Goal: Communication & Community: Share content

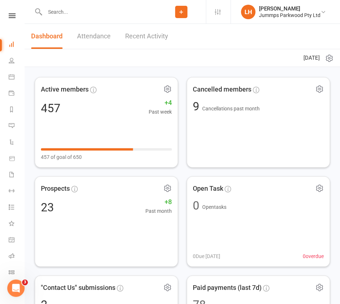
click at [64, 12] on input "text" at bounding box center [100, 12] width 114 height 10
paste input "Bianca Rourke"
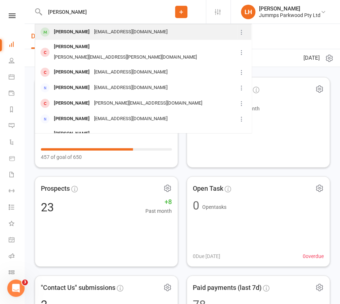
type input "Bianca Rourke"
click at [92, 30] on div "caddie-0610@hotmail.com" at bounding box center [131, 32] width 78 height 10
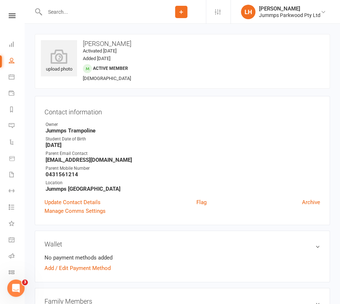
scroll to position [193, 0]
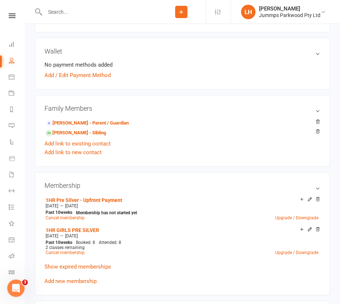
click at [57, 17] on div at bounding box center [96, 12] width 122 height 24
click at [59, 14] on input "text" at bounding box center [100, 12] width 114 height 10
type input "murillo"
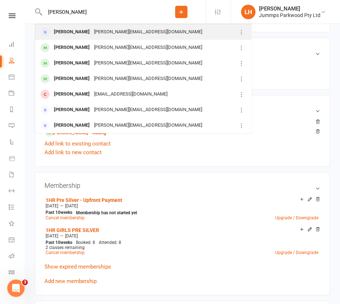
click at [131, 33] on div "katrina.pearson84@gmail.com" at bounding box center [148, 32] width 112 height 10
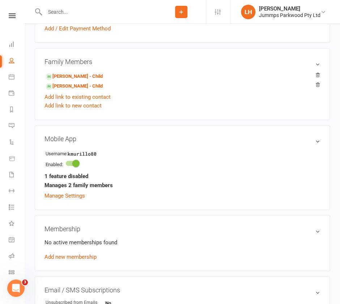
scroll to position [233, 0]
click at [76, 12] on input "text" at bounding box center [100, 12] width 114 height 10
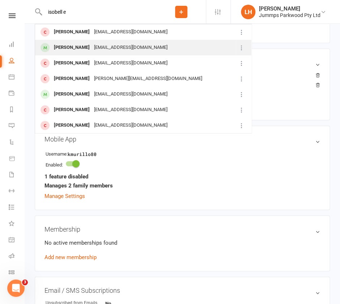
type input "isobell e"
click at [75, 49] on div "Isobelle Evans" at bounding box center [72, 47] width 40 height 10
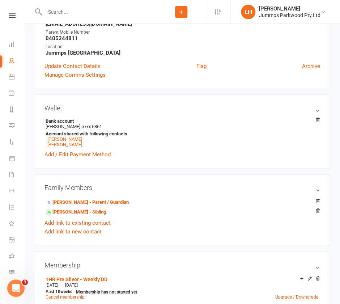
scroll to position [193, 0]
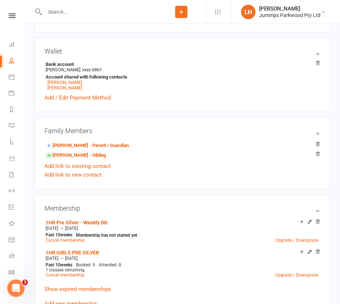
click at [59, 12] on input "text" at bounding box center [100, 12] width 114 height 10
type input "burgess"
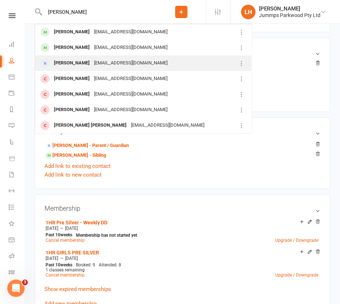
click at [127, 63] on div "aburg20@outlook.com" at bounding box center [131, 63] width 78 height 10
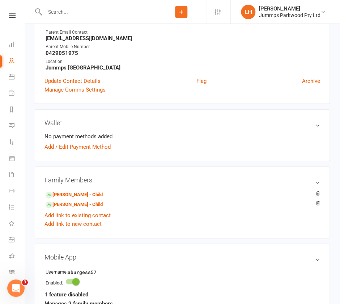
scroll to position [117, 0]
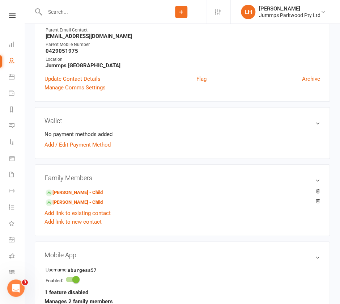
click at [67, 14] on input "text" at bounding box center [100, 12] width 114 height 10
type input "blacbeard"
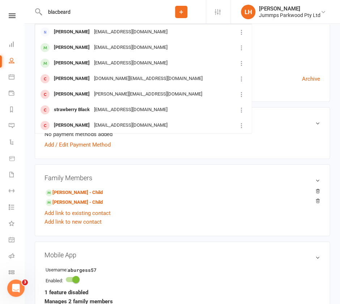
click at [136, 35] on div "Neil Blackbeard neil_b@mac.com" at bounding box center [135, 32] width 201 height 15
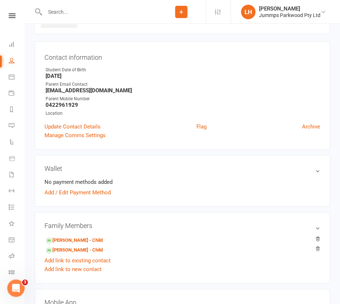
scroll to position [145, 0]
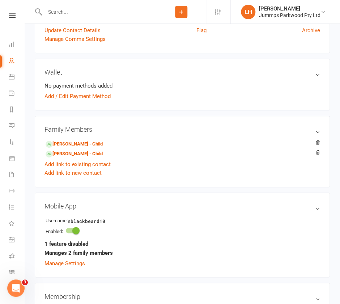
click at [116, 14] on input "text" at bounding box center [100, 12] width 114 height 10
type input "henderson"
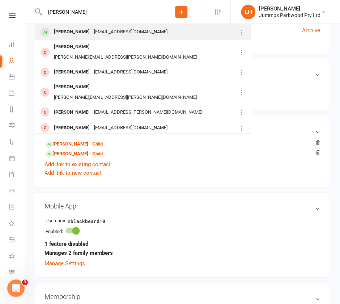
click at [69, 29] on div "Kylie Henderson" at bounding box center [72, 32] width 40 height 10
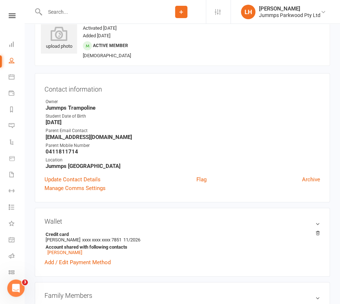
scroll to position [96, 0]
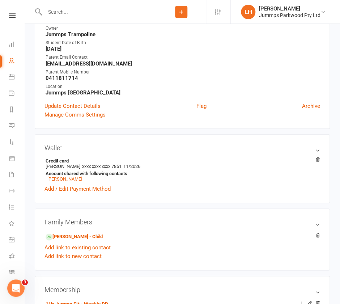
click at [69, 12] on input "text" at bounding box center [100, 12] width 114 height 10
type input "ashton rowe"
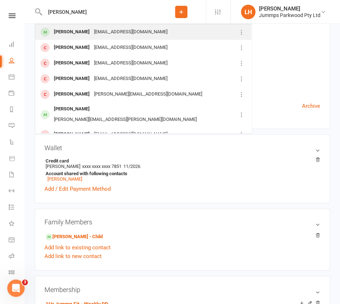
click at [141, 31] on div "Ashton Rowe lbrumby@hotmail.com" at bounding box center [135, 32] width 201 height 15
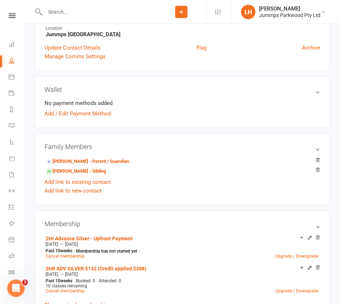
scroll to position [193, 0]
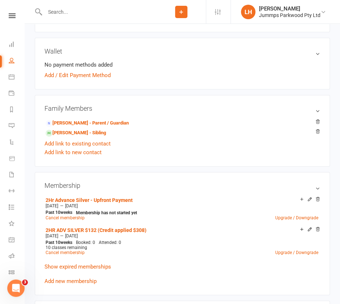
click at [64, 12] on input "text" at bounding box center [100, 12] width 114 height 10
type input "chandler"
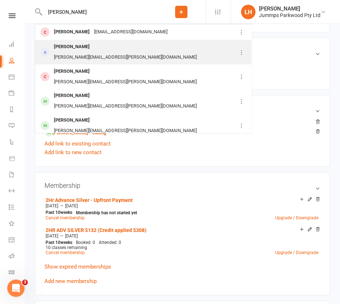
click at [111, 52] on div "Joanne.chandler@outlook.com" at bounding box center [125, 57] width 147 height 10
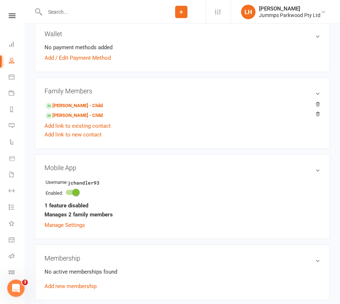
scroll to position [193, 0]
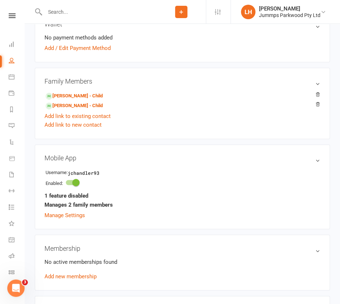
click at [71, 13] on input "text" at bounding box center [100, 12] width 114 height 10
type input "ella breese"
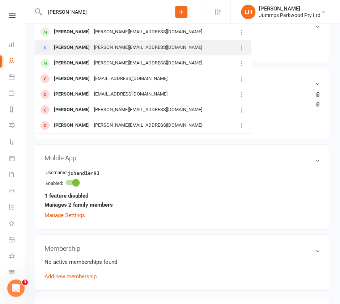
click at [145, 46] on div "Emily Breese breese.em@gmail.com" at bounding box center [135, 47] width 201 height 15
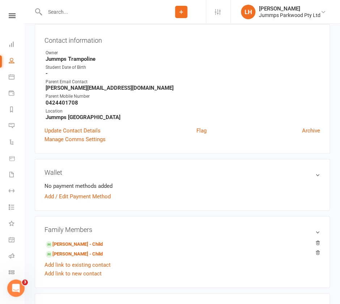
scroll to position [96, 0]
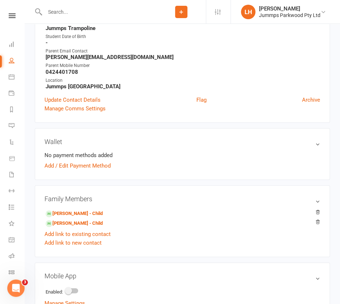
click at [59, 13] on input "text" at bounding box center [100, 12] width 114 height 10
paste input "Zyah Cavalcanti"
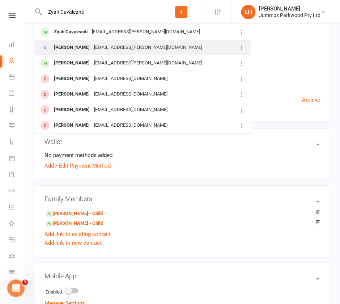
type input "Zyah Cavalcanti"
click at [131, 47] on div "s.d.cavalcanti@hotmail.com" at bounding box center [148, 47] width 112 height 10
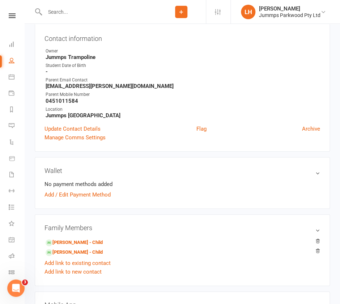
scroll to position [69, 0]
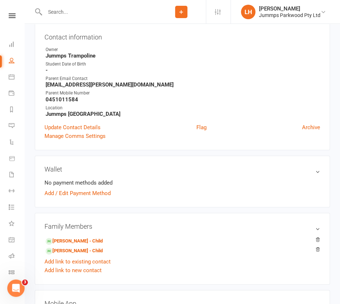
click at [98, 12] on input "text" at bounding box center [100, 12] width 114 height 10
paste input "Jude Hackney"
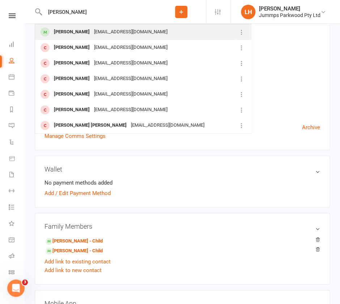
type input "lennox patter"
click at [133, 32] on div "[EMAIL_ADDRESS][DOMAIN_NAME]" at bounding box center [131, 32] width 78 height 10
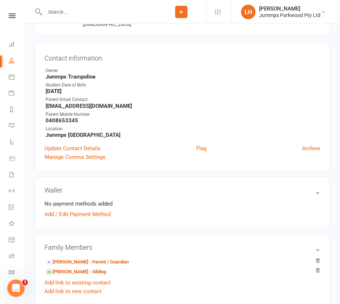
scroll to position [54, 0]
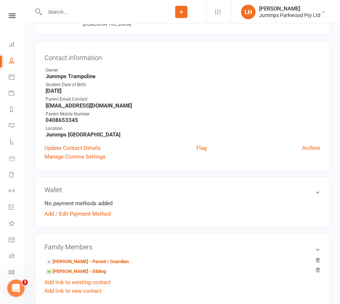
click at [74, 10] on input "text" at bounding box center [100, 12] width 114 height 10
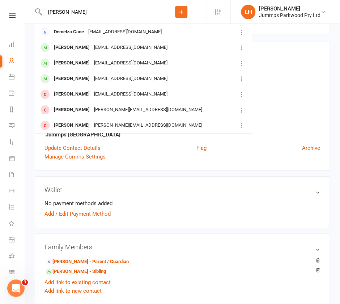
type input "wilson"
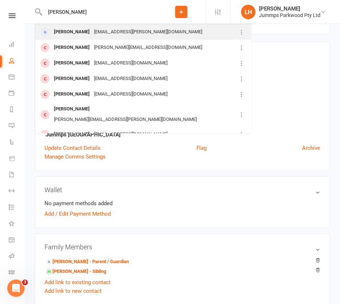
click at [150, 33] on div "Rianne Wilson rianne.wilson@outlook.com" at bounding box center [135, 32] width 201 height 15
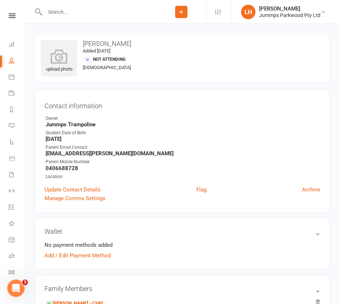
click at [60, 9] on input "text" at bounding box center [100, 12] width 114 height 10
paste input "Alyssa Wilson"
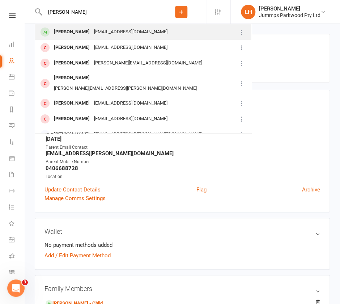
type input "Alyssa Wilson"
click at [101, 30] on div "skitz_angel@hotmail.com" at bounding box center [131, 32] width 78 height 10
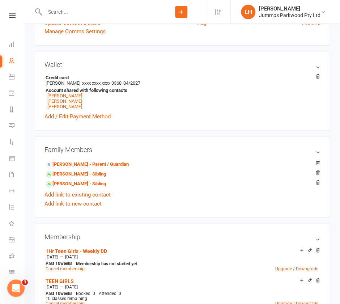
scroll to position [241, 0]
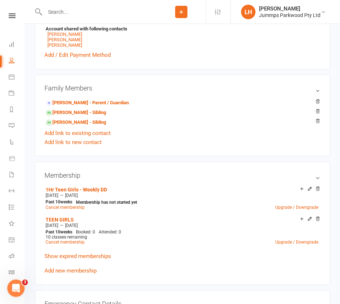
click at [73, 12] on input "text" at bounding box center [100, 12] width 114 height 10
type input "eunice"
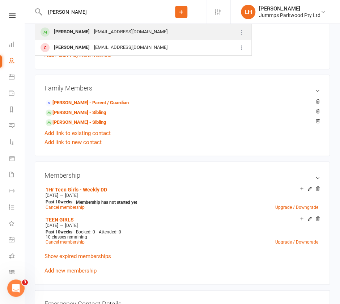
click at [109, 32] on div "franciscueva@gmail.com" at bounding box center [131, 32] width 78 height 10
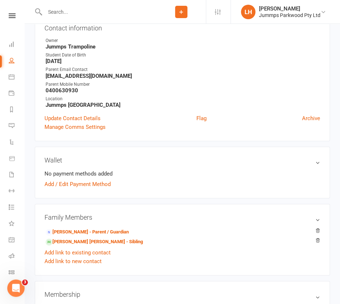
scroll to position [88, 0]
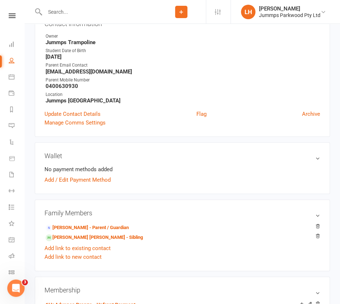
click at [64, 8] on input "text" at bounding box center [100, 12] width 114 height 10
type input "mott"
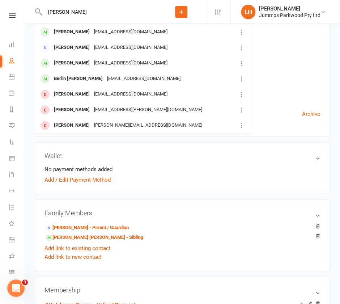
click at [92, 46] on div "Pagenine@hotmail.com" at bounding box center [131, 47] width 78 height 10
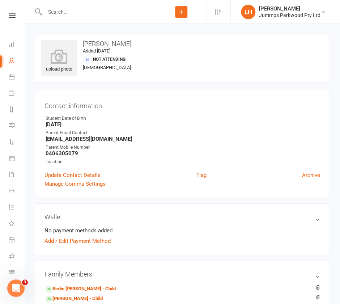
click at [72, 7] on input "text" at bounding box center [100, 12] width 114 height 10
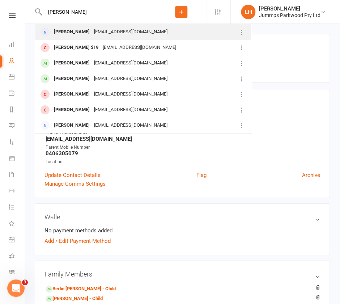
type input "ritch"
click at [114, 32] on div "matthewritchie79@gmail.com" at bounding box center [131, 32] width 78 height 10
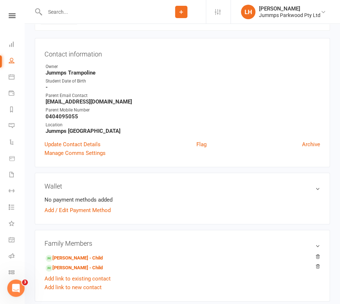
scroll to position [52, 0]
click at [103, 10] on input "text" at bounding box center [100, 12] width 114 height 10
type input "keyse"
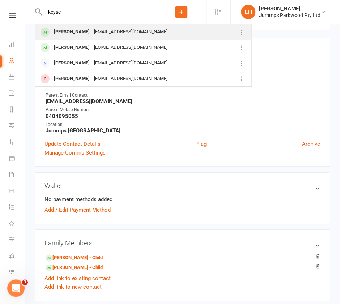
click at [92, 32] on div "ebutts@bigpond.com" at bounding box center [131, 32] width 78 height 10
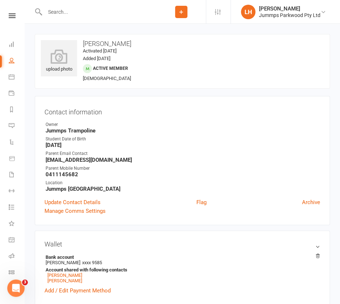
click at [63, 14] on input "text" at bounding box center [100, 12] width 114 height 10
type input "kiara watt"
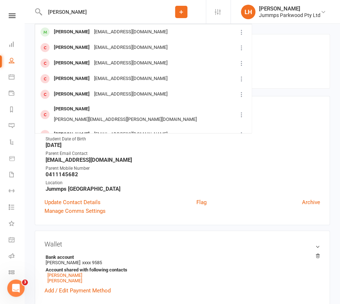
scroll to position [96, 0]
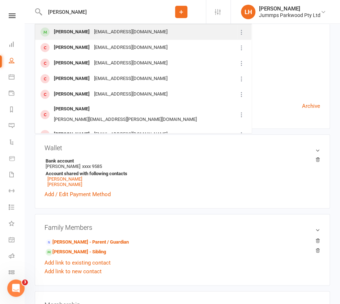
click at [101, 32] on div "sunflower-nagippe@hotmail.co.jp" at bounding box center [131, 32] width 78 height 10
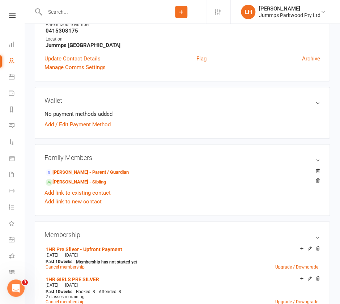
scroll to position [145, 0]
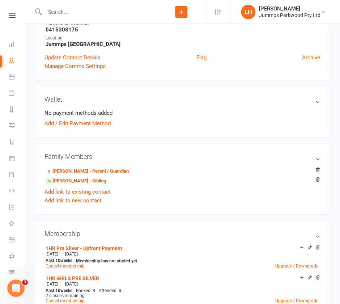
click at [77, 14] on input "text" at bounding box center [100, 12] width 114 height 10
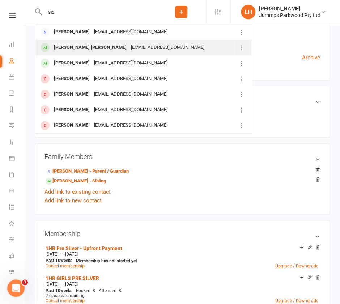
type input "sid"
click at [129, 47] on div "drmominsid@gmail.com" at bounding box center [168, 47] width 78 height 10
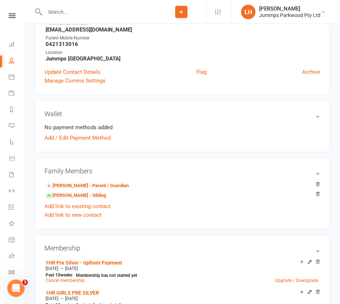
scroll to position [131, 0]
click at [62, 10] on input "text" at bounding box center [100, 12] width 114 height 10
paste input "Youssef Mahmoud"
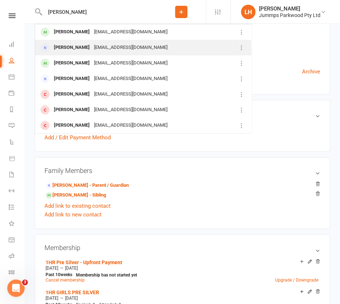
type input "Youssef Mahmoud"
click at [100, 46] on div "nadinemoradi@gmail.com" at bounding box center [131, 47] width 78 height 10
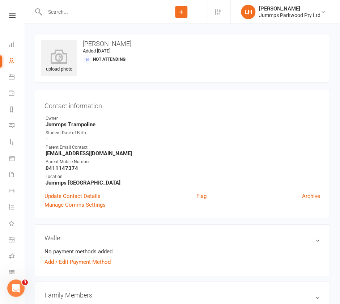
scroll to position [145, 0]
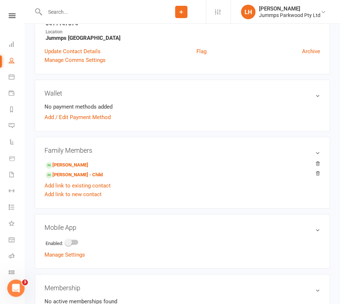
click at [69, 15] on input "text" at bounding box center [100, 12] width 114 height 10
paste input "Emi Jay Potter"
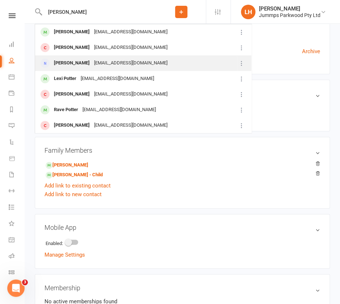
type input "Emi Jay Potter"
click at [92, 61] on div "littlejo_12@hotmail.com" at bounding box center [131, 63] width 78 height 10
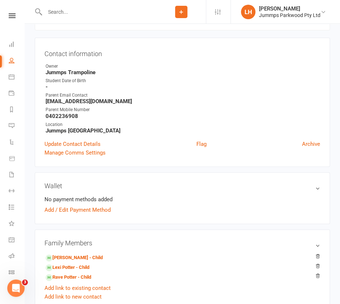
scroll to position [145, 0]
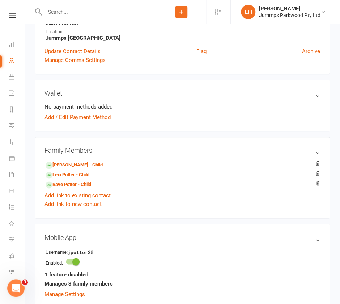
click at [71, 9] on input "text" at bounding box center [100, 12] width 114 height 10
paste input "Finnlay Singh"
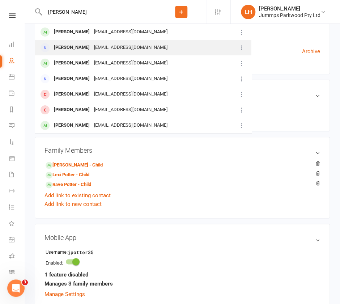
type input "Finnlay Singh"
click at [114, 44] on div "Netal_@hotmail.com" at bounding box center [131, 47] width 78 height 10
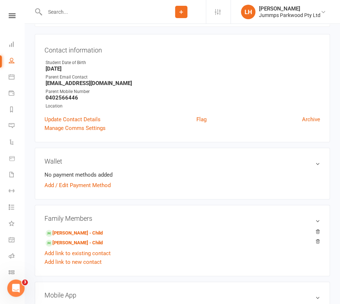
scroll to position [56, 0]
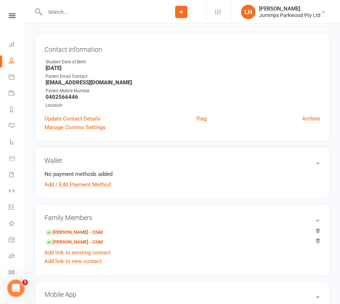
click at [72, 13] on input "text" at bounding box center [100, 12] width 114 height 10
paste input "Henry Zuo"
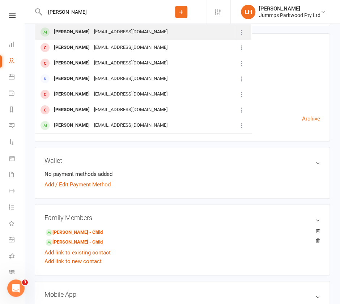
type input "Henry Zuo"
click at [92, 32] on div "acelinzuo@gmail.com" at bounding box center [131, 32] width 78 height 10
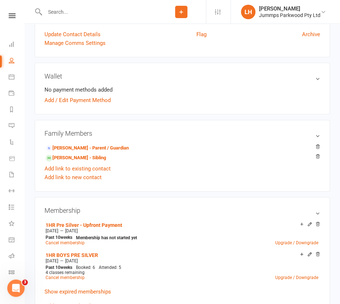
scroll to position [168, 0]
click at [65, 8] on input "text" at bounding box center [100, 12] width 114 height 10
paste input "Abby Yang"
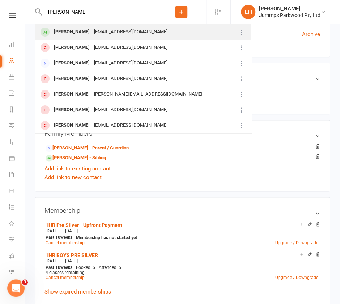
type input "Abby Yang"
click at [103, 31] on div "suye_lee@hotmail.com" at bounding box center [131, 32] width 78 height 10
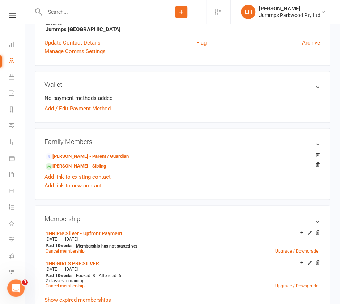
scroll to position [145, 0]
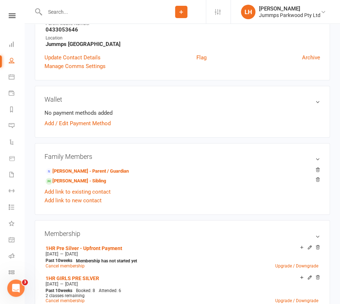
click at [58, 11] on input "text" at bounding box center [100, 12] width 114 height 10
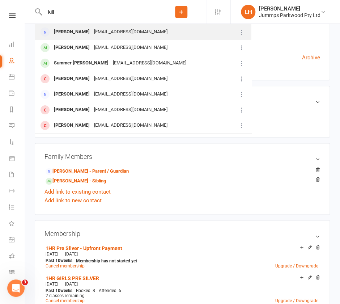
type input "kill"
click at [119, 32] on div "rachelkilloran@hotmail.com" at bounding box center [131, 32] width 78 height 10
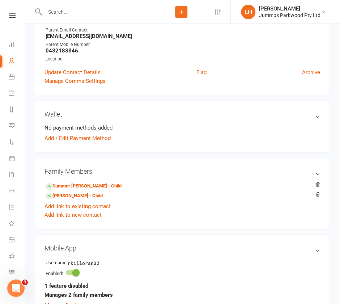
scroll to position [103, 0]
click at [75, 8] on input "text" at bounding box center [100, 12] width 114 height 10
paste input "Oliver Noonan"
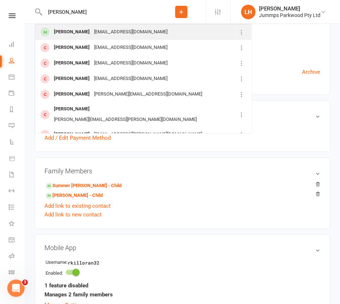
type input "Oliver Noonan"
click at [97, 35] on div "skthackeray@gmail.com" at bounding box center [131, 32] width 78 height 10
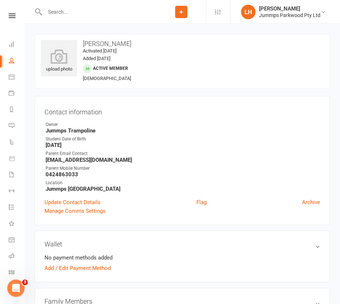
scroll to position [96, 0]
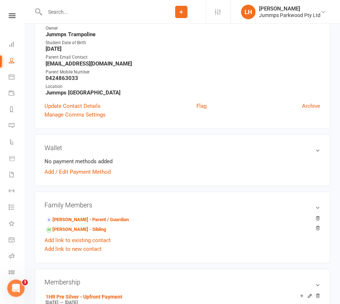
click at [67, 12] on input "text" at bounding box center [100, 12] width 114 height 10
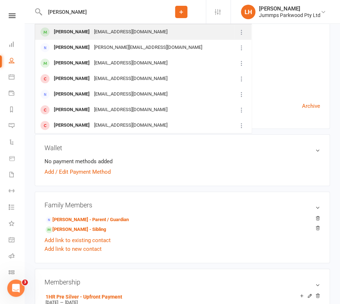
type input "joy hency"
click at [103, 34] on div "donnajoyhenry@hotmail.com" at bounding box center [131, 32] width 78 height 10
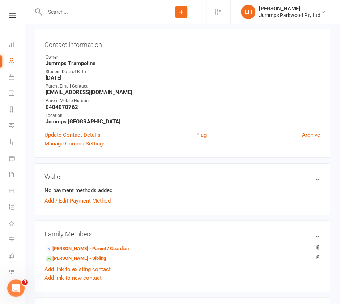
scroll to position [88, 0]
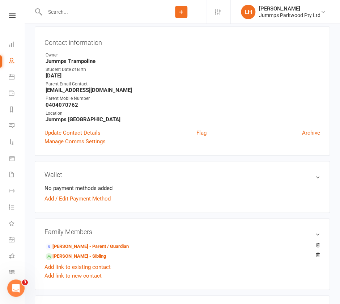
click at [75, 13] on input "text" at bounding box center [100, 12] width 114 height 10
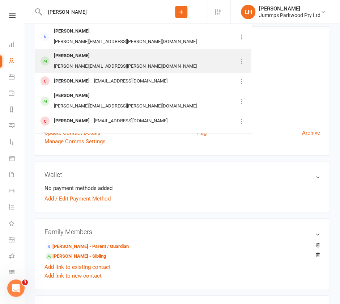
type input "harvey"
click at [120, 61] on div "charles.g.harvey@me.com" at bounding box center [125, 66] width 147 height 10
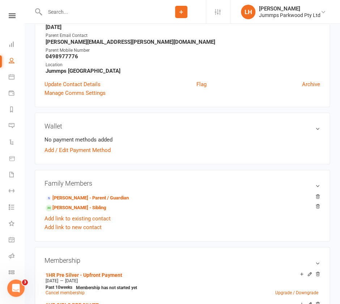
scroll to position [119, 0]
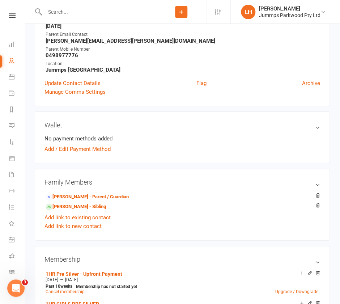
click at [85, 13] on input "text" at bounding box center [100, 12] width 114 height 10
paste input "Luca Semenikow"
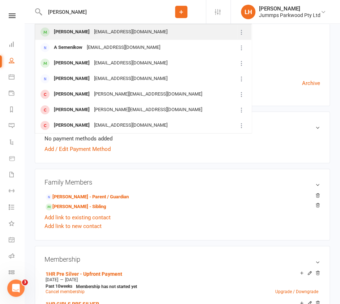
type input "Luca Semenikow"
click at [107, 30] on div "[EMAIL_ADDRESS][DOMAIN_NAME]" at bounding box center [131, 32] width 78 height 10
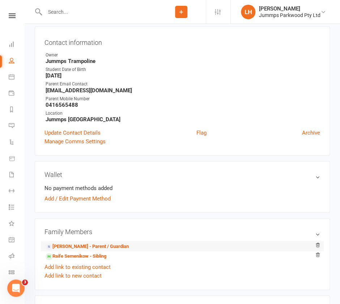
scroll to position [96, 0]
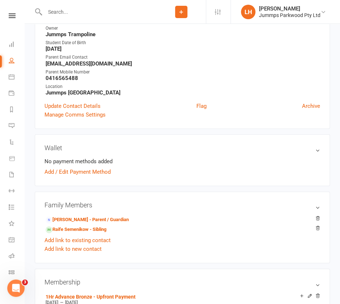
click at [122, 10] on input "text" at bounding box center [100, 12] width 114 height 10
paste input "Maddie Brooks"
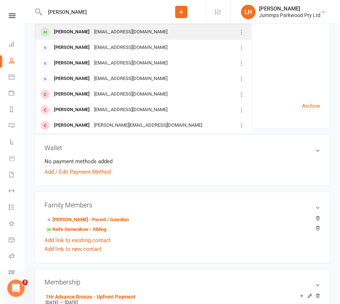
type input "Maddie Brooks"
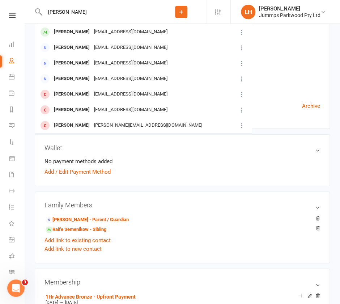
drag, startPoint x: 132, startPoint y: 31, endPoint x: 128, endPoint y: 35, distance: 5.4
click at [131, 31] on div "[EMAIL_ADDRESS][DOMAIN_NAME]" at bounding box center [131, 32] width 78 height 10
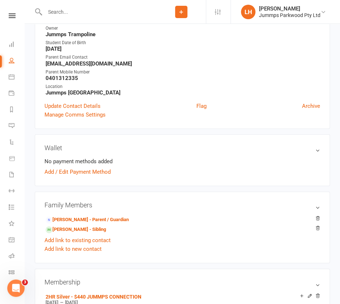
scroll to position [132, 0]
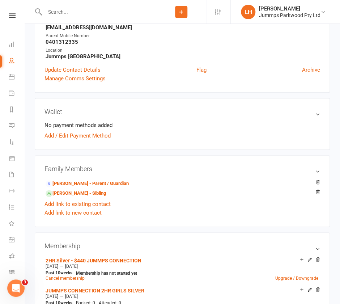
click at [70, 12] on input "text" at bounding box center [100, 12] width 114 height 10
type input "mia disson"
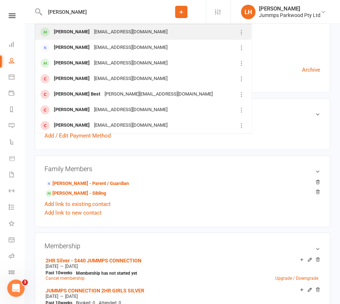
click at [119, 34] on div "[EMAIL_ADDRESS][DOMAIN_NAME]" at bounding box center [131, 32] width 78 height 10
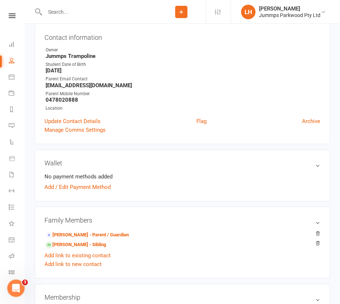
scroll to position [75, 0]
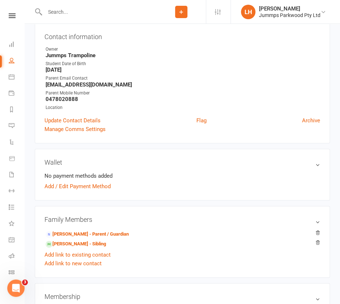
click at [69, 13] on input "text" at bounding box center [100, 12] width 114 height 10
type input "penelope thom"
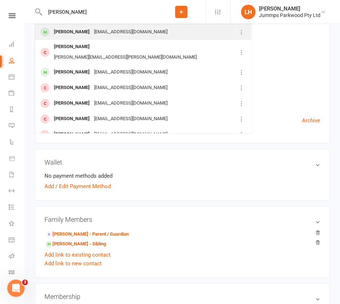
click at [124, 32] on div "nthompy85@gmail.com" at bounding box center [131, 32] width 78 height 10
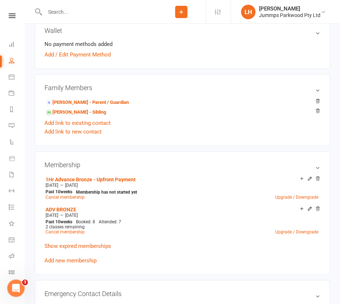
scroll to position [214, 0]
click at [64, 14] on input "text" at bounding box center [100, 12] width 114 height 10
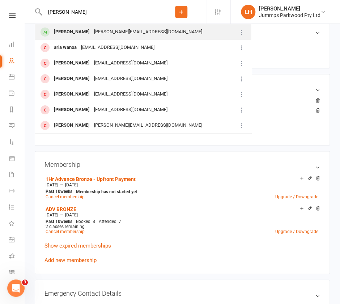
type input "aria webb"
click at [113, 31] on div "wayne@gallerysignsgc.com.au" at bounding box center [148, 32] width 112 height 10
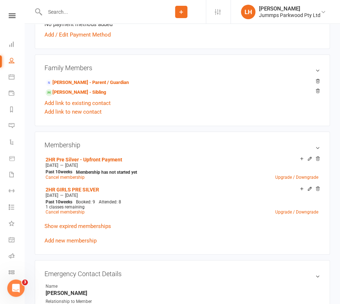
scroll to position [236, 0]
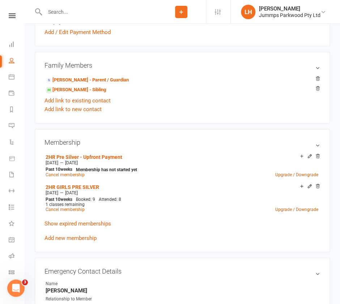
click at [93, 9] on input "text" at bounding box center [100, 12] width 114 height 10
type input "joiner"
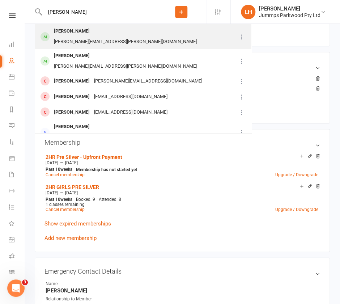
click at [92, 37] on div "tamika.shay@gmail.com" at bounding box center [125, 42] width 147 height 10
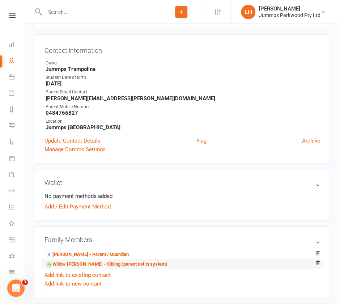
scroll to position [96, 0]
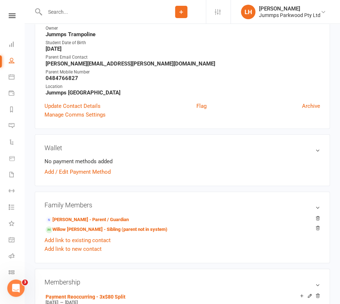
click at [69, 10] on input "text" at bounding box center [100, 12] width 114 height 10
paste input "amira furneaux"
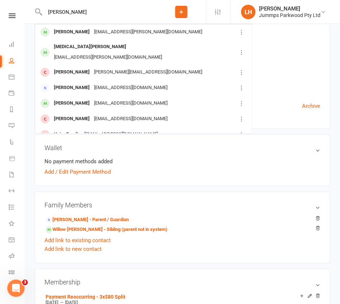
type input "amira furneaux"
click at [85, 32] on div "amira furneaux" at bounding box center [72, 32] width 40 height 10
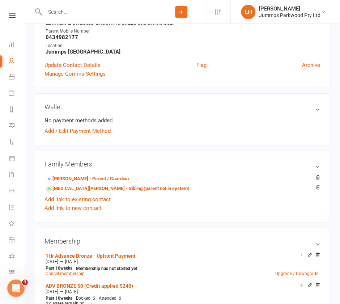
scroll to position [145, 0]
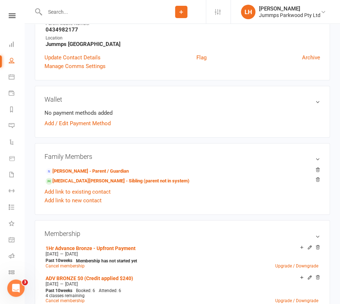
click at [59, 14] on input "text" at bounding box center [100, 12] width 114 height 10
paste input "Madison Newburn"
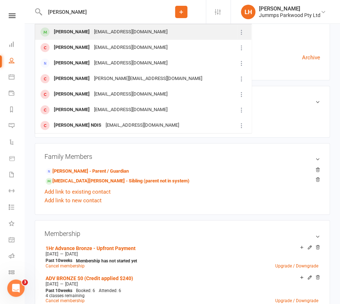
type input "Madison Newburn"
click at [153, 35] on div "trent_newburn@yahoo.com.au" at bounding box center [131, 32] width 78 height 10
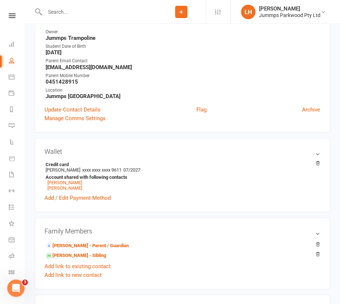
scroll to position [93, 0]
click at [94, 14] on input "text" at bounding box center [100, 12] width 114 height 10
click at [93, 14] on input "text" at bounding box center [100, 12] width 114 height 10
paste input "[PERSON_NAME]"
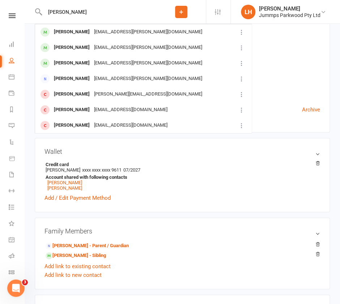
type input "[PERSON_NAME]"
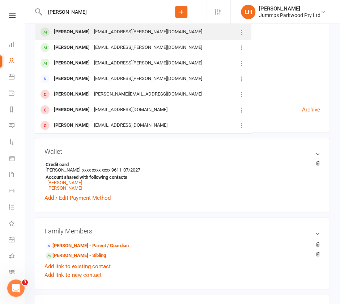
click at [92, 34] on div "[EMAIL_ADDRESS][PERSON_NAME][DOMAIN_NAME]" at bounding box center [148, 32] width 112 height 10
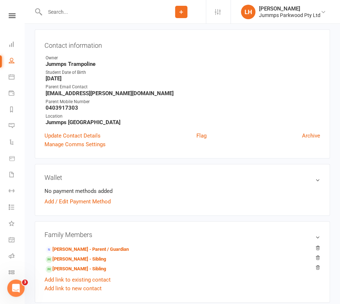
scroll to position [145, 0]
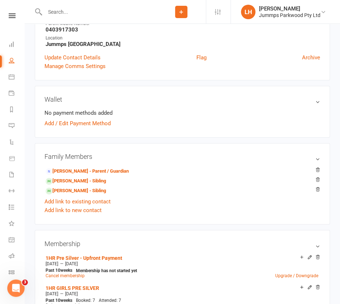
click at [79, 10] on input "text" at bounding box center [100, 12] width 114 height 10
paste input "Cian Kirrane"
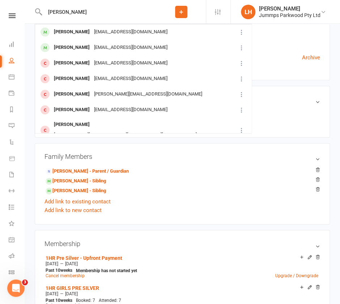
type input "Cian Kirrane"
click at [93, 31] on div "michellegibson1@gmail.com" at bounding box center [131, 32] width 78 height 10
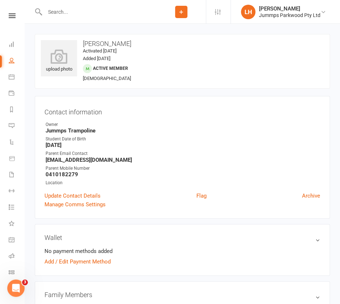
scroll to position [145, 0]
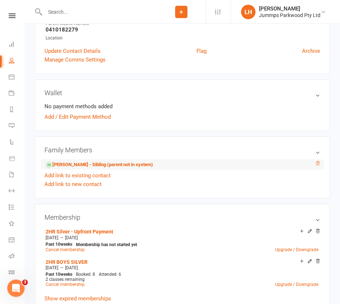
click at [318, 165] on icon at bounding box center [318, 163] width 4 height 4
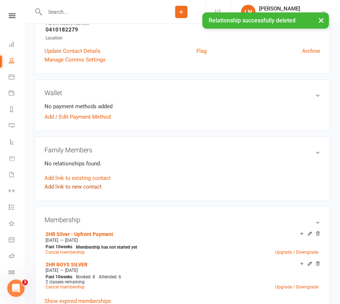
click at [80, 186] on link "Add link to new contact" at bounding box center [72, 186] width 57 height 9
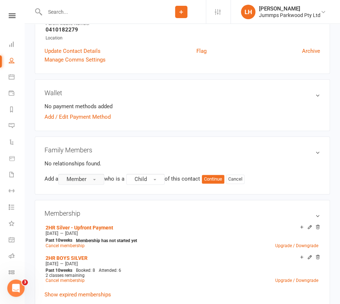
click at [91, 179] on button "Member" at bounding box center [81, 179] width 46 height 11
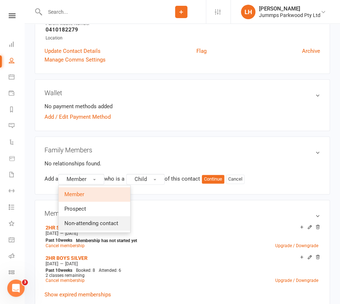
click at [83, 220] on span "Non-attending contact" at bounding box center [91, 223] width 54 height 7
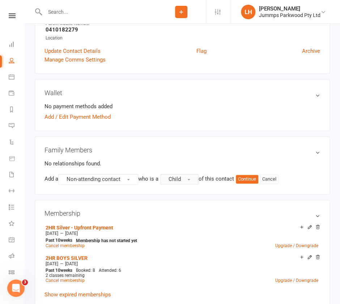
click at [180, 181] on span "Child" at bounding box center [174, 179] width 12 height 7
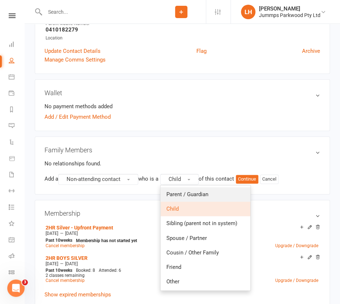
click at [186, 191] on span "Parent / Guardian" at bounding box center [187, 194] width 42 height 7
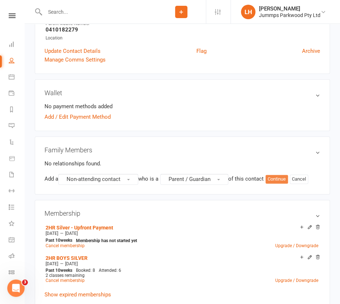
click at [282, 176] on button "Continue" at bounding box center [276, 179] width 22 height 9
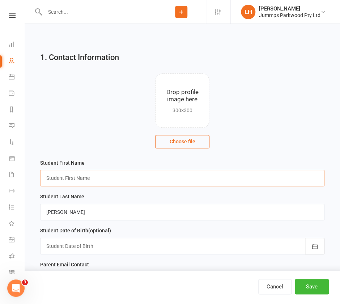
click at [85, 176] on input "text" at bounding box center [182, 178] width 284 height 17
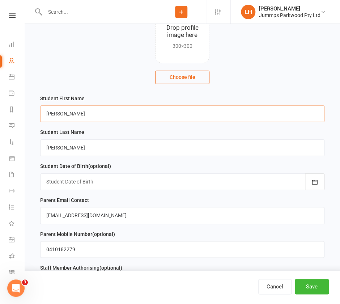
scroll to position [96, 0]
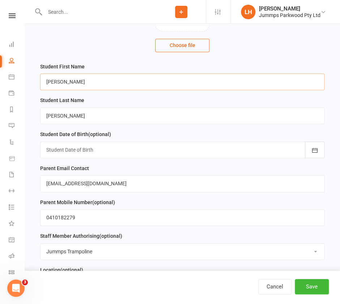
type input "Michelle"
click at [314, 289] on button "Save" at bounding box center [312, 286] width 34 height 15
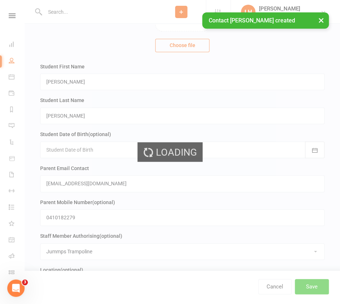
scroll to position [0, 0]
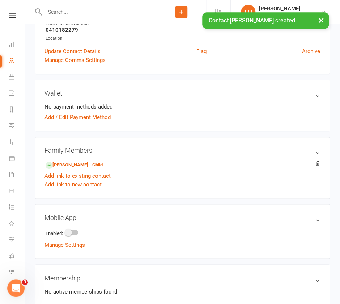
scroll to position [138, 0]
click at [101, 174] on link "Add link to existing contact" at bounding box center [77, 175] width 66 height 9
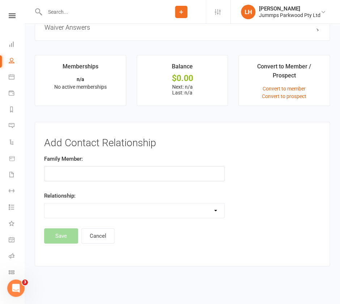
click at [157, 174] on input "text" at bounding box center [134, 173] width 180 height 15
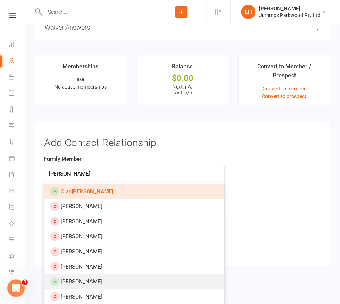
click at [108, 279] on link "Niamh Kirriane" at bounding box center [134, 281] width 180 height 15
type input "Niamh Kirriane"
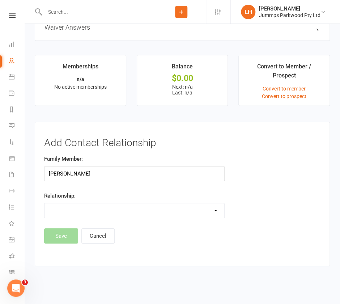
click at [77, 210] on select "Parent / Guardian Child Sibling (parent not in system) Spouse / Partner Cousin …" at bounding box center [134, 210] width 180 height 14
select select "1"
click at [44, 203] on select "Parent / Guardian Child Sibling (parent not in system) Spouse / Partner Cousin …" at bounding box center [134, 210] width 180 height 14
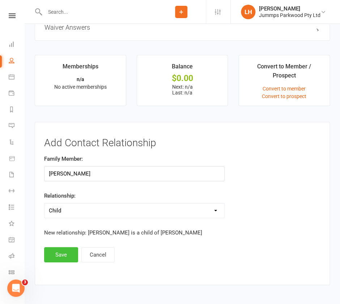
click at [58, 255] on button "Save" at bounding box center [61, 254] width 34 height 15
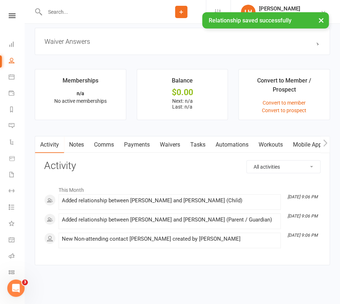
scroll to position [494, 0]
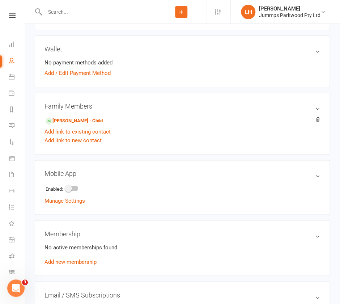
scroll to position [193, 0]
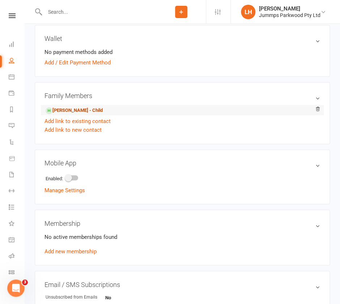
click at [77, 107] on link "[PERSON_NAME] - Child" at bounding box center [74, 111] width 57 height 8
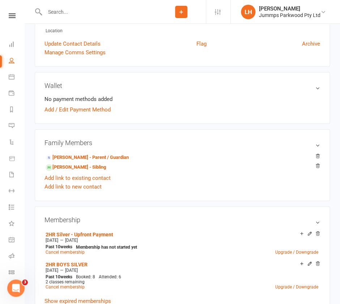
scroll to position [241, 0]
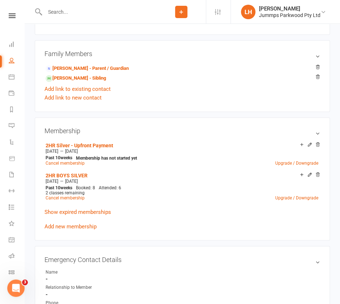
click at [66, 21] on div at bounding box center [96, 12] width 122 height 24
click at [64, 12] on input "text" at bounding box center [100, 12] width 114 height 10
paste input "Charlotte (Cece) Jiao"
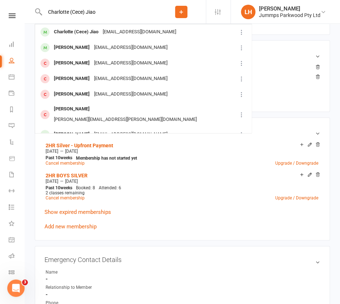
type input "Charlotte (Cece) Jiao"
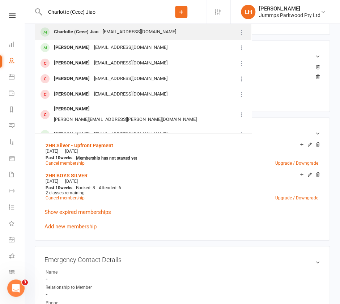
click at [125, 33] on div "tinajiao@ymail.com" at bounding box center [140, 32] width 78 height 10
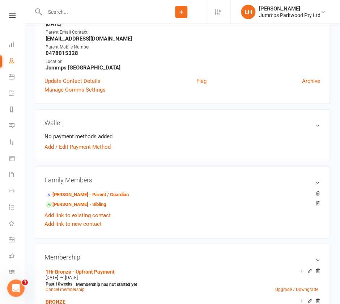
scroll to position [121, 0]
click at [50, 12] on input "text" at bounding box center [100, 12] width 114 height 10
paste input "Levi Hosken"
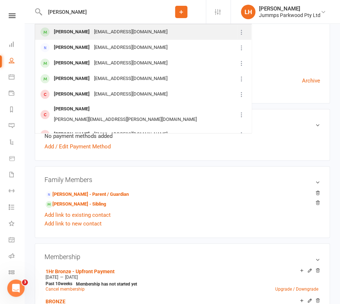
type input "Levi Hosken"
click at [92, 31] on div "thosken@gmail.com" at bounding box center [131, 32] width 78 height 10
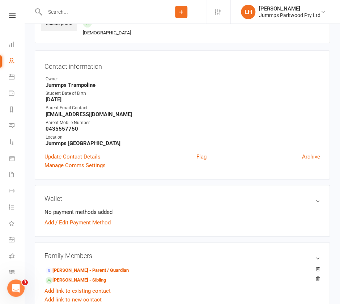
scroll to position [96, 0]
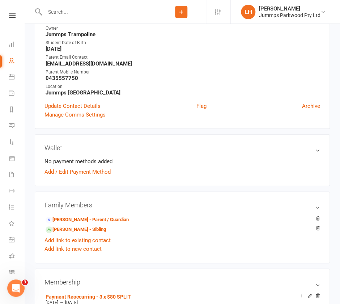
click at [59, 13] on input "text" at bounding box center [100, 12] width 114 height 10
type input "soler"
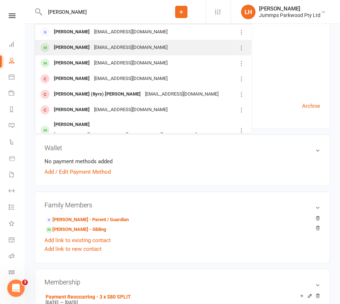
click at [113, 49] on div "solers1802@gmail.com" at bounding box center [131, 47] width 78 height 10
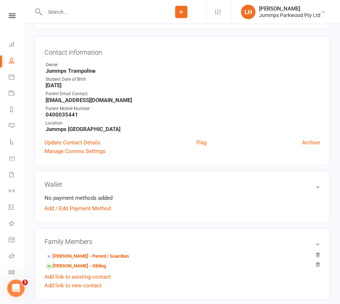
scroll to position [60, 0]
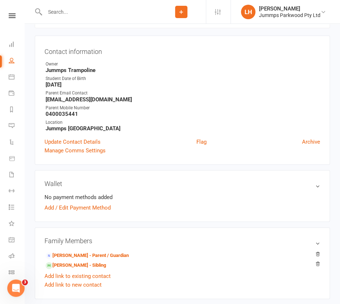
click at [78, 8] on input "text" at bounding box center [100, 12] width 114 height 10
paste input "[PERSON_NAME]"
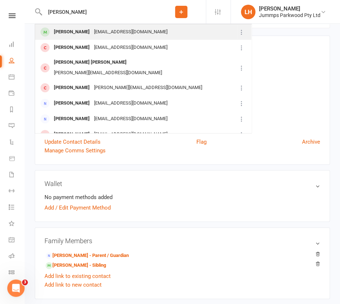
type input "[PERSON_NAME]"
click at [93, 36] on div "[EMAIL_ADDRESS][DOMAIN_NAME]" at bounding box center [131, 32] width 78 height 10
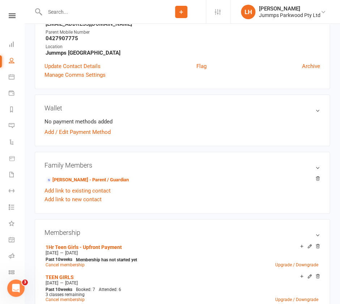
scroll to position [145, 0]
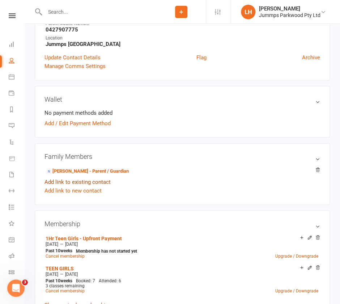
click at [92, 183] on link "Add link to existing contact" at bounding box center [77, 182] width 66 height 9
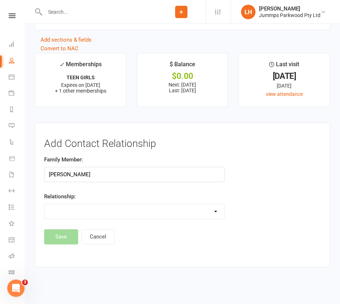
type input "Kamryn Johnson"
click at [107, 206] on select "Parent / Guardian Child Sibling (parent not in system) Spouse / Partner Cousin …" at bounding box center [134, 211] width 180 height 14
select select "1"
click at [44, 204] on select "Parent / Guardian Child Sibling (parent not in system) Spouse / Partner Cousin …" at bounding box center [134, 211] width 180 height 14
click at [102, 237] on button "Cancel" at bounding box center [97, 236] width 33 height 15
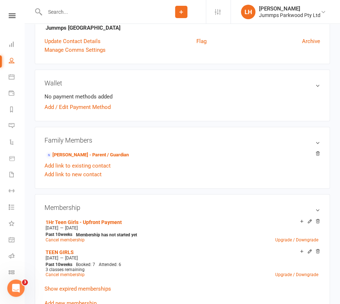
scroll to position [241, 0]
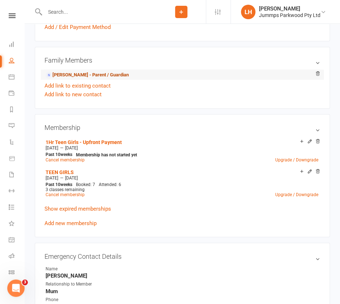
click at [87, 75] on link "Karlie Johnson - Parent / Guardian" at bounding box center [87, 75] width 83 height 8
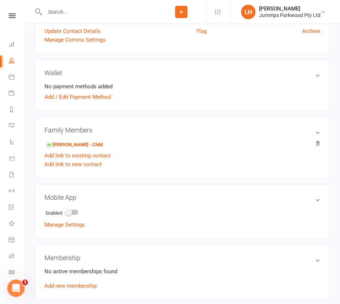
scroll to position [241, 0]
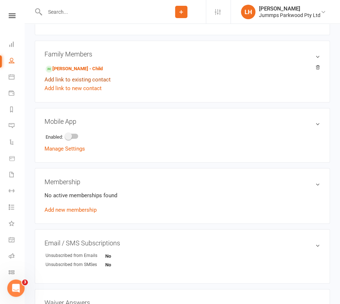
click at [69, 80] on link "Add link to existing contact" at bounding box center [77, 79] width 66 height 9
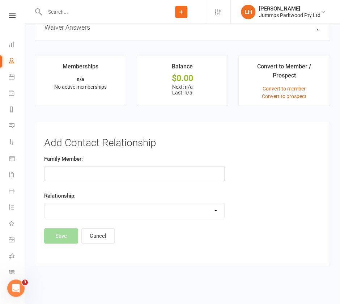
click at [78, 168] on input "text" at bounding box center [134, 173] width 180 height 15
type input "Kamryn Johnson"
click at [72, 205] on select "Parent / Guardian Child Sibling (parent not in system) Spouse / Partner Cousin …" at bounding box center [134, 210] width 180 height 14
select select "0"
click at [44, 203] on select "Parent / Guardian Child Sibling (parent not in system) Spouse / Partner Cousin …" at bounding box center [134, 210] width 180 height 14
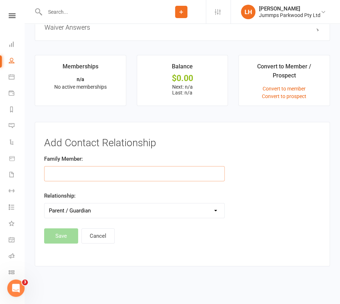
click at [81, 169] on input "text" at bounding box center [134, 173] width 180 height 15
paste input "Kamryn Johnson"
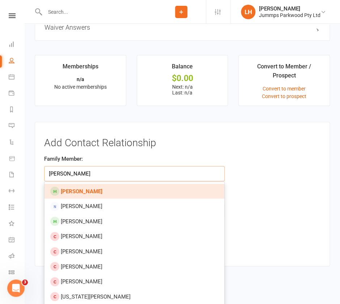
type input "Kamryn Johnson"
click at [90, 192] on strong "Kamryn Johnson" at bounding box center [82, 191] width 42 height 7
type input "Kamryn Johnson"
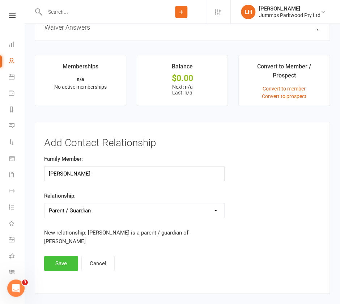
click at [52, 256] on button "Save" at bounding box center [61, 263] width 34 height 15
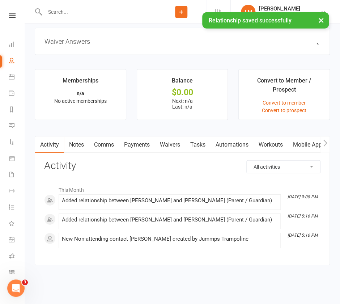
scroll to position [500, 0]
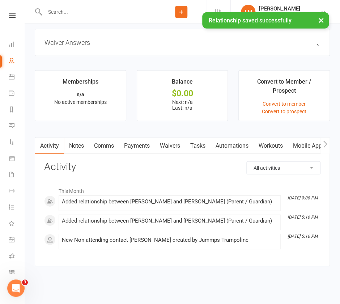
click at [143, 195] on li "Sep 10, 9:08 PM Added relationship between Karlie Johnson and Kamryn Johnson (P…" at bounding box center [170, 203] width 222 height 16
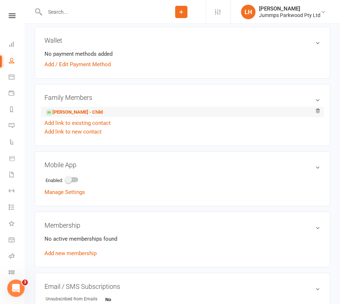
scroll to position [115, 0]
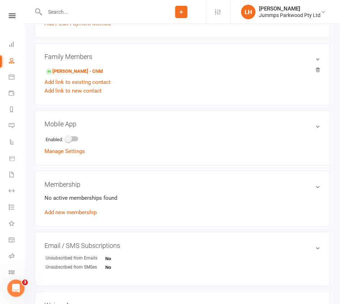
scroll to position [241, 0]
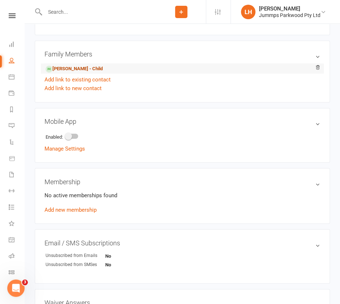
click at [90, 71] on link "[PERSON_NAME] - Child" at bounding box center [74, 69] width 57 height 8
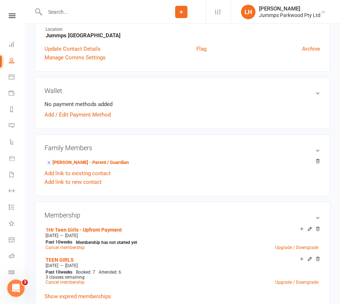
scroll to position [241, 0]
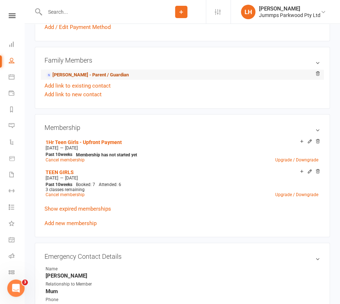
click at [103, 72] on link "[PERSON_NAME] - Parent / Guardian" at bounding box center [87, 75] width 83 height 8
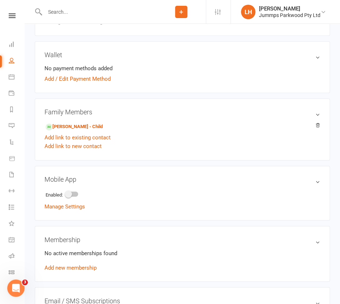
scroll to position [241, 0]
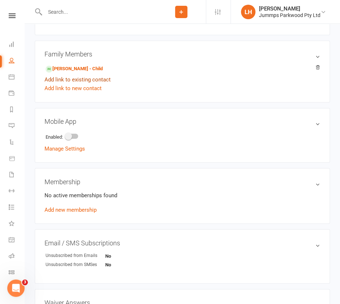
click at [83, 77] on link "Add link to existing contact" at bounding box center [77, 79] width 66 height 9
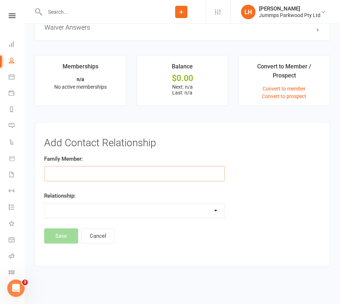
paste input "Kamryn Johnson"
type input "Kamryn Johnson"
click at [77, 208] on select "Parent / Guardian Child Sibling (parent not in system) Spouse / Partner Cousin …" at bounding box center [134, 210] width 180 height 14
select select "1"
click at [44, 203] on select "Parent / Guardian Child Sibling (parent not in system) Spouse / Partner Cousin …" at bounding box center [134, 210] width 180 height 14
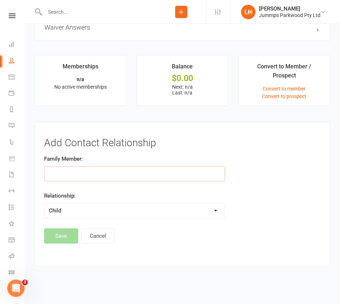
click at [72, 172] on input "text" at bounding box center [134, 173] width 180 height 15
paste input "Kamryn Johnson"
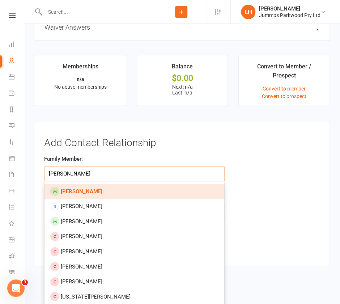
type input "Kamryn Johnson"
click at [77, 189] on strong "[PERSON_NAME]" at bounding box center [82, 191] width 42 height 7
type input "[PERSON_NAME]"
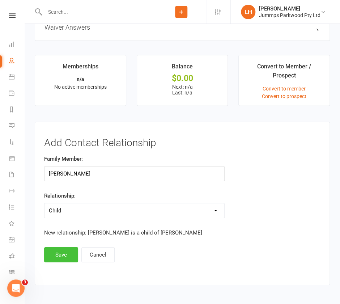
click at [60, 255] on button "Save" at bounding box center [61, 254] width 34 height 15
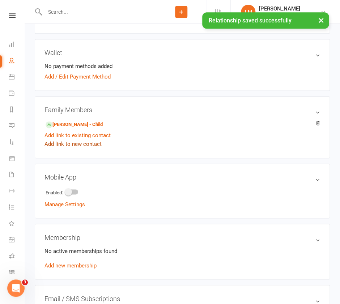
scroll to position [182, 0]
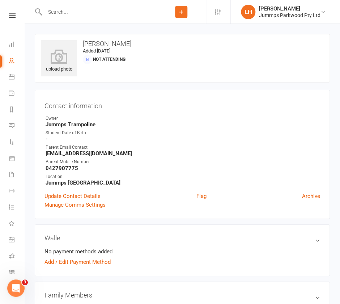
scroll to position [145, 0]
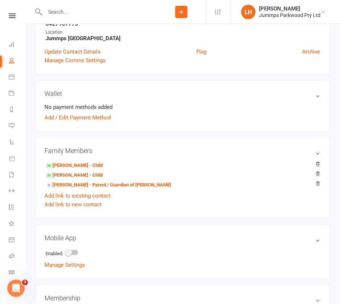
scroll to position [193, 0]
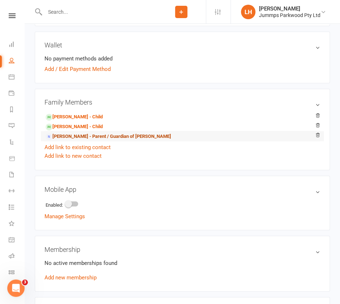
click at [116, 137] on link "[PERSON_NAME] - Parent / Guardian of [PERSON_NAME]" at bounding box center [108, 137] width 125 height 8
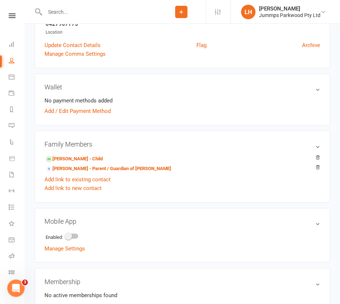
scroll to position [241, 0]
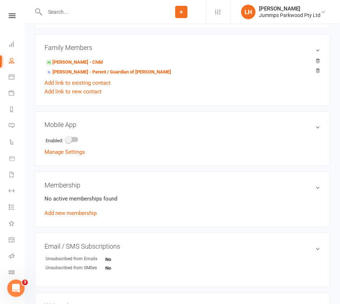
drag, startPoint x: 317, startPoint y: 70, endPoint x: 211, endPoint y: 35, distance: 111.1
click at [316, 70] on icon at bounding box center [317, 70] width 5 height 5
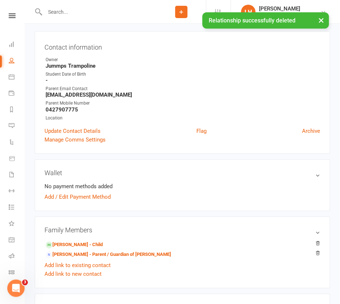
scroll to position [0, 0]
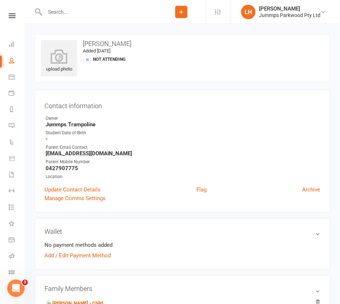
click at [55, 5] on div at bounding box center [96, 12] width 122 height 24
drag, startPoint x: 42, startPoint y: 4, endPoint x: 14, endPoint y: -44, distance: 56.0
click at [68, 16] on input "text" at bounding box center [100, 12] width 114 height 10
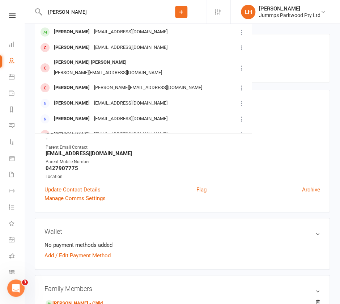
type input "[PERSON_NAME]"
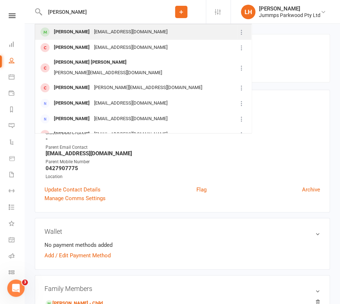
click at [123, 30] on div "[EMAIL_ADDRESS][DOMAIN_NAME]" at bounding box center [131, 32] width 78 height 10
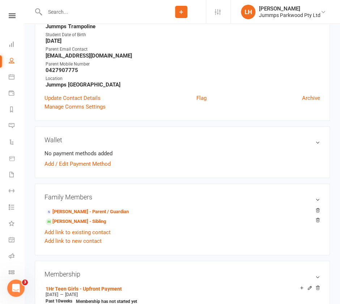
scroll to position [123, 0]
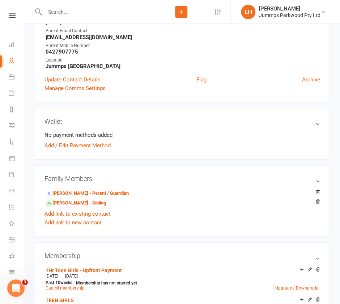
click at [65, 12] on input "text" at bounding box center [100, 12] width 114 height 10
type input "hunia"
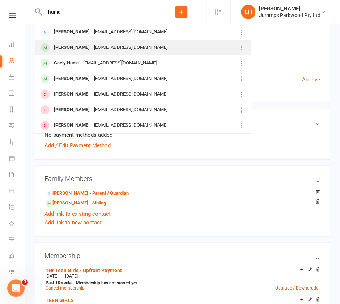
click at [125, 49] on div "[EMAIL_ADDRESS][DOMAIN_NAME]" at bounding box center [131, 47] width 78 height 10
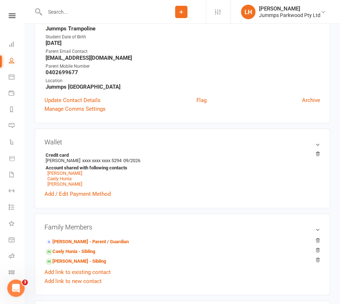
scroll to position [104, 0]
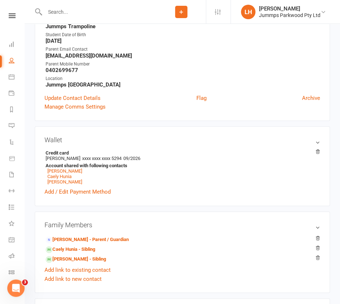
click at [65, 7] on input "text" at bounding box center [100, 12] width 114 height 10
paste input "[PERSON_NAME]"
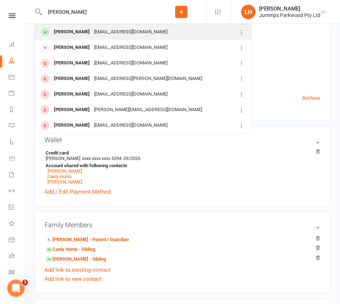
type input "Abigail Bailey"
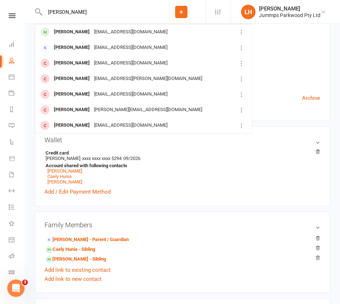
click at [102, 30] on div "bretto36@gmail.com" at bounding box center [131, 32] width 78 height 10
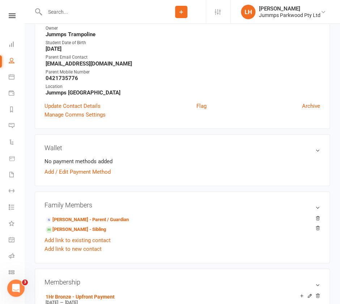
scroll to position [145, 0]
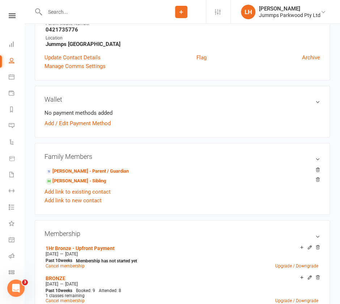
click at [84, 11] on input "text" at bounding box center [100, 12] width 114 height 10
paste input "Noah Gilmour"
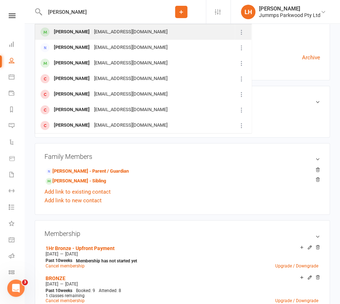
type input "Noah Gilmour"
click at [65, 33] on div "Noah Gilmour" at bounding box center [72, 32] width 40 height 10
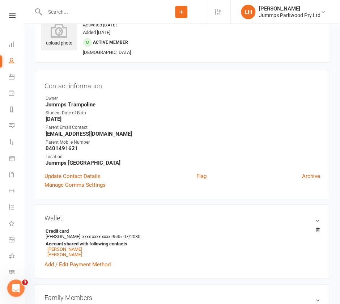
scroll to position [145, 0]
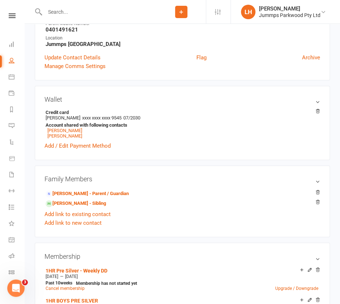
click at [58, 15] on input "text" at bounding box center [100, 12] width 114 height 10
paste input "[PERSON_NAME]"
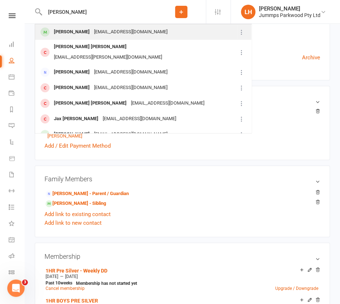
type input "[PERSON_NAME]"
click at [107, 31] on div "[EMAIL_ADDRESS][DOMAIN_NAME]" at bounding box center [131, 32] width 78 height 10
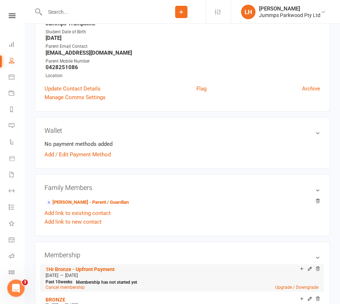
scroll to position [145, 0]
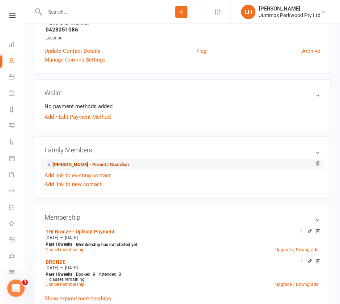
click at [82, 163] on link "Hayley Archer - Parent / Guardian" at bounding box center [87, 165] width 83 height 8
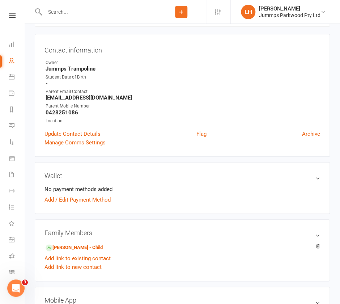
scroll to position [145, 0]
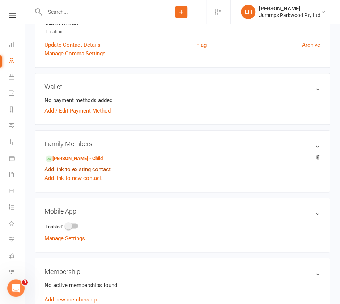
click at [68, 170] on link "Add link to existing contact" at bounding box center [77, 169] width 66 height 9
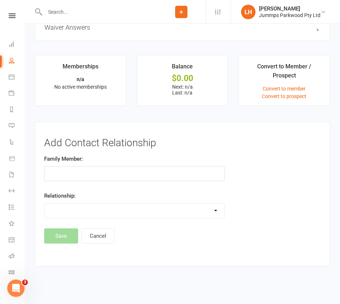
click at [142, 172] on input "text" at bounding box center [134, 173] width 180 height 15
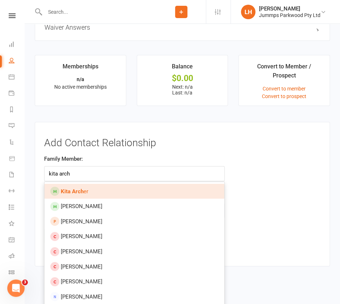
click at [99, 194] on link "Kita Arch er" at bounding box center [134, 191] width 180 height 15
type input "[PERSON_NAME]"
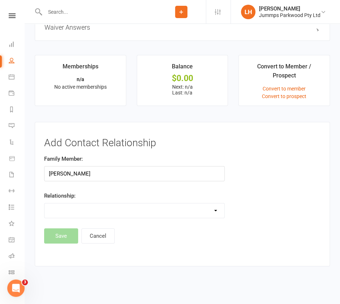
click at [101, 212] on select "Parent / Guardian Child Sibling (parent not in system) Spouse / Partner Cousin …" at bounding box center [134, 210] width 180 height 14
select select "1"
click at [44, 203] on select "Parent / Guardian Child Sibling (parent not in system) Spouse / Partner Cousin …" at bounding box center [134, 210] width 180 height 14
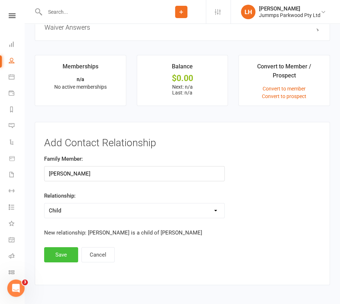
click at [60, 255] on button "Save" at bounding box center [61, 254] width 34 height 15
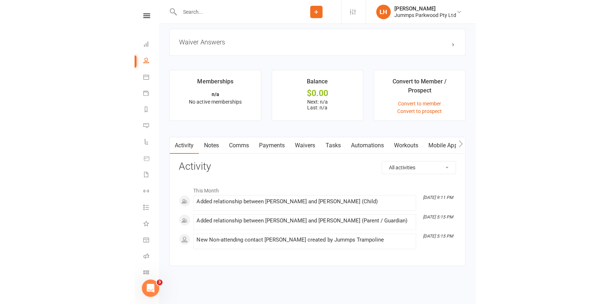
scroll to position [299, 0]
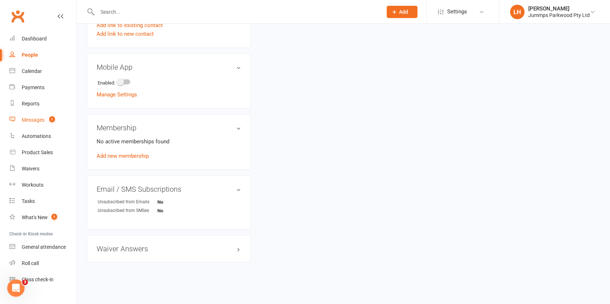
click at [39, 118] on div "Messages" at bounding box center [33, 120] width 23 height 6
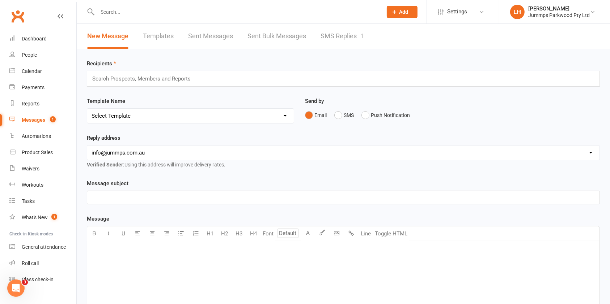
click at [347, 34] on link "SMS Replies 1" at bounding box center [341, 36] width 43 height 25
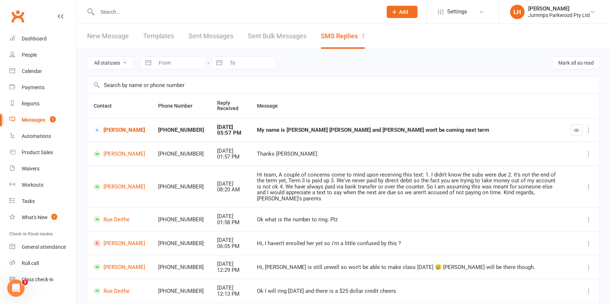
click at [347, 130] on icon "button" at bounding box center [576, 130] width 5 height 5
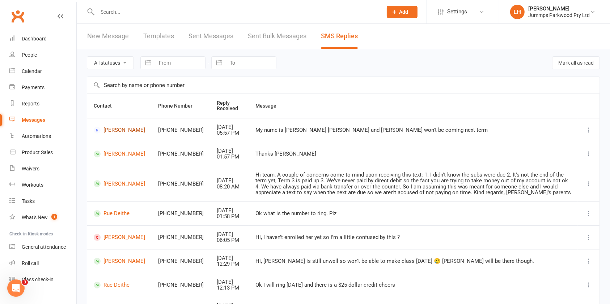
click at [108, 129] on link "[PERSON_NAME]" at bounding box center [119, 130] width 51 height 7
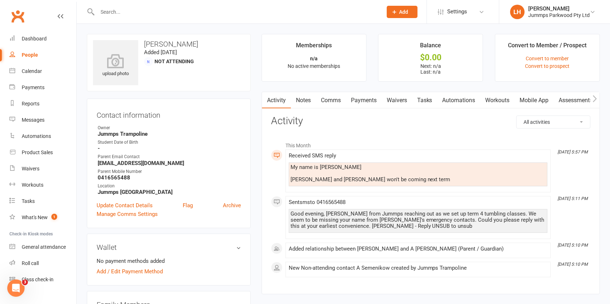
click at [329, 101] on link "Comms" at bounding box center [331, 100] width 30 height 17
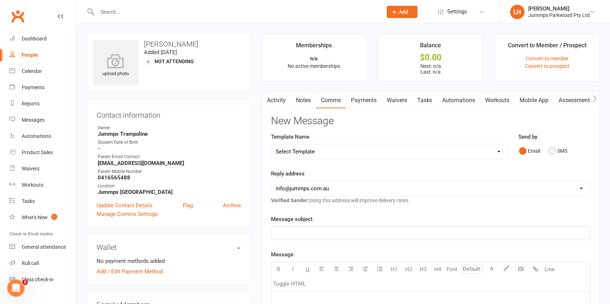
click at [347, 151] on button "SMS" at bounding box center [558, 151] width 20 height 14
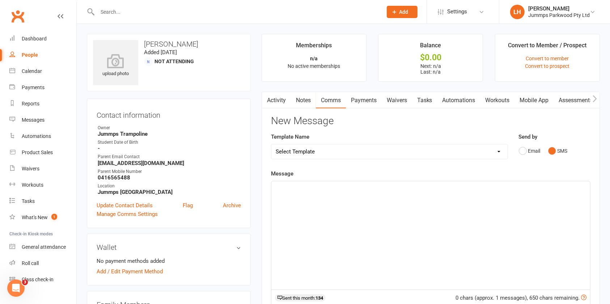
click at [347, 221] on div "﻿" at bounding box center [430, 235] width 319 height 108
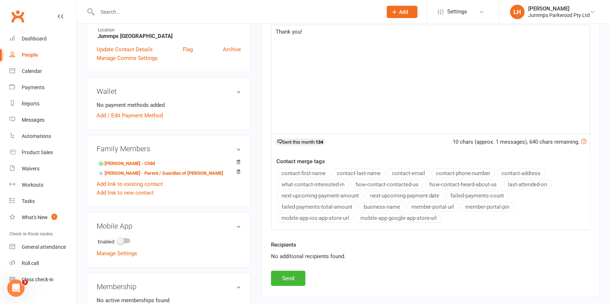
scroll to position [159, 0]
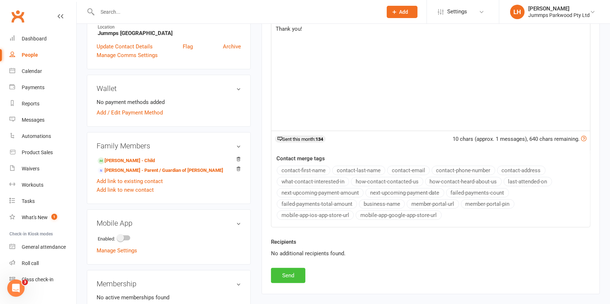
click at [287, 275] on button "Send" at bounding box center [288, 275] width 34 height 15
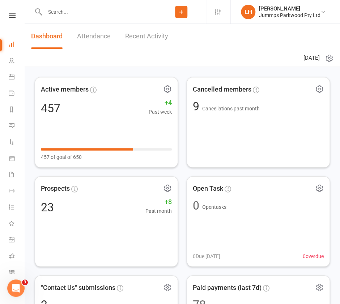
click at [62, 8] on input "text" at bounding box center [100, 12] width 114 height 10
paste input "Isabelle Winnin"
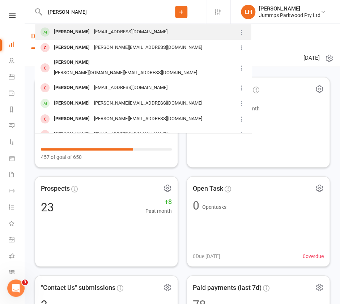
type input "Isabelle Winnin"
click at [64, 31] on div "Isabelle Winnin" at bounding box center [72, 32] width 40 height 10
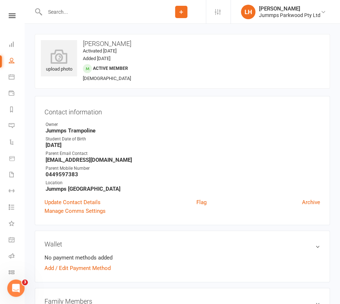
scroll to position [145, 0]
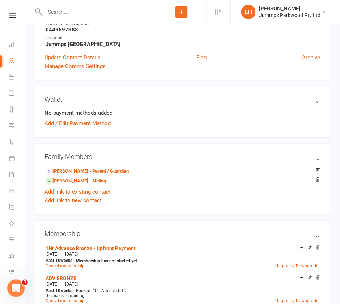
click at [75, 12] on input "text" at bounding box center [100, 12] width 114 height 10
paste input "Adele Niedenfuhr"
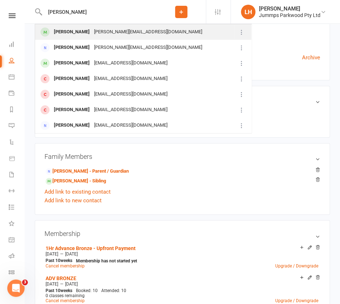
type input "Adele Niedenfuhr"
click at [99, 31] on div "hayley@allurerealty.com.au" at bounding box center [148, 32] width 112 height 10
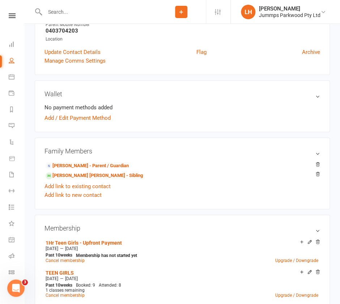
scroll to position [145, 0]
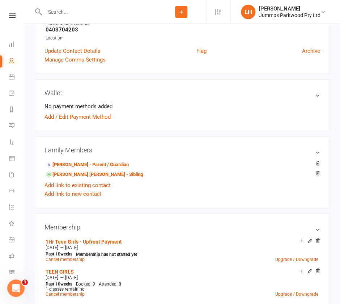
click at [83, 13] on input "text" at bounding box center [100, 12] width 114 height 10
paste input "Eli Newbury"
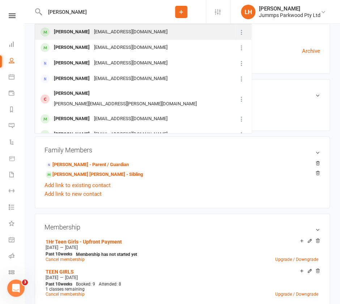
type input "Eli Newbury"
click at [93, 34] on div "argo1070@gmail.com" at bounding box center [131, 32] width 78 height 10
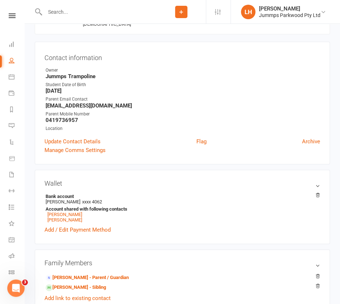
scroll to position [100, 0]
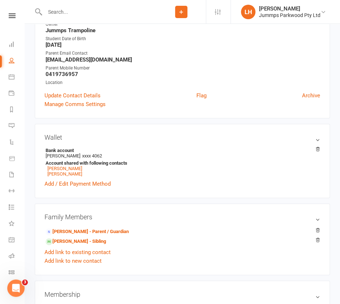
click at [100, 13] on input "text" at bounding box center [100, 12] width 114 height 10
paste input "Tiana Vaughan"
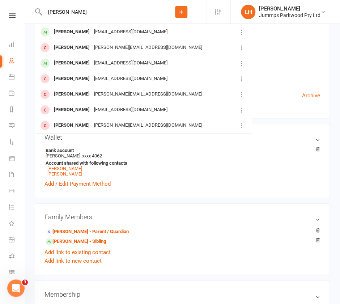
type input "Tiana Vaughan"
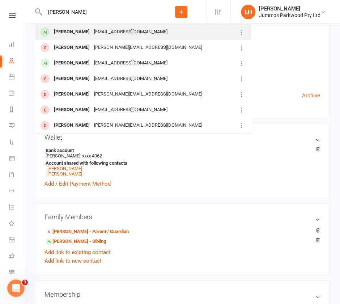
click at [119, 31] on div "bryngg@gmail.com" at bounding box center [131, 32] width 78 height 10
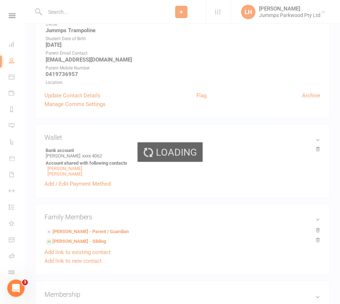
click at [162, 22] on div "Loading" at bounding box center [170, 152] width 340 height 304
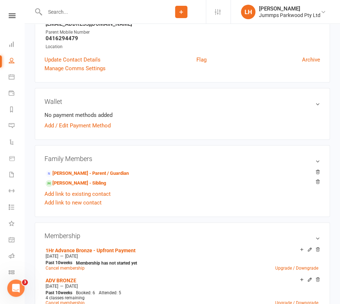
scroll to position [137, 0]
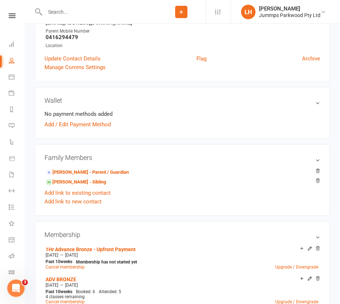
click at [64, 11] on input "text" at bounding box center [100, 12] width 114 height 10
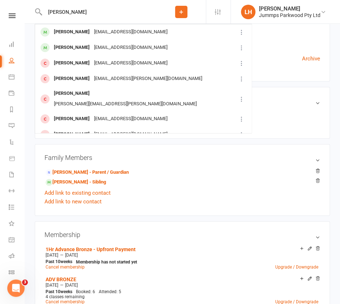
type input "illie ryan"
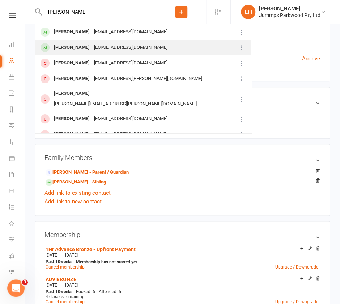
click at [102, 48] on div "Tegan.maloney88@gmail.com" at bounding box center [131, 47] width 78 height 10
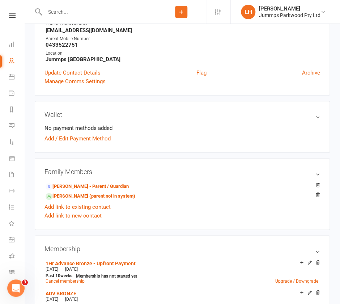
scroll to position [145, 0]
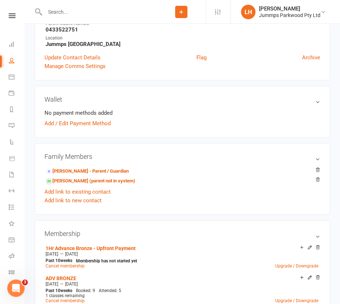
click at [123, 13] on input "text" at bounding box center [100, 12] width 114 height 10
paste input "Lachlan O'shea"
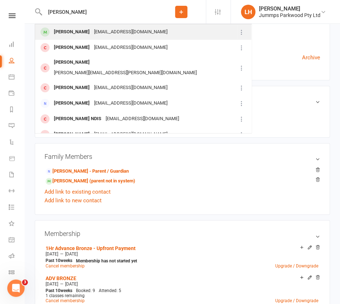
type input "Lachlan O'shea"
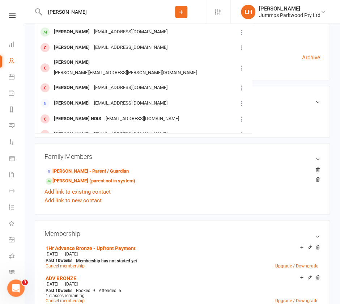
drag, startPoint x: 106, startPoint y: 30, endPoint x: 91, endPoint y: 32, distance: 14.7
click at [104, 30] on div "teggle84@gmail.com" at bounding box center [131, 32] width 78 height 10
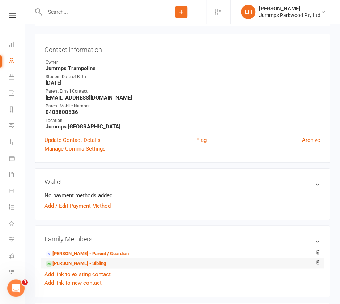
scroll to position [96, 0]
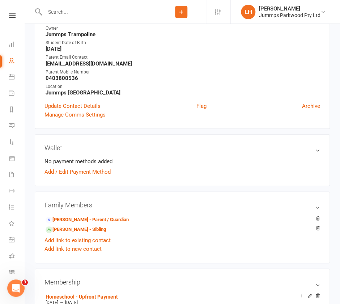
click at [69, 14] on input "text" at bounding box center [100, 12] width 114 height 10
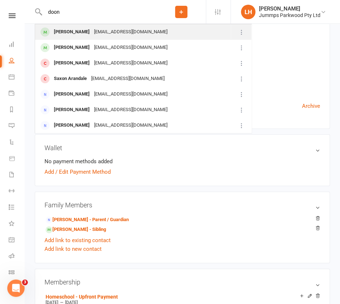
type input "doon"
click at [92, 32] on div "[EMAIL_ADDRESS][DOMAIN_NAME]" at bounding box center [131, 32] width 78 height 10
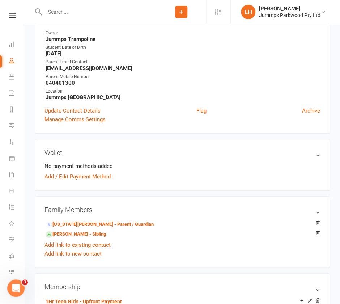
scroll to position [92, 0]
click at [87, 14] on input "text" at bounding box center [100, 12] width 114 height 10
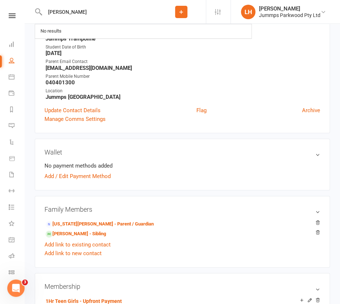
type input "apfel"
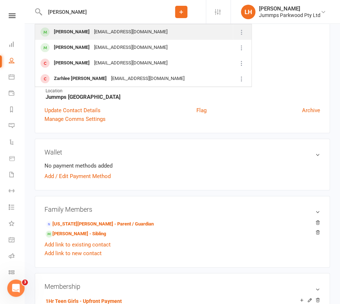
click at [110, 34] on div "tundehauptman@gmail.com" at bounding box center [131, 32] width 78 height 10
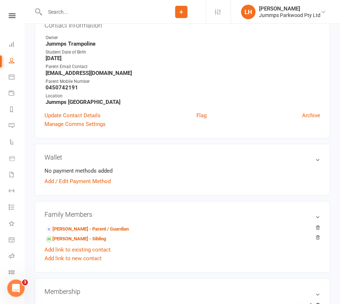
scroll to position [87, 0]
click at [68, 12] on input "text" at bounding box center [100, 12] width 114 height 10
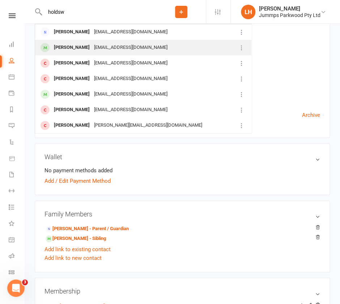
type input "holdsw"
click at [128, 49] on div "ashmash99@hotmail.com" at bounding box center [131, 47] width 78 height 10
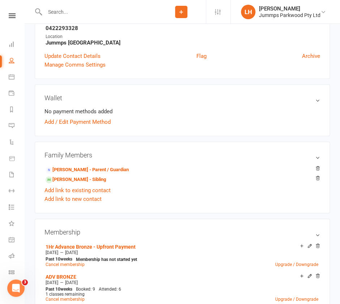
scroll to position [146, 0]
click at [61, 11] on input "text" at bounding box center [100, 12] width 114 height 10
paste input "Rosie Beer"
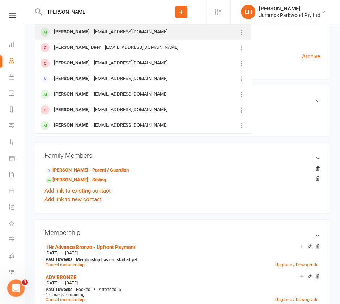
type input "Rosie Beer"
click at [68, 32] on div "Rosie Beer" at bounding box center [72, 32] width 40 height 10
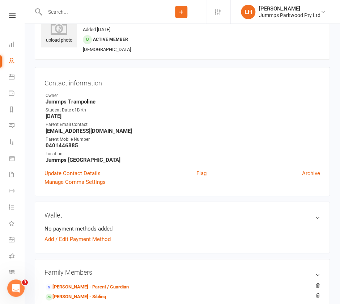
scroll to position [96, 0]
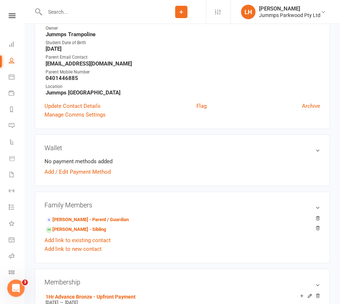
click at [61, 12] on input "text" at bounding box center [100, 12] width 114 height 10
paste input "Islah Arthur"
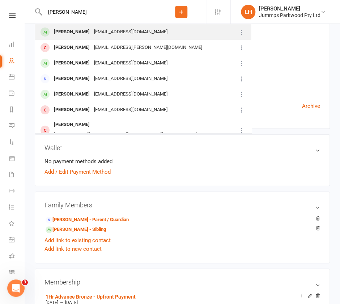
type input "Islah Arthur"
click at [95, 32] on div "[EMAIL_ADDRESS][DOMAIN_NAME]" at bounding box center [131, 32] width 78 height 10
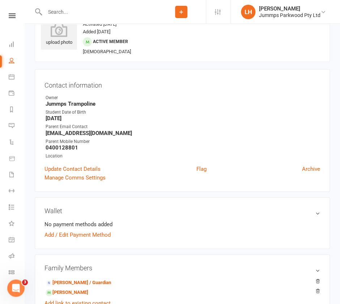
scroll to position [193, 0]
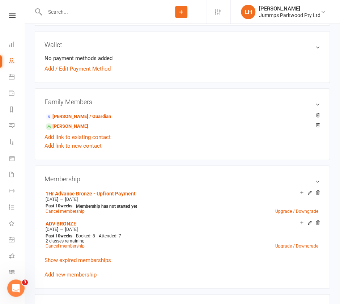
click at [66, 12] on input "text" at bounding box center [100, 12] width 114 height 10
type input "townsend"
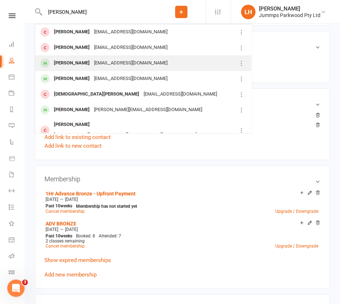
click at [84, 58] on div "Luke Townsend" at bounding box center [72, 63] width 40 height 10
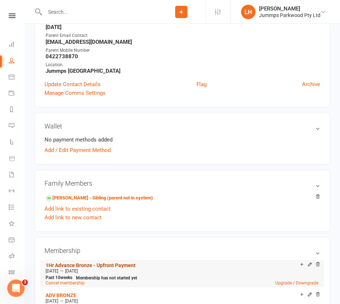
scroll to position [193, 0]
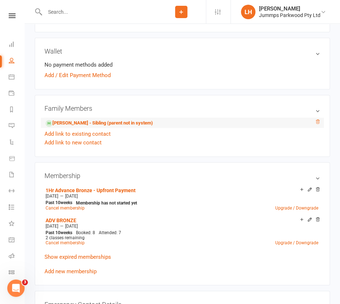
click at [319, 120] on icon at bounding box center [318, 121] width 4 height 4
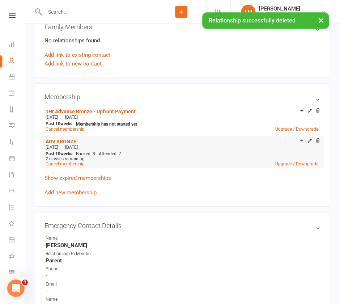
scroll to position [289, 0]
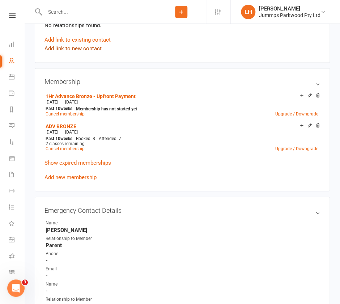
click at [79, 49] on link "Add link to new contact" at bounding box center [72, 48] width 57 height 9
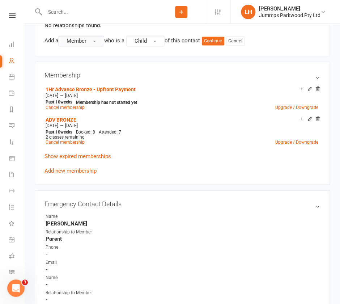
click at [81, 39] on span "Member" at bounding box center [77, 41] width 20 height 7
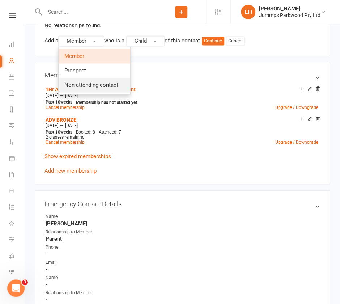
click at [78, 83] on span "Non-attending contact" at bounding box center [91, 85] width 54 height 7
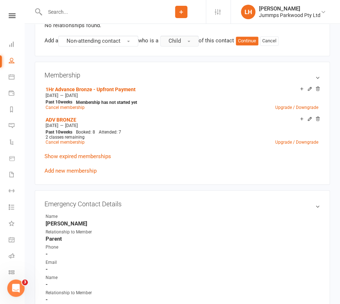
click at [181, 40] on span "Child" at bounding box center [174, 41] width 12 height 7
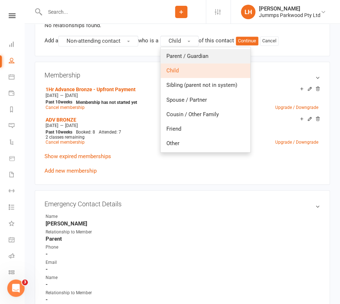
click at [185, 55] on span "Parent / Guardian" at bounding box center [187, 56] width 42 height 7
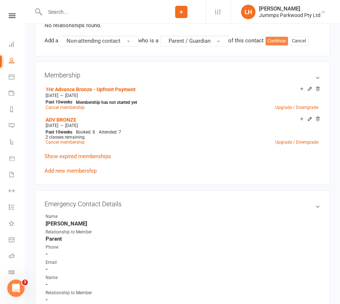
click at [284, 41] on button "Continue" at bounding box center [276, 41] width 22 height 9
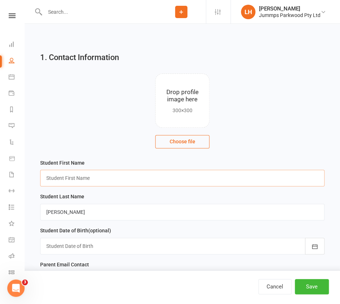
click at [75, 171] on input "text" at bounding box center [182, 178] width 284 height 17
type input "Emma"
click at [311, 286] on button "Save" at bounding box center [312, 286] width 34 height 15
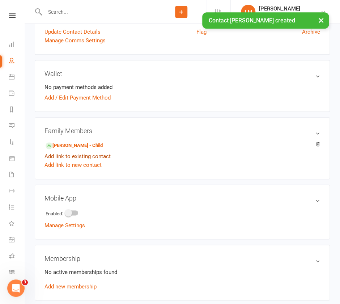
click at [99, 153] on link "Add link to existing contact" at bounding box center [77, 156] width 66 height 9
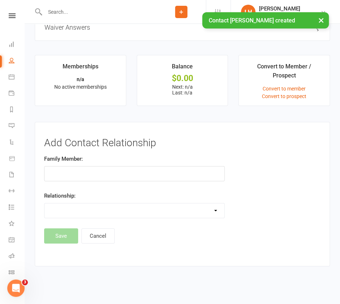
click at [190, 175] on input "text" at bounding box center [134, 173] width 180 height 15
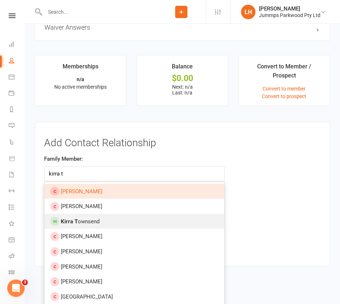
click at [101, 223] on link "Kirra T ownsend" at bounding box center [134, 221] width 180 height 15
type input "Kirra Townsend"
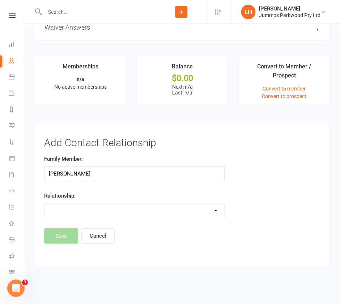
click at [105, 207] on select "Parent / Guardian Child Sibling (parent not in system) Spouse / Partner Cousin …" at bounding box center [134, 210] width 180 height 14
select select "1"
click at [44, 203] on select "Parent / Guardian Child Sibling (parent not in system) Spouse / Partner Cousin …" at bounding box center [134, 210] width 180 height 14
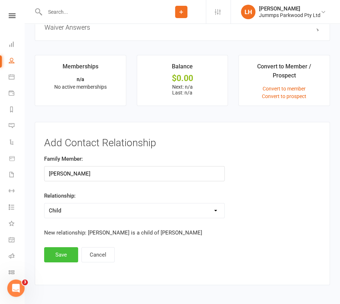
click at [58, 255] on button "Save" at bounding box center [61, 254] width 34 height 15
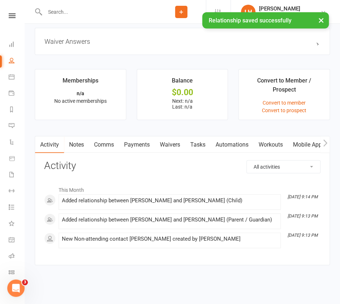
scroll to position [500, 0]
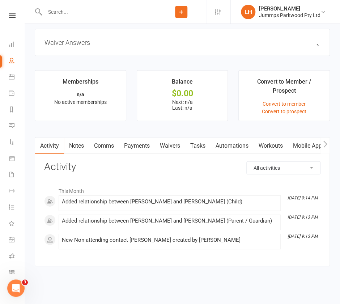
click at [59, 14] on input "text" at bounding box center [100, 12] width 114 height 10
paste input "Alice Crothers"
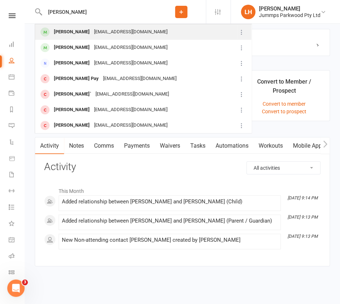
type input "Alice Crothers"
click at [94, 29] on div "[EMAIL_ADDRESS][DOMAIN_NAME]" at bounding box center [131, 32] width 78 height 10
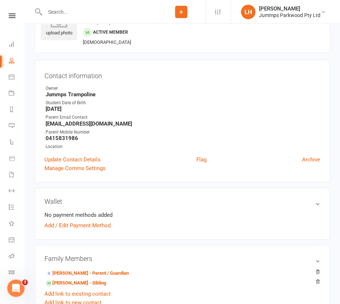
scroll to position [145, 0]
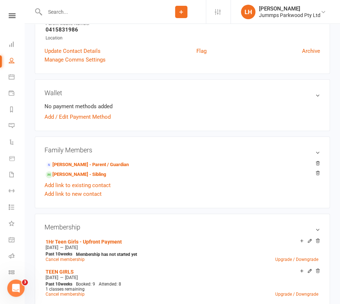
click at [65, 10] on input "text" at bounding box center [100, 12] width 114 height 10
paste input "Mina Song"
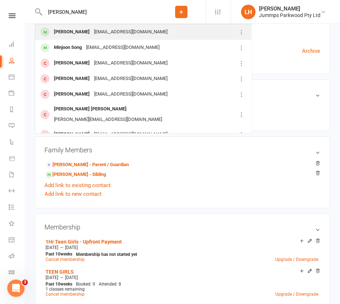
type input "Mina Song"
click at [96, 39] on td "Mina Song ssnsanfy@gmail.com" at bounding box center [136, 32] width 202 height 16
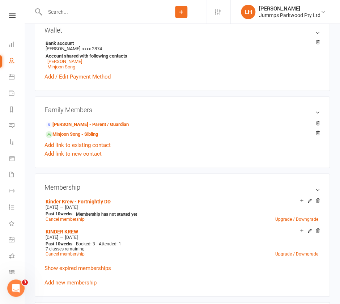
scroll to position [226, 0]
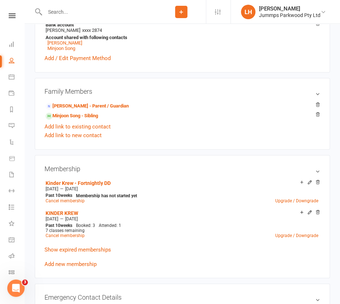
click at [67, 10] on input "text" at bounding box center [100, 12] width 114 height 10
paste input "Annabel Walton"
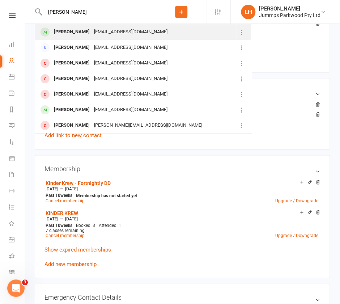
type input "Annabel Walton"
click at [103, 29] on div "thewaltonsac@gmail.com" at bounding box center [131, 32] width 78 height 10
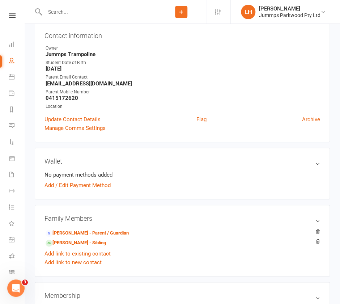
scroll to position [146, 0]
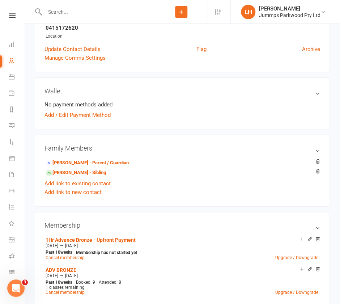
click at [61, 13] on input "text" at bounding box center [100, 12] width 114 height 10
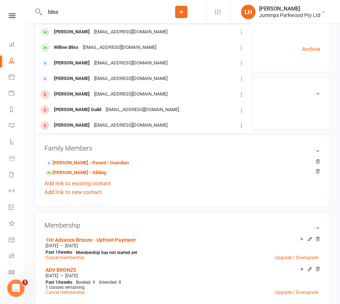
type input "bliss"
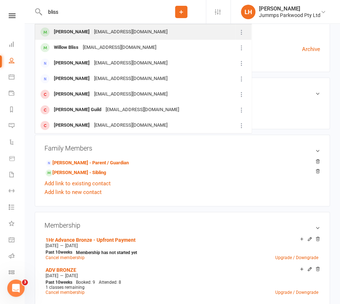
click at [107, 32] on div "[EMAIL_ADDRESS][DOMAIN_NAME]" at bounding box center [131, 32] width 78 height 10
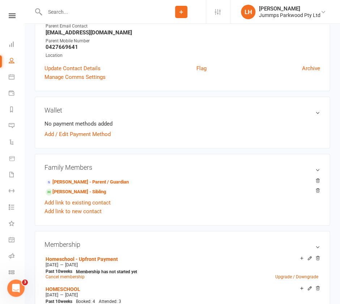
scroll to position [133, 0]
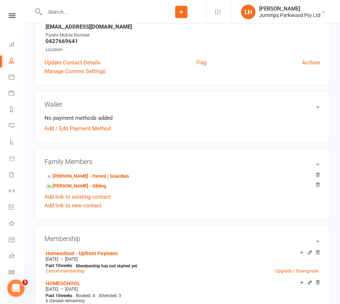
click at [65, 12] on input "text" at bounding box center [100, 12] width 114 height 10
paste input "Georgia Hyde"
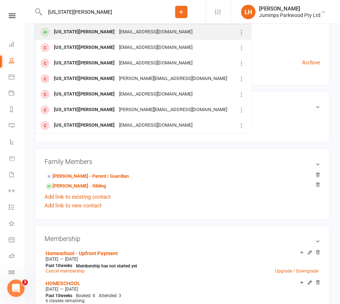
type input "Georgia Hyde"
click at [117, 30] on div "erinphipps@live.com.au" at bounding box center [156, 32] width 78 height 10
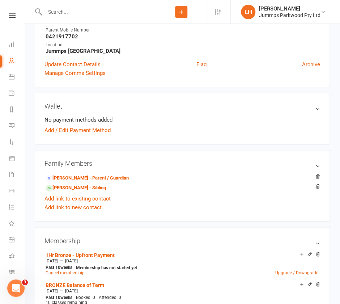
scroll to position [144, 0]
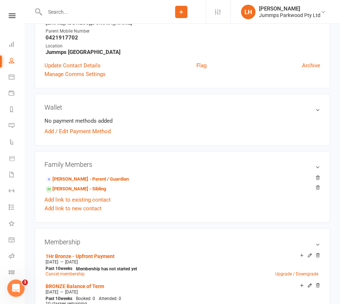
click at [56, 10] on input "text" at bounding box center [100, 12] width 114 height 10
paste input "Raquelle Vancuylenbers"
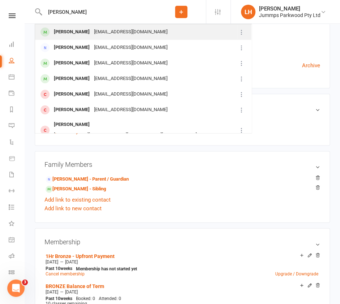
type input "Raquelle Vancuylenbers"
click at [118, 32] on div "edith33.val@gmail.com" at bounding box center [131, 32] width 78 height 10
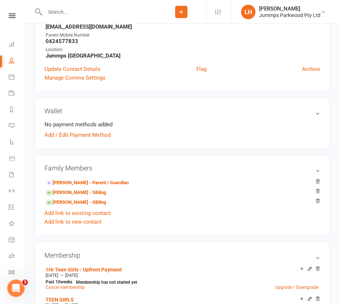
scroll to position [134, 0]
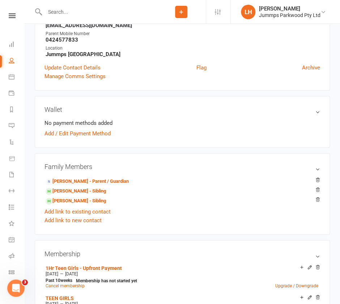
click at [60, 11] on input "text" at bounding box center [100, 12] width 114 height 10
paste input "[PERSON_NAME]"
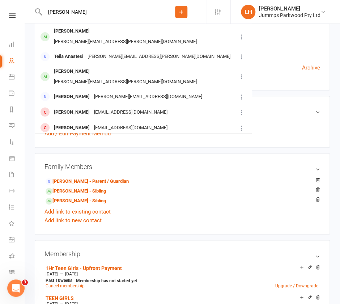
type input "[PERSON_NAME]"
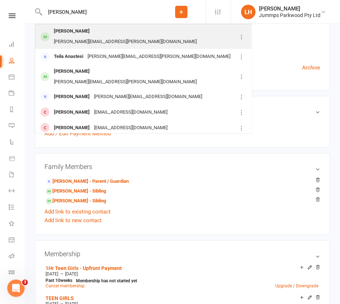
click at [110, 37] on div "[PERSON_NAME][EMAIL_ADDRESS][PERSON_NAME][DOMAIN_NAME]" at bounding box center [125, 42] width 147 height 10
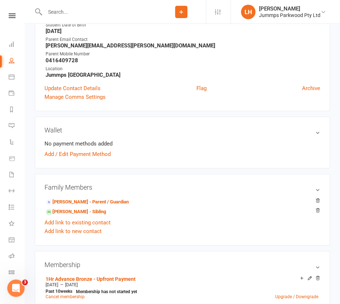
scroll to position [124, 0]
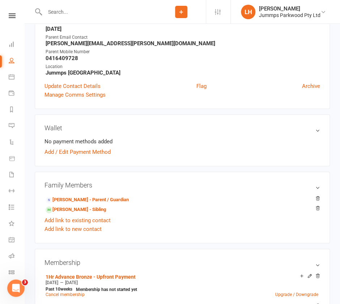
click at [95, 13] on input "text" at bounding box center [100, 12] width 114 height 10
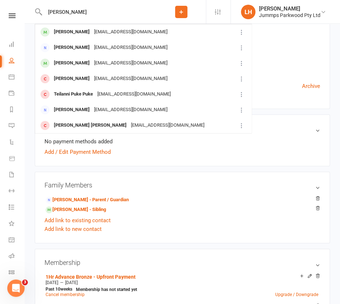
type input "acxel tipper"
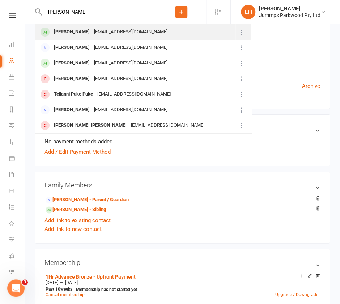
click at [115, 33] on div "kiera@theconnectionboutique.com.au" at bounding box center [131, 32] width 78 height 10
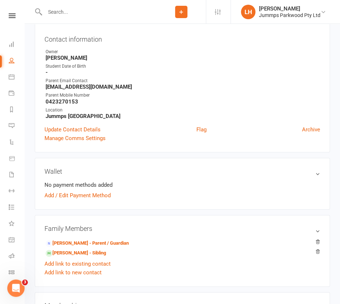
scroll to position [116, 0]
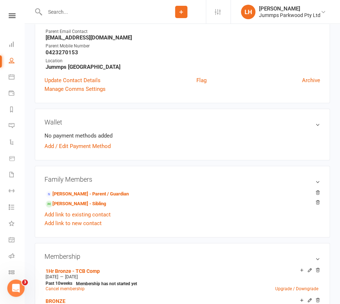
click at [64, 12] on input "text" at bounding box center [100, 12] width 114 height 10
paste input "Milah Cappello"
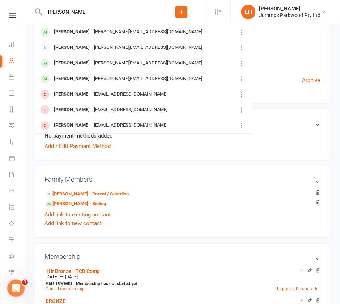
type input "Milah Cappello"
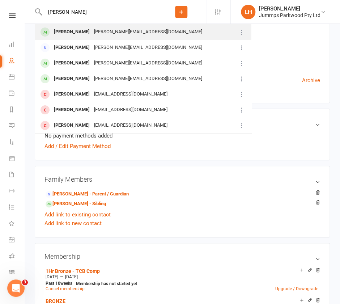
click at [121, 34] on div "[PERSON_NAME][EMAIL_ADDRESS][DOMAIN_NAME]" at bounding box center [148, 32] width 112 height 10
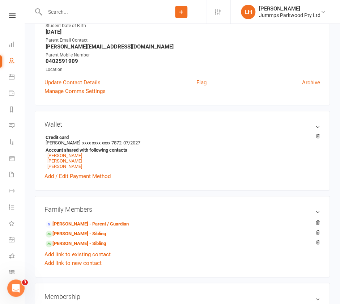
scroll to position [114, 0]
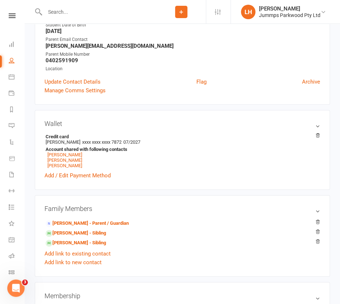
click at [61, 9] on input "text" at bounding box center [100, 12] width 114 height 10
paste input "Micah Lum Kon"
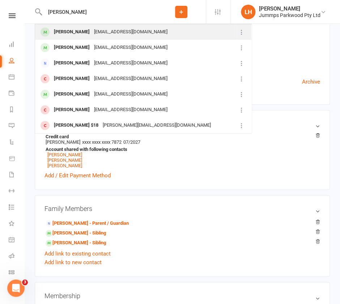
type input "Micah Lum Kon"
click at [101, 30] on div "ezoing@gmail.com" at bounding box center [131, 32] width 78 height 10
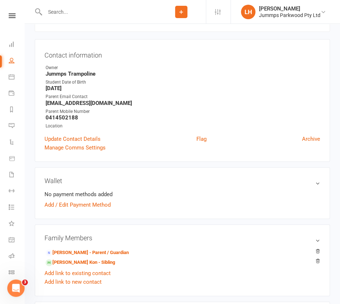
scroll to position [193, 0]
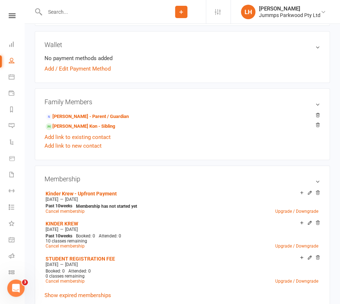
click at [73, 14] on input "text" at bounding box center [100, 12] width 114 height 10
paste input "Brady Cowell"
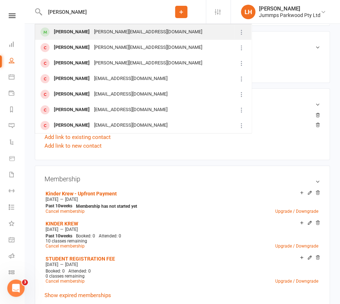
type input "Brady Cowell"
click at [82, 30] on div "Brady Cowell" at bounding box center [72, 32] width 40 height 10
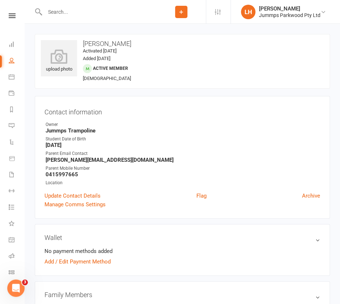
scroll to position [145, 0]
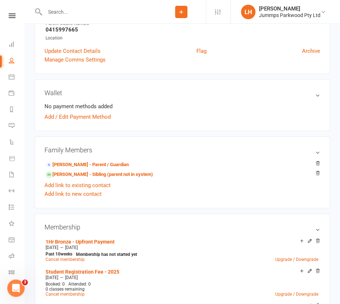
click at [59, 13] on input "text" at bounding box center [100, 12] width 114 height 10
paste input "Sophia Archibald"
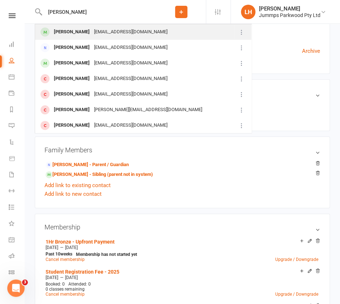
type input "Sophia Archibald"
click at [91, 34] on div "Sophia Archibald" at bounding box center [72, 32] width 40 height 10
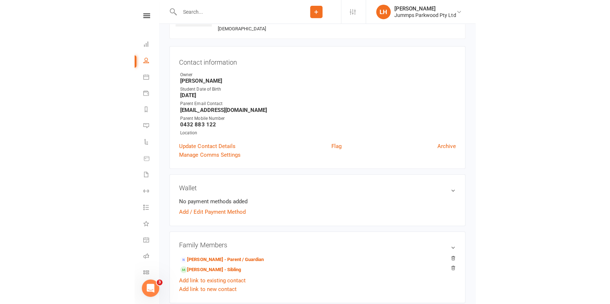
scroll to position [145, 0]
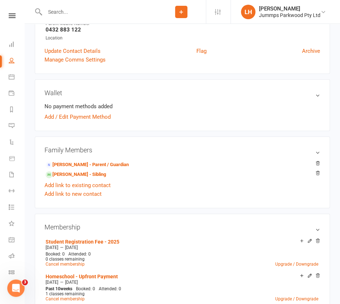
click at [55, 14] on input "text" at bounding box center [100, 12] width 114 height 10
paste input "Kyle Archer"
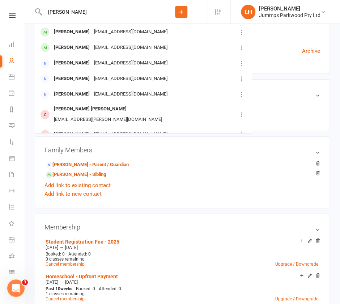
type input "Kyle Archer"
click at [38, 171] on div "Family Members Erin Archibald - Parent / Guardian Jack Archibald - Sibling Add …" at bounding box center [182, 172] width 295 height 72
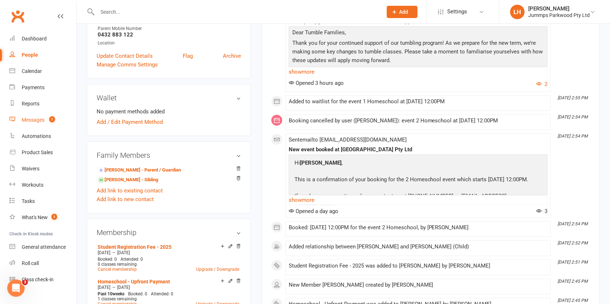
click at [29, 121] on div "Messages" at bounding box center [33, 120] width 23 height 6
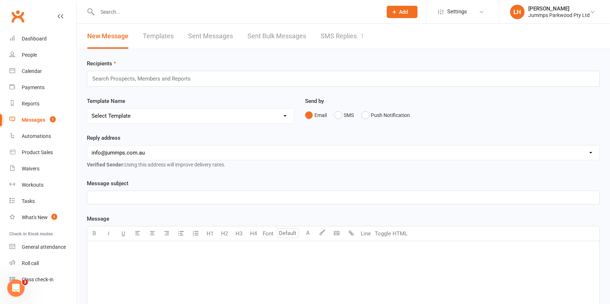
click at [347, 33] on link "SMS Replies 1" at bounding box center [341, 36] width 43 height 25
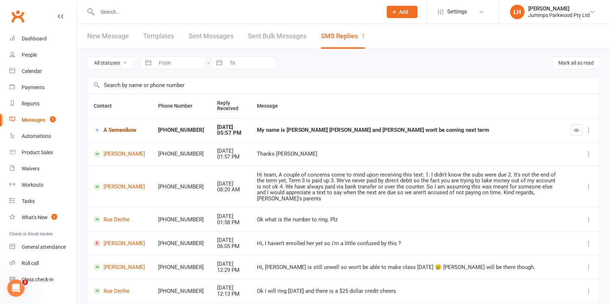
click at [116, 133] on link "A Semenikow" at bounding box center [119, 130] width 51 height 7
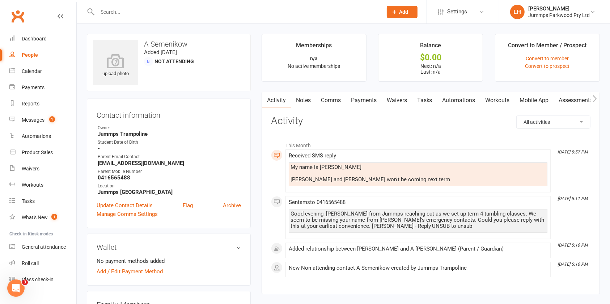
click at [332, 168] on div "My name is Ashleigh Allwood Luca and Raife won't be coming next term" at bounding box center [417, 174] width 255 height 18
copy div "Ashleigh"
click at [139, 204] on link "Update Contact Details" at bounding box center [125, 205] width 56 height 9
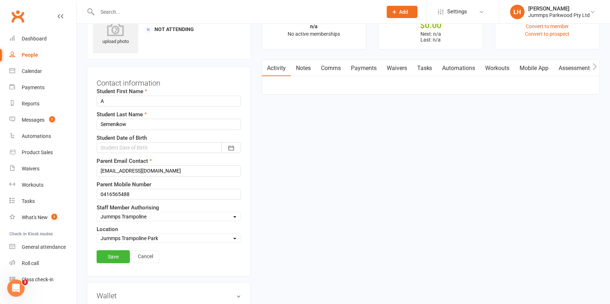
scroll to position [34, 0]
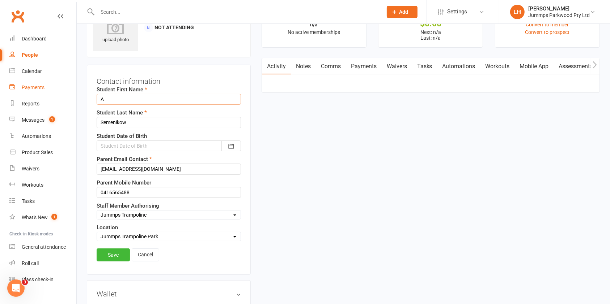
drag, startPoint x: 122, startPoint y: 95, endPoint x: 39, endPoint y: 88, distance: 83.1
paste input "shleigh"
type input "Ashleigh"
click at [107, 257] on link "Save" at bounding box center [113, 255] width 33 height 13
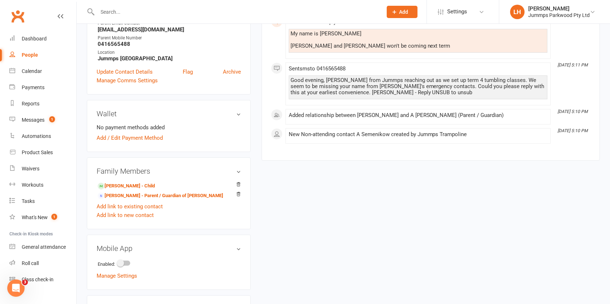
scroll to position [136, 0]
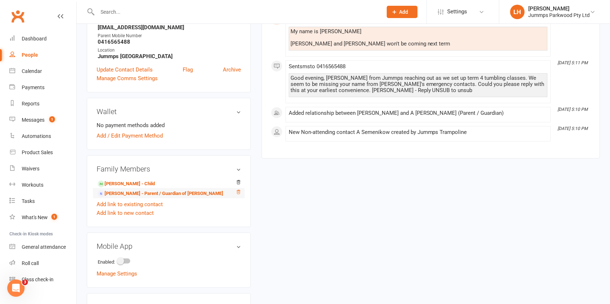
click at [238, 191] on icon at bounding box center [238, 192] width 5 height 5
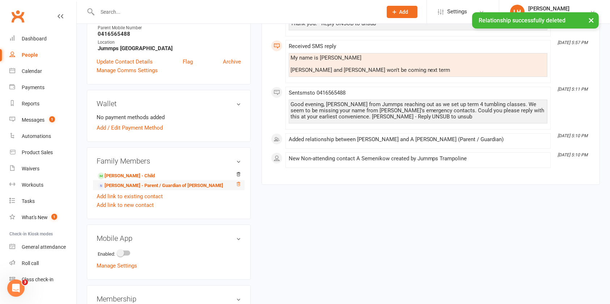
scroll to position [148, 0]
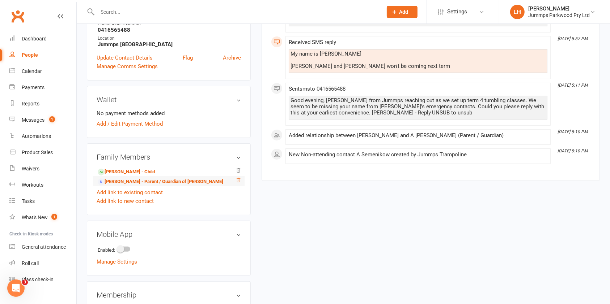
click at [238, 179] on icon at bounding box center [238, 180] width 5 height 5
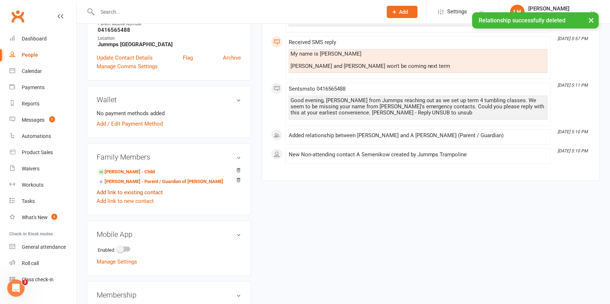
click at [153, 191] on link "Add link to existing contact" at bounding box center [130, 192] width 66 height 9
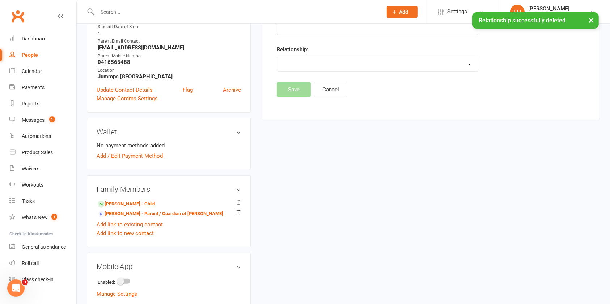
click at [322, 12] on div "× Relationship successfully deleted" at bounding box center [300, 12] width 600 height 0
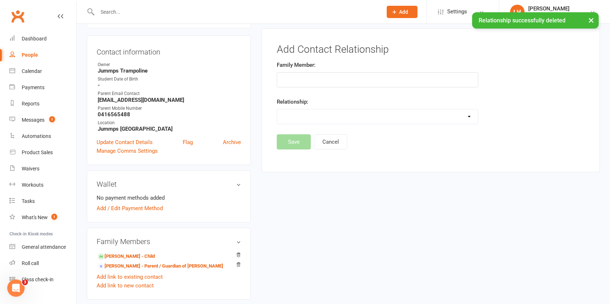
scroll to position [0, 0]
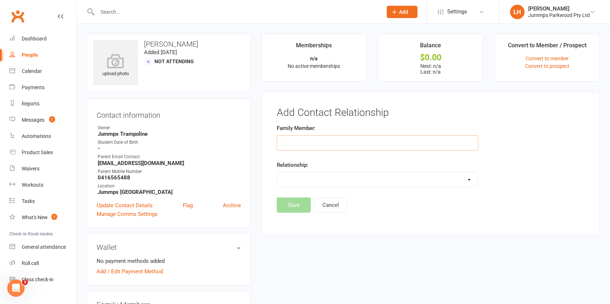
drag, startPoint x: 292, startPoint y: 144, endPoint x: 312, endPoint y: 137, distance: 20.5
click at [299, 141] on input "text" at bounding box center [378, 143] width 202 height 15
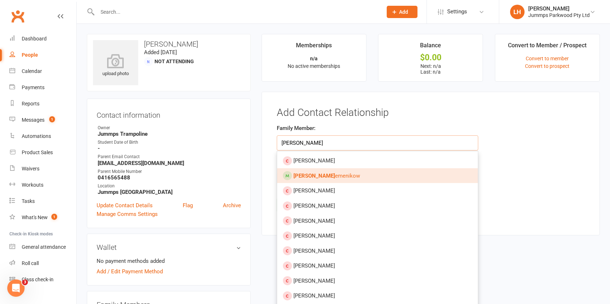
type input "luca s"
click at [315, 178] on span "Luca S emenikow" at bounding box center [326, 176] width 67 height 7
type input "Luca Semenikow"
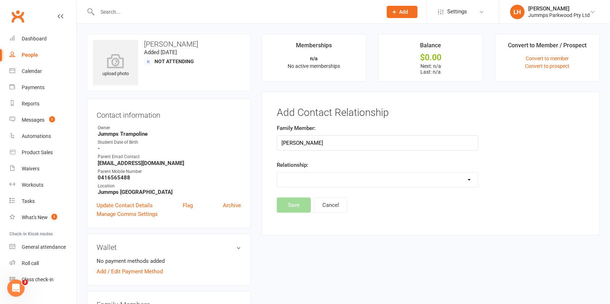
click at [312, 178] on select "Parent / Guardian Child Sibling (parent not in system) Spouse / Partner Cousin …" at bounding box center [377, 180] width 201 height 14
select select "1"
click at [277, 173] on select "Parent / Guardian Child Sibling (parent not in system) Spouse / Partner Cousin …" at bounding box center [377, 180] width 201 height 14
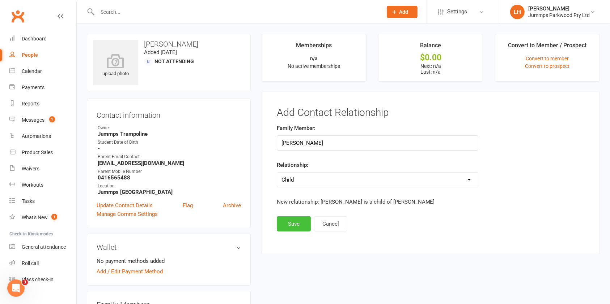
click at [298, 227] on button "Save" at bounding box center [294, 224] width 34 height 15
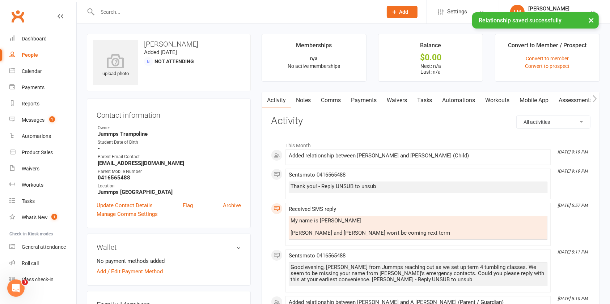
scroll to position [193, 0]
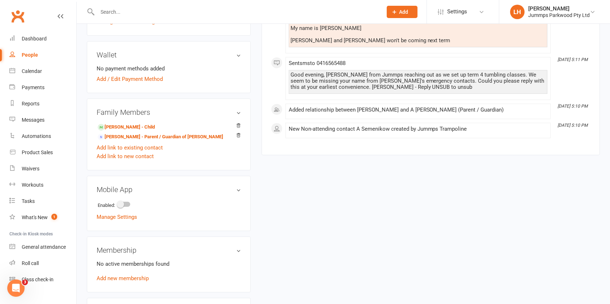
drag, startPoint x: 238, startPoint y: 135, endPoint x: 351, endPoint y: 33, distance: 151.5
click at [238, 135] on icon at bounding box center [238, 135] width 5 height 5
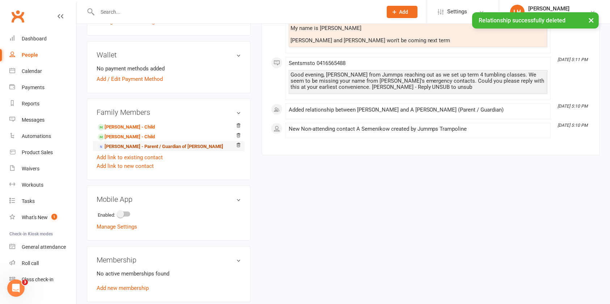
click at [150, 146] on link "Ashleigh Semenikow - Parent / Guardian of Raife Semenikow" at bounding box center [160, 147] width 125 height 8
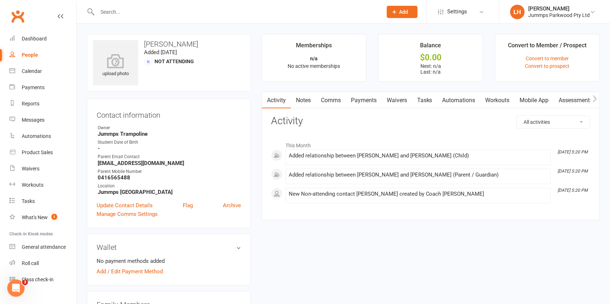
scroll to position [193, 0]
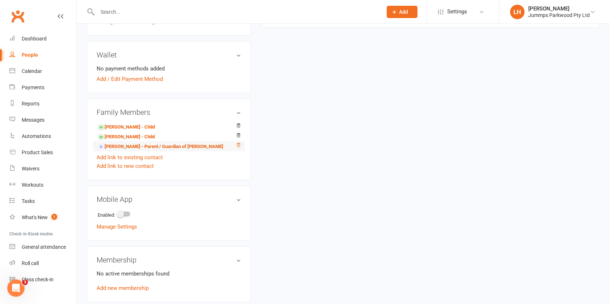
click at [238, 144] on icon at bounding box center [238, 145] width 5 height 5
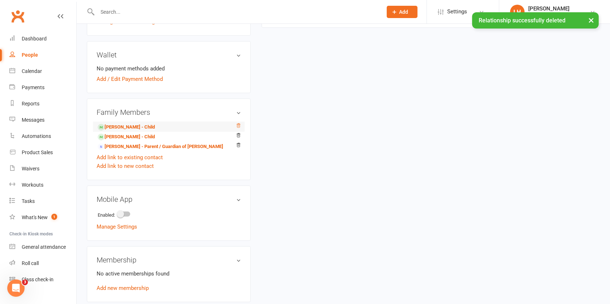
click at [238, 127] on icon at bounding box center [238, 125] width 5 height 5
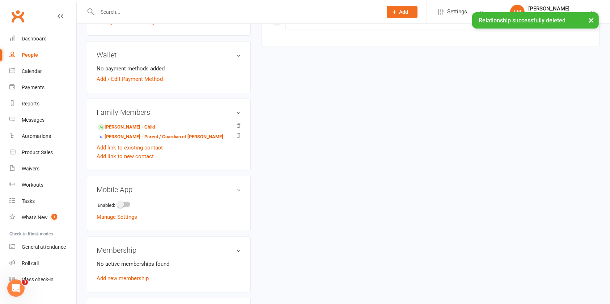
click at [238, 127] on icon at bounding box center [238, 125] width 5 height 5
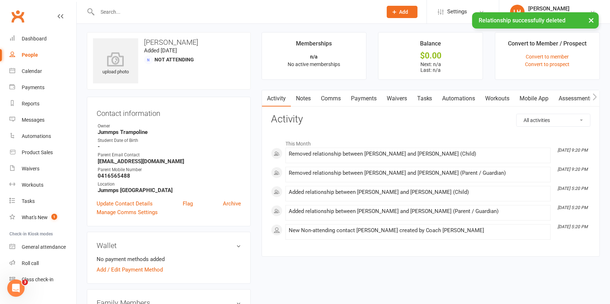
scroll to position [0, 0]
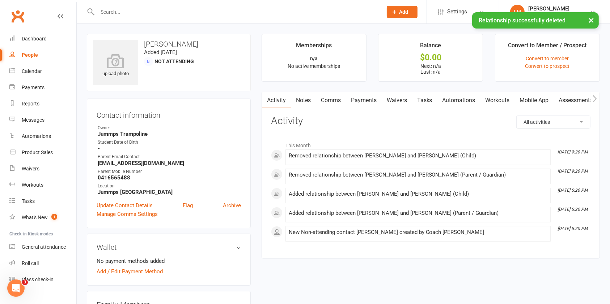
click at [178, 11] on input "text" at bounding box center [236, 12] width 282 height 10
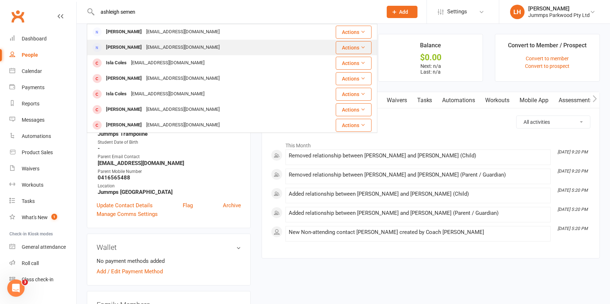
type input "ashleigh semen"
click at [144, 46] on div "Ashleigh Semenikow" at bounding box center [124, 47] width 40 height 10
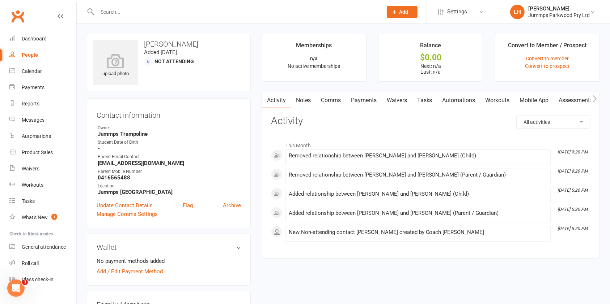
click at [129, 8] on input "text" at bounding box center [236, 12] width 282 height 10
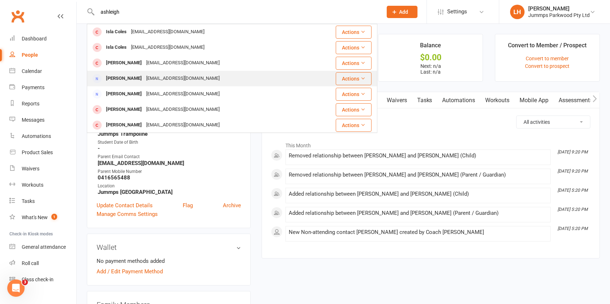
type input "ashleigh"
click at [172, 78] on div "[EMAIL_ADDRESS][DOMAIN_NAME]" at bounding box center [183, 78] width 78 height 10
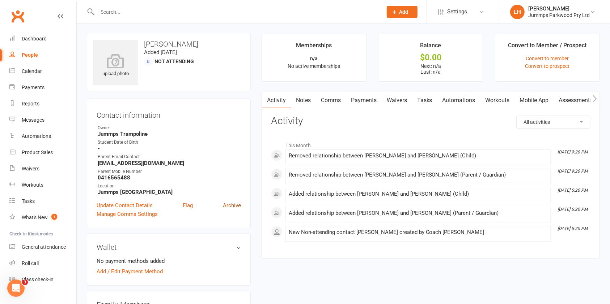
click at [227, 208] on link "Archive" at bounding box center [232, 205] width 18 height 9
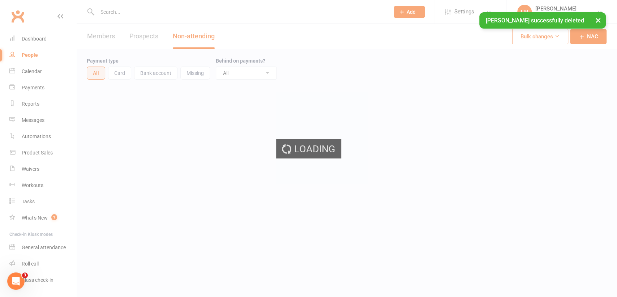
select select "100"
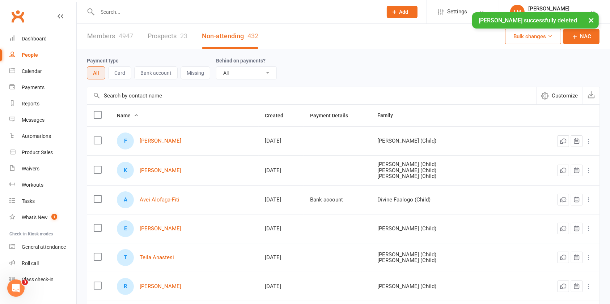
click at [118, 11] on input "text" at bounding box center [236, 12] width 282 height 10
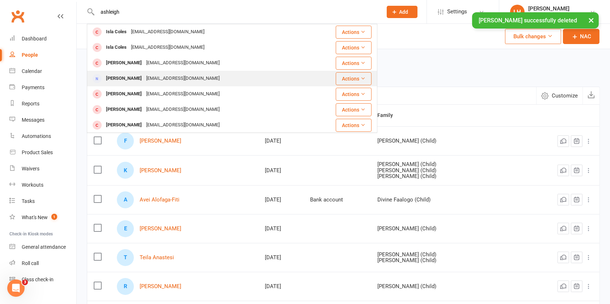
type input "ashleigh"
click at [165, 78] on div "[EMAIL_ADDRESS][DOMAIN_NAME]" at bounding box center [183, 78] width 78 height 10
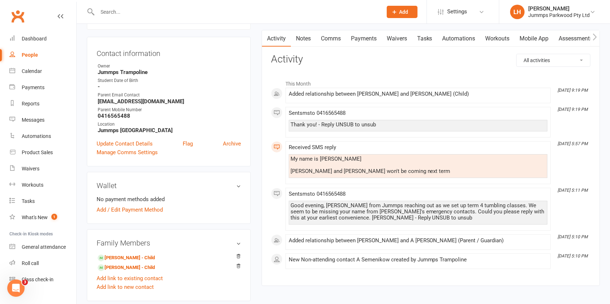
scroll to position [63, 0]
click at [35, 117] on div "Messages" at bounding box center [33, 120] width 23 height 6
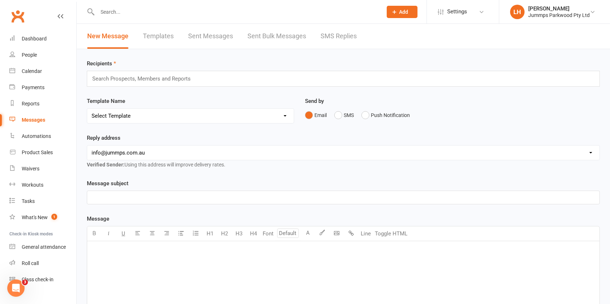
click at [156, 33] on link "Templates" at bounding box center [158, 36] width 31 height 25
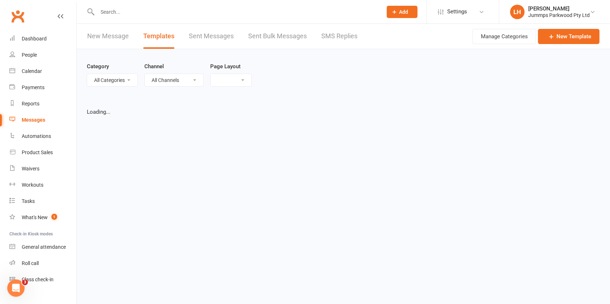
select select "grid"
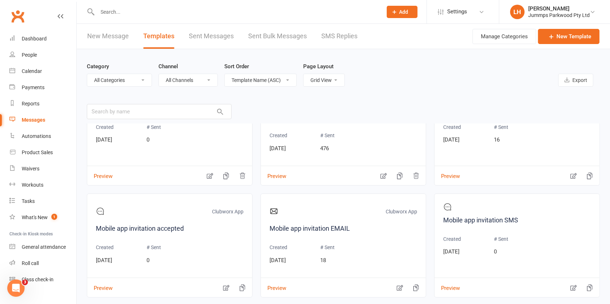
scroll to position [274, 0]
click at [318, 229] on link "Mobile app invitation EMAIL" at bounding box center [343, 228] width 148 height 10
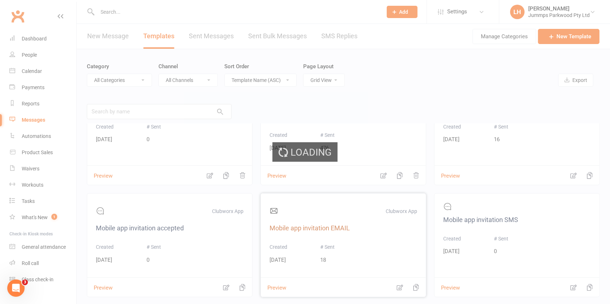
select select "mobile_app_template"
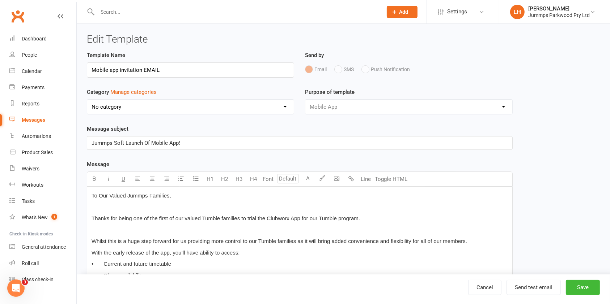
select select "14569"
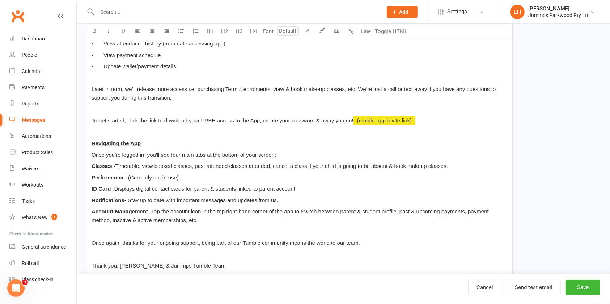
scroll to position [263, 0]
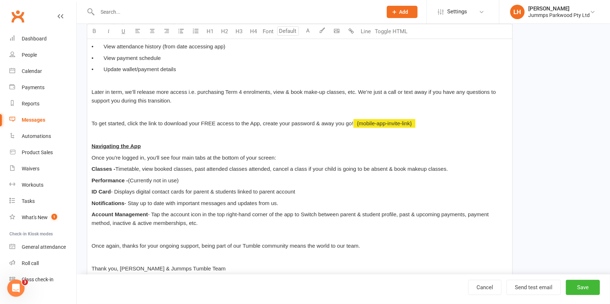
click at [171, 152] on div "To Our Valued Jummps Families, Thanks for being one of the first of our valued …" at bounding box center [299, 101] width 425 height 355
click at [188, 147] on p "Navigating the App" at bounding box center [299, 146] width 416 height 9
click at [324, 193] on p "ID Card - Displays digital contact cards for parent & students linked to parent…" at bounding box center [299, 192] width 416 height 9
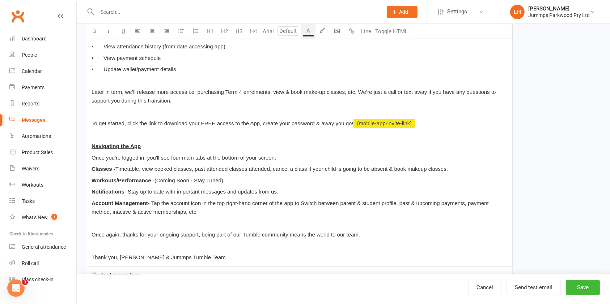
drag, startPoint x: 206, startPoint y: 221, endPoint x: 224, endPoint y: 215, distance: 18.3
click at [206, 221] on p at bounding box center [299, 223] width 416 height 9
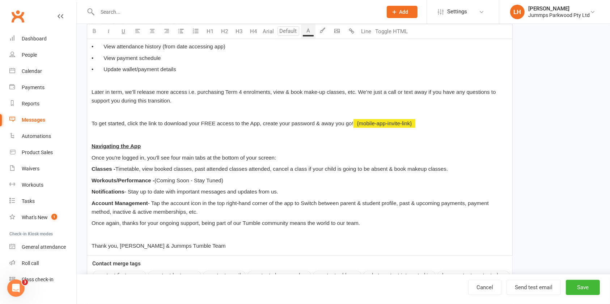
click at [225, 239] on p at bounding box center [299, 235] width 416 height 9
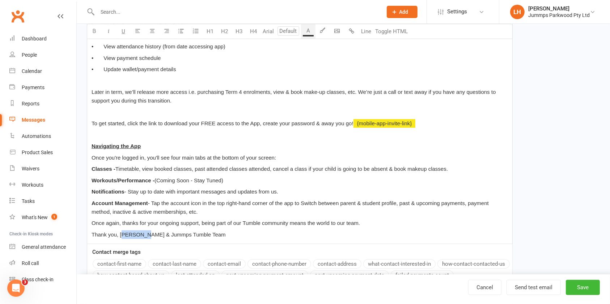
drag, startPoint x: 134, startPoint y: 236, endPoint x: 123, endPoint y: 236, distance: 11.2
click at [123, 236] on span "Thank you, Chloe & Jummps Tumble Team" at bounding box center [158, 235] width 134 height 6
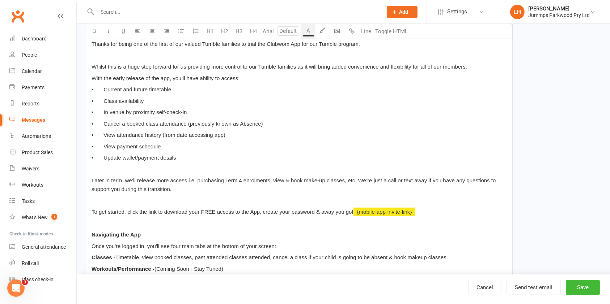
scroll to position [167, 0]
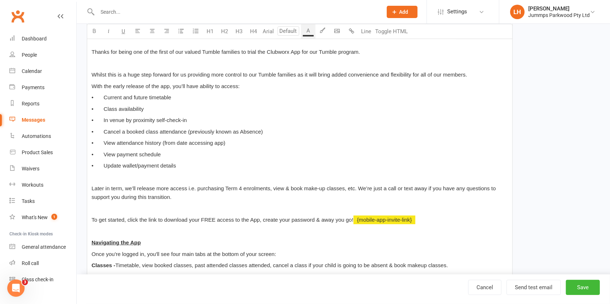
click at [203, 164] on p "• Update wallet/payment details" at bounding box center [299, 166] width 416 height 9
click at [119, 111] on span "• Class availability" at bounding box center [117, 109] width 52 height 6
click at [125, 122] on span "• In venue by proximity self-check-in" at bounding box center [138, 120] width 95 height 6
copy span "by proximity"
drag, startPoint x: 240, startPoint y: 131, endPoint x: 246, endPoint y: 132, distance: 5.8
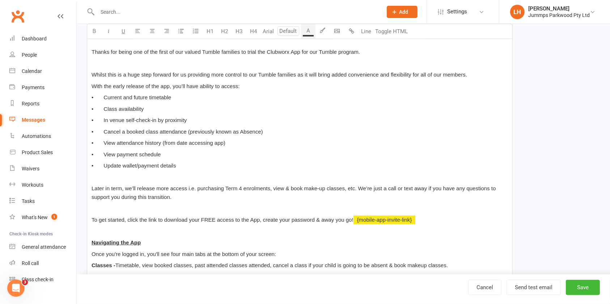
click at [240, 132] on span "• Cancel a booked class attendance (previously known as Absence)" at bounding box center [176, 132] width 171 height 6
drag, startPoint x: 228, startPoint y: 142, endPoint x: 162, endPoint y: 145, distance: 66.2
click at [162, 145] on p "• View attendance history (from date accessing app)" at bounding box center [299, 143] width 416 height 9
click at [116, 155] on span "• View payment schedule" at bounding box center [125, 154] width 69 height 6
drag, startPoint x: 189, startPoint y: 166, endPoint x: 76, endPoint y: 169, distance: 112.5
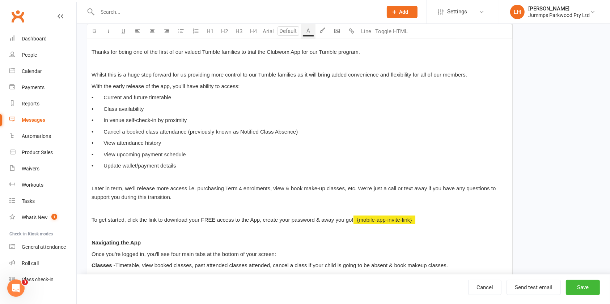
click at [76, 169] on ui-view "Prospect Member Non-attending contact Class / event Appointment Task Membership…" at bounding box center [305, 136] width 610 height 603
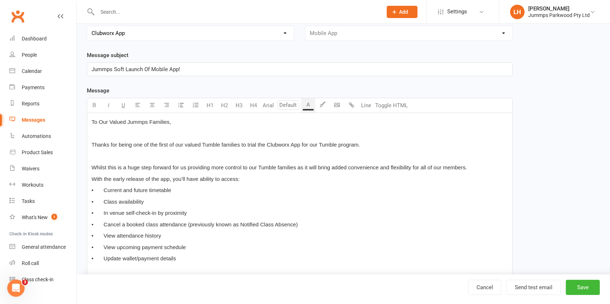
scroll to position [70, 0]
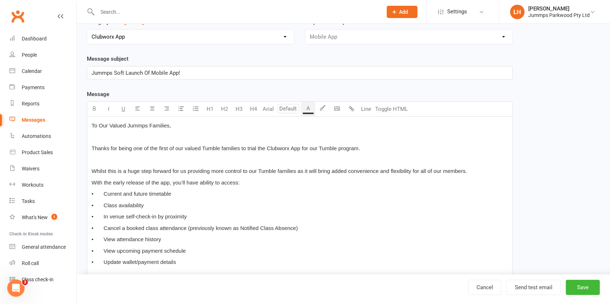
drag, startPoint x: 362, startPoint y: 148, endPoint x: 89, endPoint y: 149, distance: 273.7
click at [89, 149] on div "To Our Valued Jummps Families, Thanks for being one of the first of our valued …" at bounding box center [299, 277] width 425 height 321
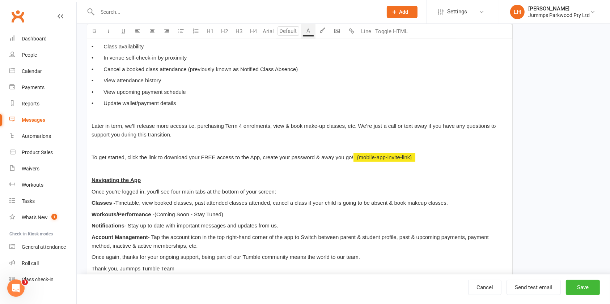
scroll to position [238, 0]
click at [337, 139] on div "To Our Valued Jummps Families, Once again, thanks for your patience whilst our …" at bounding box center [299, 113] width 425 height 329
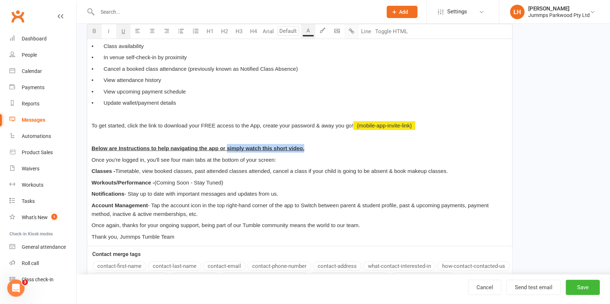
click at [356, 29] on button "button" at bounding box center [351, 31] width 14 height 14
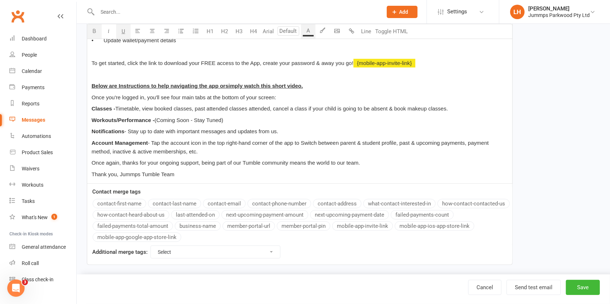
scroll to position [306, 0]
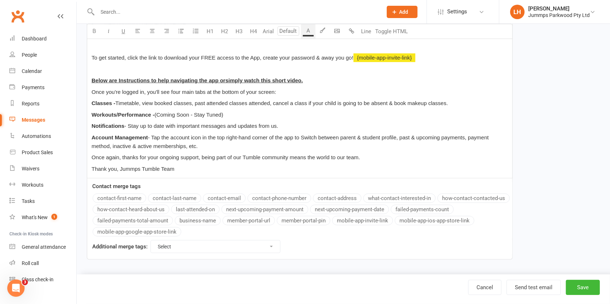
click at [232, 145] on p "Account Management - Tap the account icon in the top right-hand corner of the a…" at bounding box center [299, 141] width 416 height 17
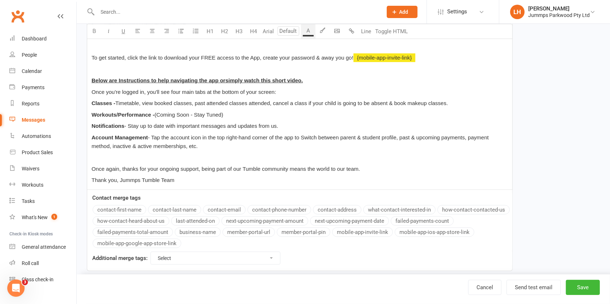
click at [89, 181] on div "To Our Valued Jummps Families, Once again, thanks for your patience whilst our …" at bounding box center [299, 35] width 425 height 309
click at [579, 286] on button "Save" at bounding box center [582, 287] width 34 height 15
select select "grid"
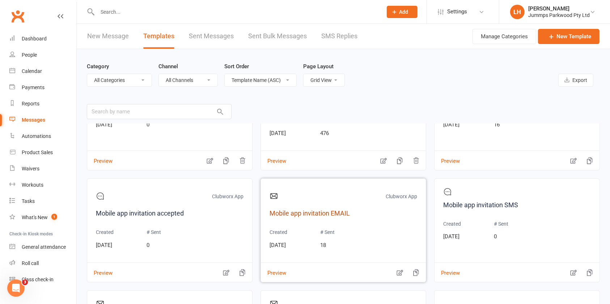
scroll to position [337, 0]
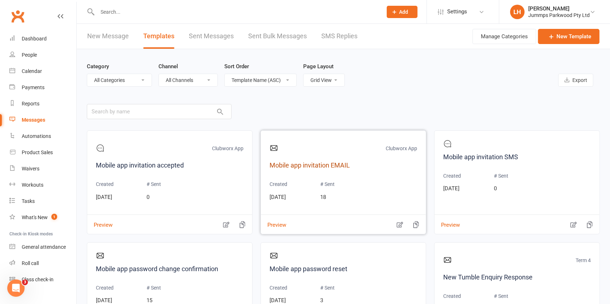
click at [309, 161] on link "Mobile app invitation EMAIL" at bounding box center [343, 166] width 148 height 10
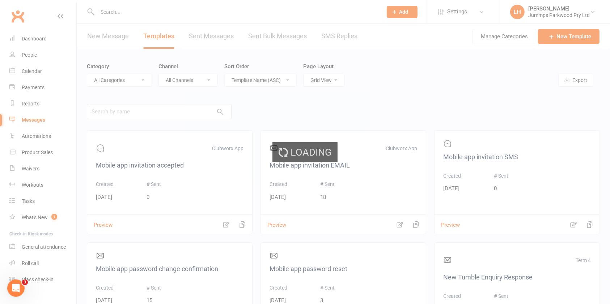
select select "mobile_app_template"
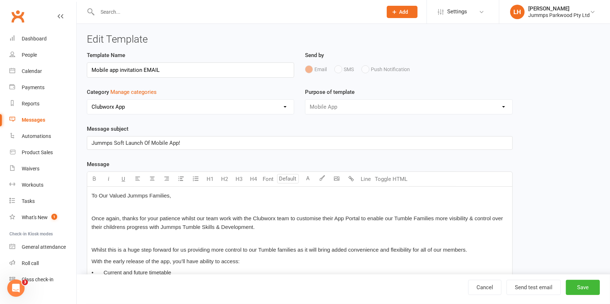
click at [141, 109] on select "No category Clubworx App General Term 4 Tumble Term & Fee's" at bounding box center [190, 107] width 206 height 14
select select "20005"
click at [87, 100] on select "No category Clubworx App General Term 4 Tumble Term & Fee's" at bounding box center [190, 107] width 206 height 14
click at [110, 68] on input "Mobile app invitation EMAIL" at bounding box center [190, 70] width 207 height 15
type input "Non Attaneidng member - App Invite by EMAIL"
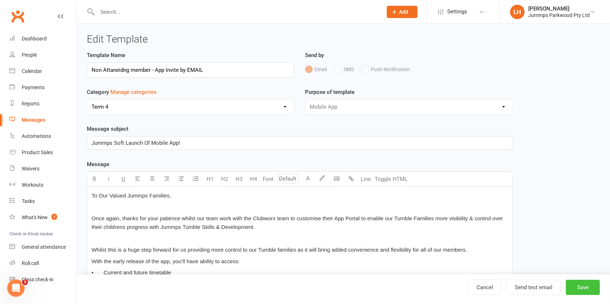
click at [581, 289] on button "Save" at bounding box center [582, 287] width 34 height 15
select select "grid"
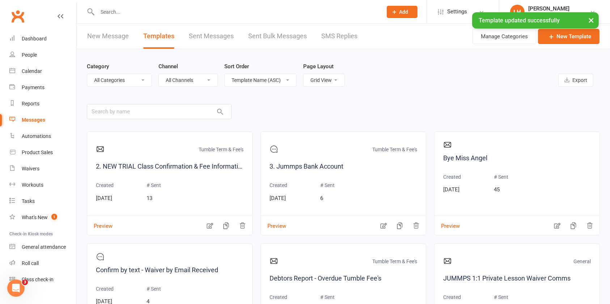
click at [145, 78] on select "All Categories (No category) Clubworx App General Term 4 Tumble Term & Fee's" at bounding box center [119, 80] width 64 height 12
select select "20005"
click at [87, 74] on select "All Categories (No category) Clubworx App General Term 4 Tumble Term & Fee's" at bounding box center [119, 80] width 64 height 12
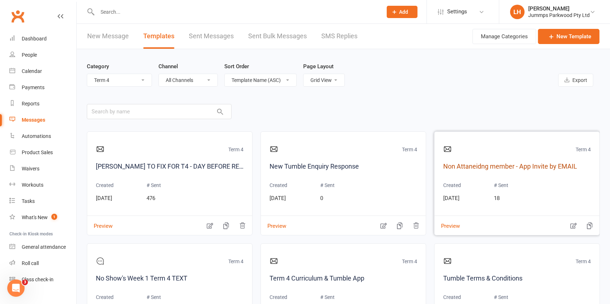
click at [524, 167] on link "Non Attaneidng member - App Invite by EMAIL" at bounding box center [517, 167] width 148 height 10
select select "mobile_app_template"
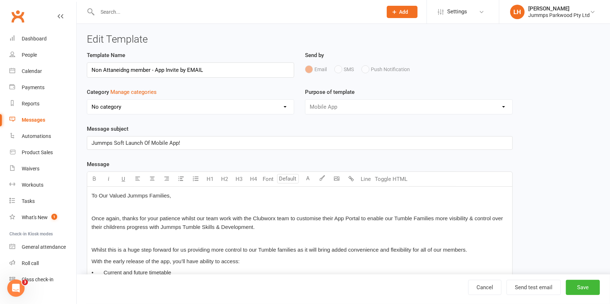
select select "20005"
click at [116, 67] on input "Non Attaneidng member - App Invite by EMAIL" at bounding box center [190, 70] width 207 height 15
click at [116, 68] on input "Non Attaneidng member - App Invite by EMAIL" at bounding box center [190, 70] width 207 height 15
type input "Non Attending Member - App Invite by EMAIL"
click at [119, 142] on span "Jummps Soft Launch Of Mobile App!" at bounding box center [135, 143] width 89 height 7
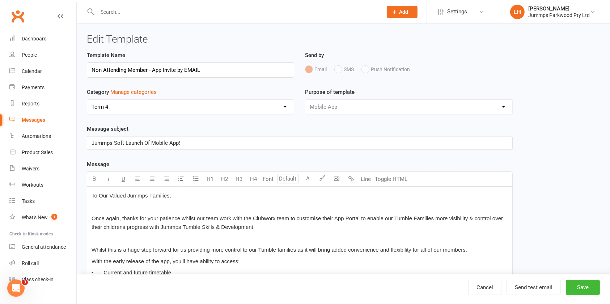
click at [121, 143] on span "Jummps Soft Launch Of Mobile App!" at bounding box center [135, 143] width 89 height 7
click at [396, 217] on span "Once again, thanks for your patience whilst our team work with the Clubworx tea…" at bounding box center [297, 222] width 413 height 15
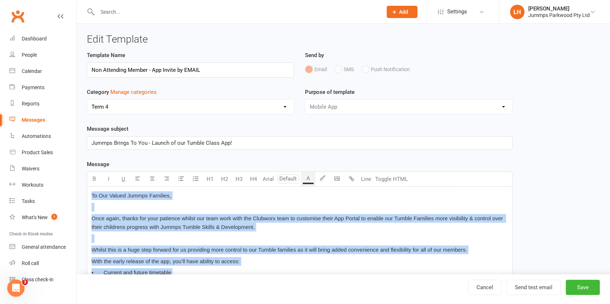
copy div "To Our Valued Jummps Families, Once again, thanks for your patience whilst our …"
click at [222, 236] on p at bounding box center [299, 239] width 416 height 9
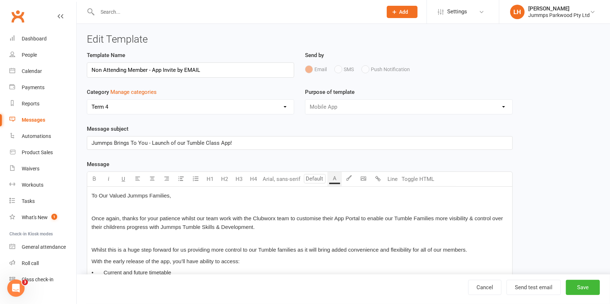
click at [124, 226] on span "Once again, thanks for your patience whilst our team work with the Clubworx tea…" at bounding box center [297, 222] width 413 height 15
click at [586, 289] on button "Save" at bounding box center [582, 287] width 34 height 15
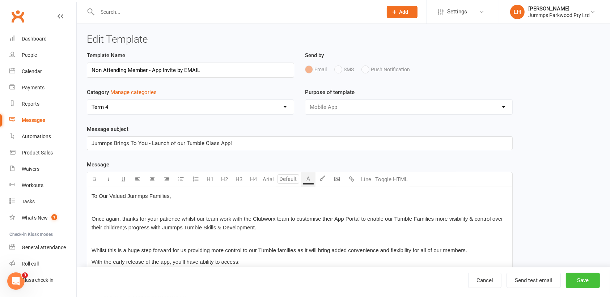
select select "grid"
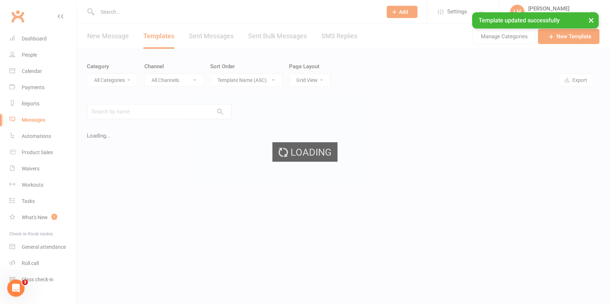
select select "20005"
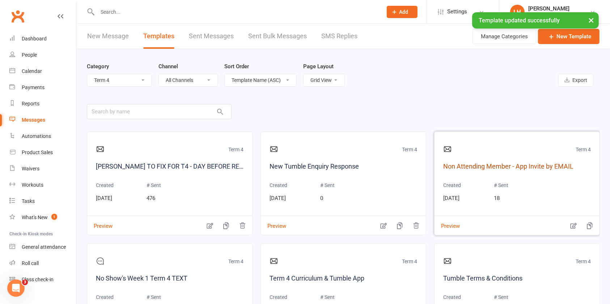
click at [551, 170] on link "Non Attending Member - App Invite by EMAIL" at bounding box center [517, 167] width 148 height 10
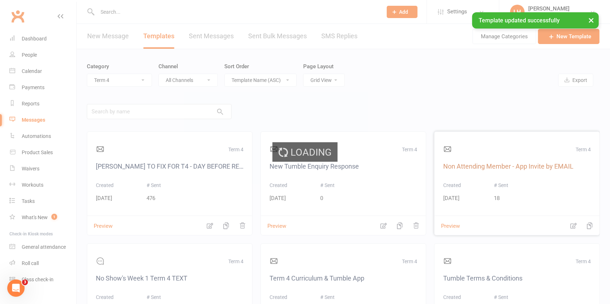
select select "mobile_app_template"
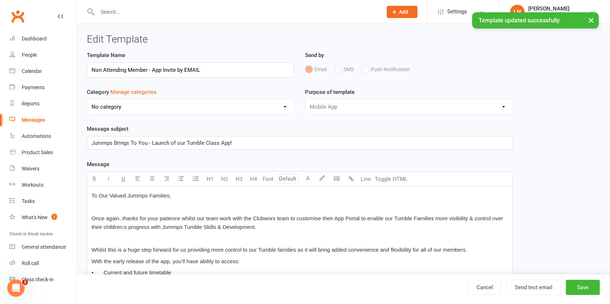
select select "20005"
click at [528, 294] on button "Send test email" at bounding box center [533, 287] width 54 height 15
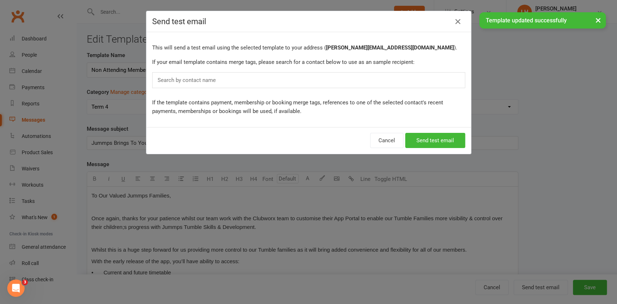
click at [334, 82] on div "Search by contact name" at bounding box center [308, 80] width 313 height 16
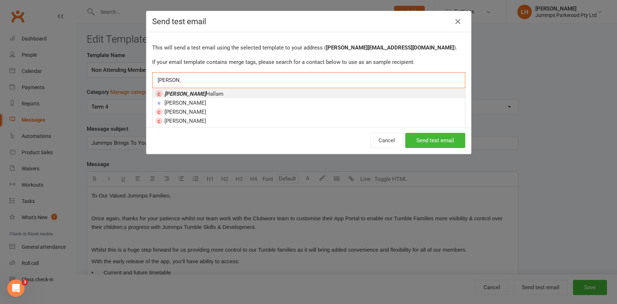
type input "lorin"
click at [319, 92] on li "Lorin Hallam" at bounding box center [309, 93] width 312 height 9
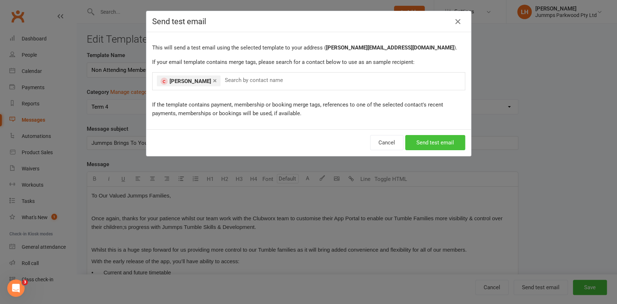
click at [455, 146] on button "Send test email" at bounding box center [435, 142] width 60 height 15
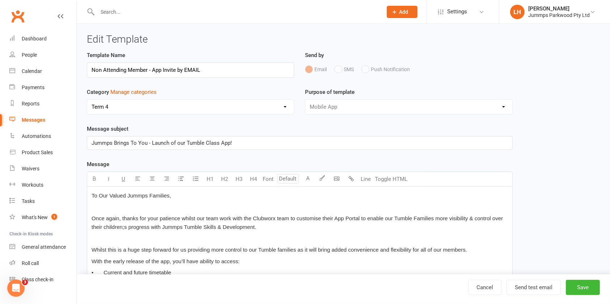
click at [199, 220] on span "Once again, thanks for your patience whilst our team work with the Clubworx tea…" at bounding box center [297, 222] width 413 height 15
click at [200, 221] on span "Once again, thanks for your patience whilst our team work with the Clubworx tea…" at bounding box center [297, 222] width 413 height 15
click at [375, 229] on p "Once again, thanks for your patience whilst our Tumble team work along side Clu…" at bounding box center [299, 222] width 416 height 17
drag, startPoint x: 355, startPoint y: 217, endPoint x: 427, endPoint y: 218, distance: 72.0
click at [427, 218] on span "Once again, thanks for your patience whilst our Tumble team work along side Clu…" at bounding box center [299, 222] width 417 height 15
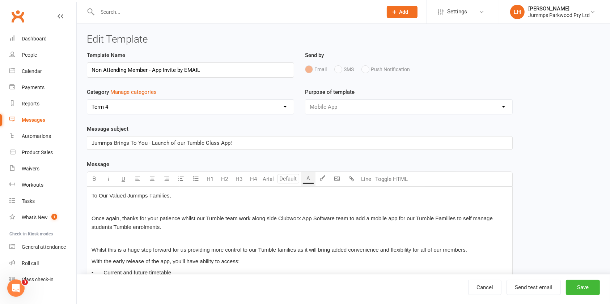
click at [467, 219] on span "Once again, thanks for your patience whilst our Tumble team work along side Clu…" at bounding box center [292, 222] width 402 height 15
click at [403, 217] on span "Once again, thanks for your patience whilst our Tumble team work along side Clu…" at bounding box center [292, 222] width 402 height 15
click at [279, 217] on span "Once again, thanks for your patience whilst our Tumble team work along side Clu…" at bounding box center [298, 222] width 414 height 15
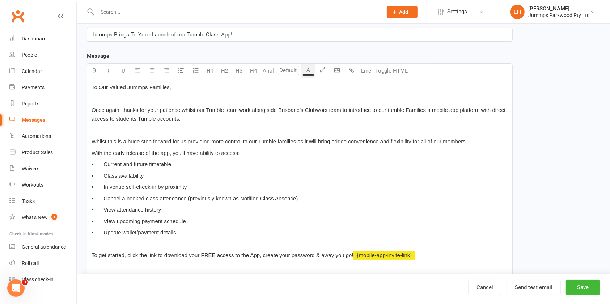
scroll to position [193, 0]
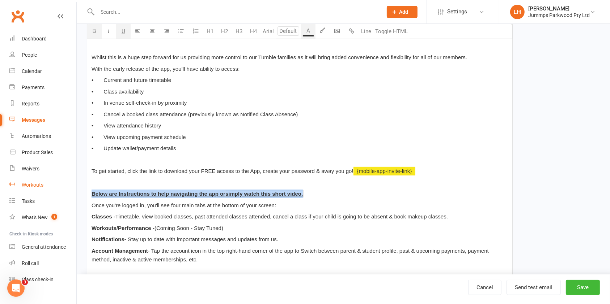
drag, startPoint x: 320, startPoint y: 193, endPoint x: 32, endPoint y: 187, distance: 287.9
click at [32, 189] on ui-view "Prospect Member Non-attending contact Class / event Appointment Task Membership…" at bounding box center [305, 105] width 610 height 592
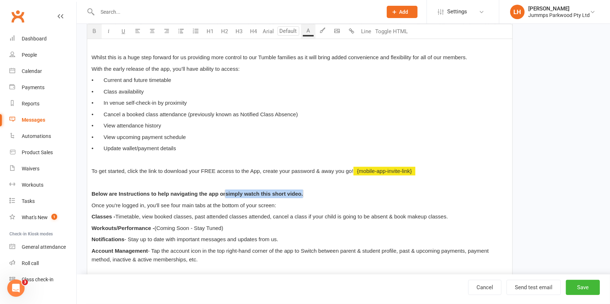
drag, startPoint x: 324, startPoint y: 195, endPoint x: 226, endPoint y: 190, distance: 98.1
click at [226, 190] on p "Below are Instructions to help navigating the app or $ simply watch this short …" at bounding box center [299, 194] width 416 height 9
click at [348, 225] on p "Workouts/Performance - (Coming Soon - Stay Tuned)" at bounding box center [299, 228] width 416 height 9
drag, startPoint x: 349, startPoint y: 198, endPoint x: 341, endPoint y: 203, distance: 8.9
click at [345, 200] on div "To Our Valued Jummps Families, Once again, thanks for your patience whilst our …" at bounding box center [299, 148] width 425 height 309
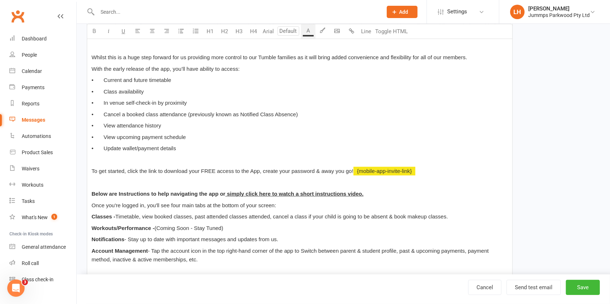
click at [366, 239] on p "Notifications - Stay up to date with important messages and updates from us." at bounding box center [299, 239] width 416 height 9
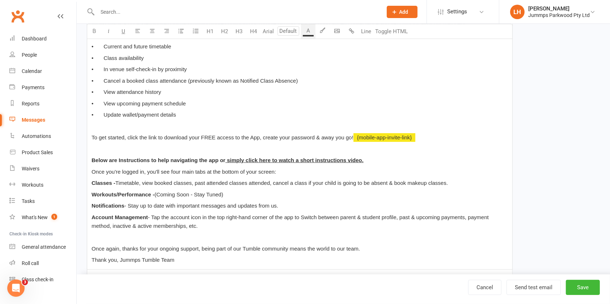
scroll to position [241, 0]
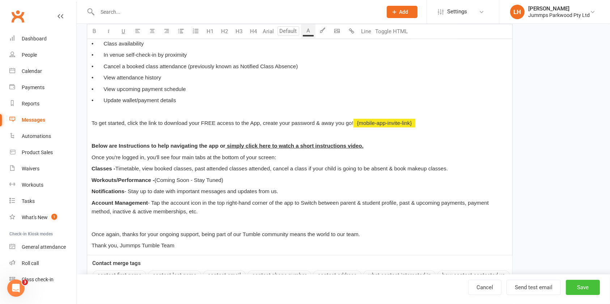
click at [578, 284] on button "Save" at bounding box center [582, 287] width 34 height 15
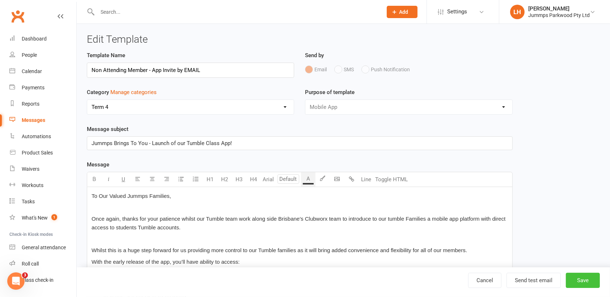
select select "grid"
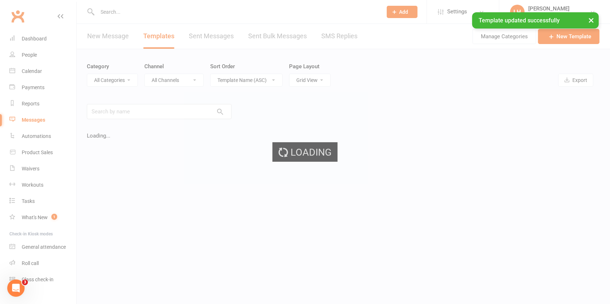
select select "20005"
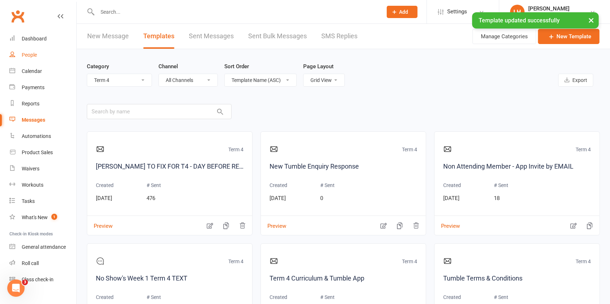
click at [33, 54] on div "People" at bounding box center [29, 55] width 15 height 6
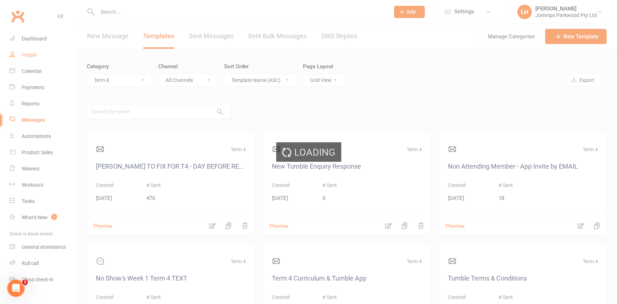
select select "100"
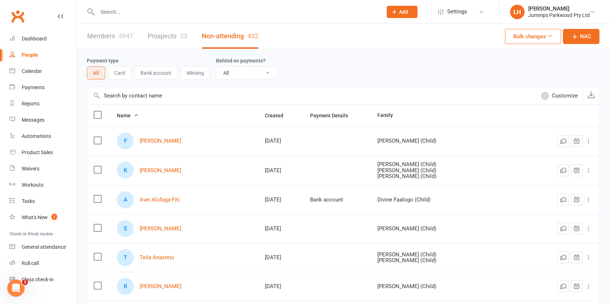
click at [227, 33] on link "Non-attending 432" at bounding box center [230, 36] width 56 height 25
click at [97, 112] on label at bounding box center [97, 114] width 7 height 7
click at [97, 111] on input "checkbox" at bounding box center [97, 111] width 7 height 0
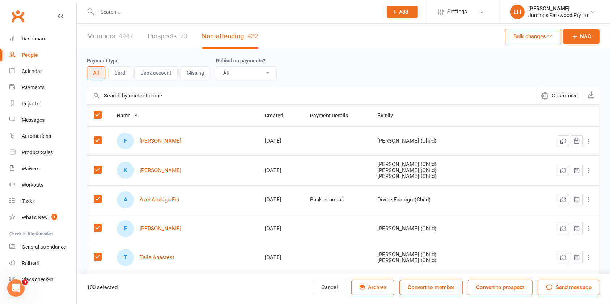
click at [556, 35] on button "Bulk changes" at bounding box center [533, 36] width 56 height 15
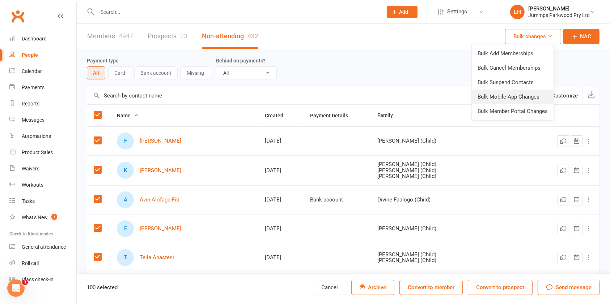
click at [519, 100] on link "Bulk Mobile App Changes" at bounding box center [512, 97] width 82 height 14
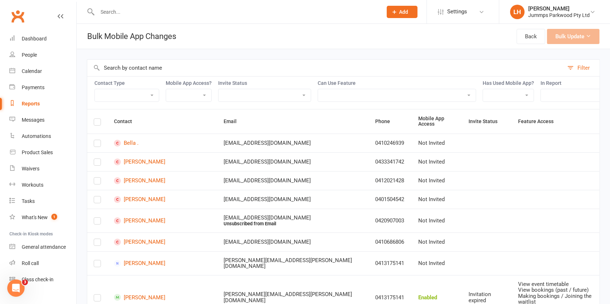
click at [144, 94] on select "Member Active member Cancelled member Suspended member Non-attending" at bounding box center [127, 95] width 64 height 12
select select "nac"
click at [95, 89] on select "Member Active member Cancelled member Suspended member Non-attending" at bounding box center [127, 95] width 64 height 12
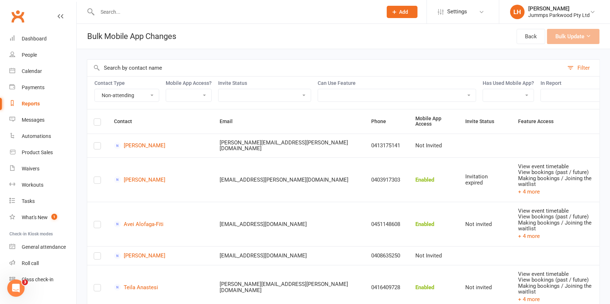
click at [96, 123] on label at bounding box center [97, 123] width 7 height 0
click at [96, 119] on input "checkbox" at bounding box center [97, 119] width 7 height 0
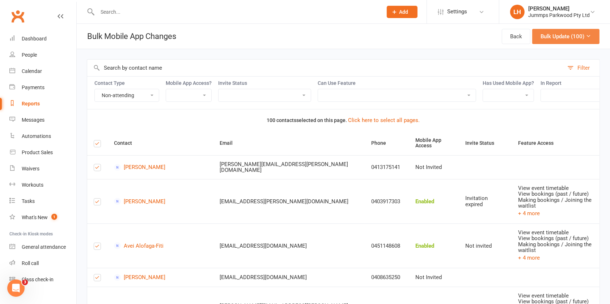
click at [588, 35] on icon at bounding box center [587, 35] width 5 height 5
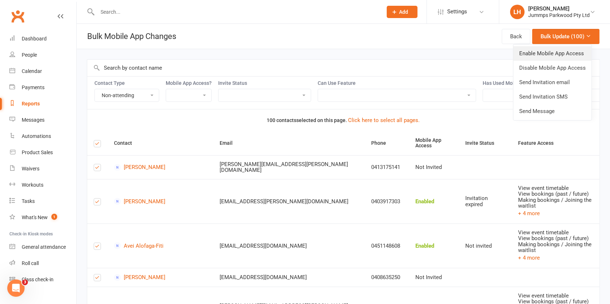
click at [573, 51] on link "Enable Mobile App Access" at bounding box center [552, 53] width 78 height 14
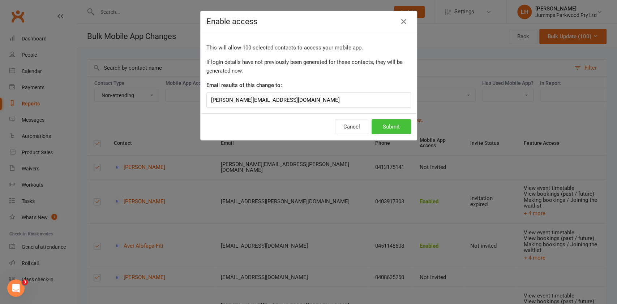
click at [391, 127] on button "Submit" at bounding box center [391, 126] width 39 height 15
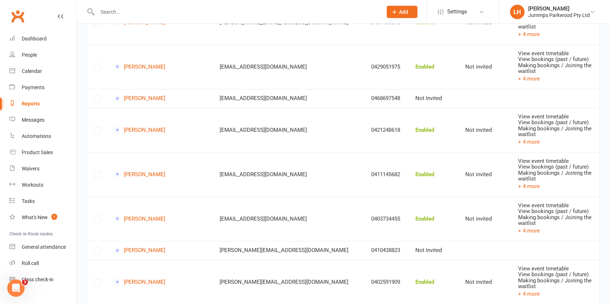
scroll to position [3105, 0]
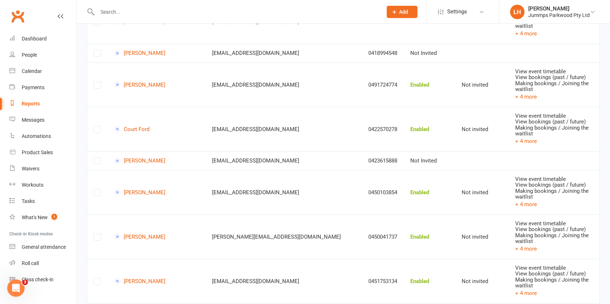
scroll to position [0, 0]
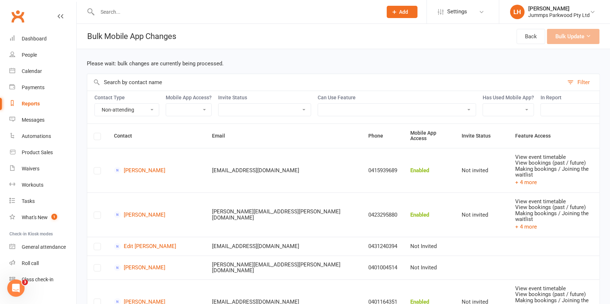
click at [98, 138] on label at bounding box center [97, 138] width 7 height 0
click at [97, 138] on label at bounding box center [97, 138] width 7 height 0
click at [98, 138] on label at bounding box center [97, 138] width 7 height 0
click at [96, 138] on label at bounding box center [97, 138] width 7 height 0
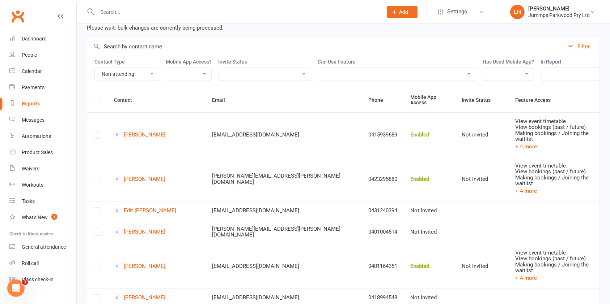
scroll to position [48, 0]
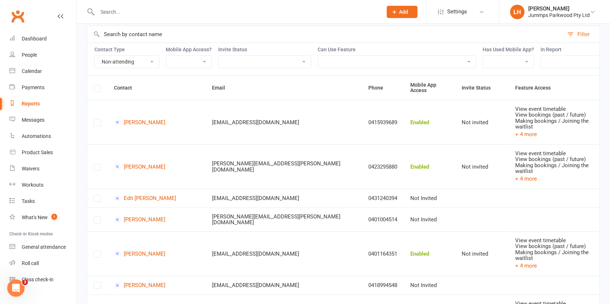
click at [95, 90] on label at bounding box center [97, 90] width 7 height 0
click at [98, 124] on label at bounding box center [97, 124] width 7 height 0
click at [94, 90] on label at bounding box center [97, 90] width 7 height 0
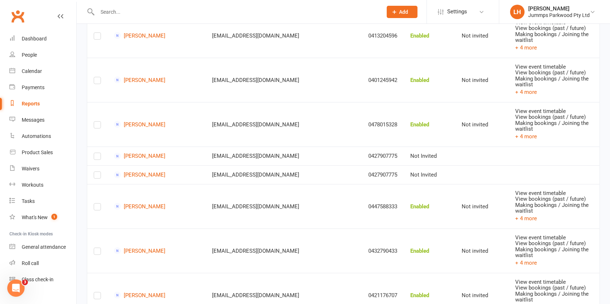
scroll to position [3150, 0]
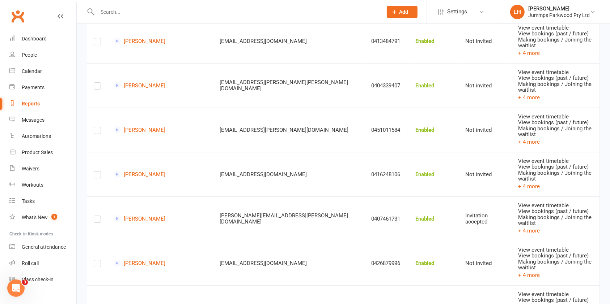
scroll to position [3721, 0]
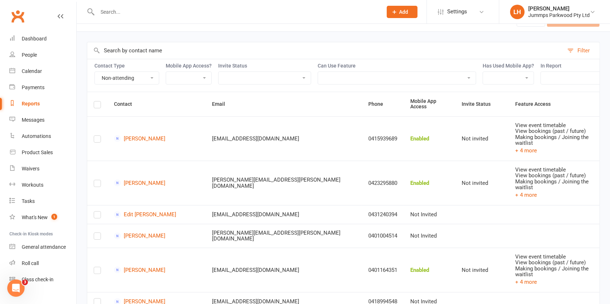
scroll to position [0, 0]
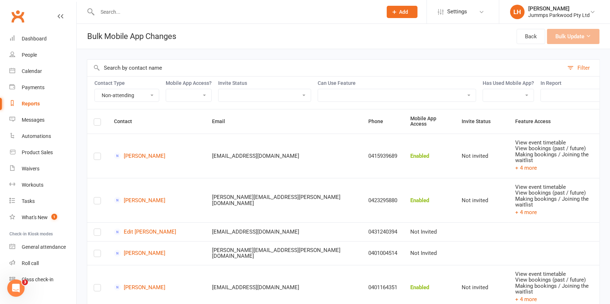
click at [95, 131] on th at bounding box center [97, 122] width 20 height 24
click at [98, 123] on label at bounding box center [97, 123] width 7 height 0
click at [98, 119] on input "checkbox" at bounding box center [97, 119] width 7 height 0
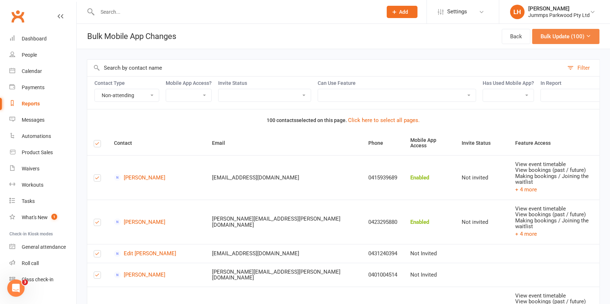
click at [573, 39] on button "Bulk Update (100)" at bounding box center [565, 36] width 67 height 15
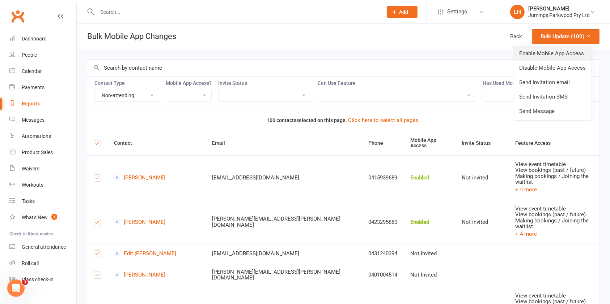
click at [564, 57] on link "Enable Mobile App Access" at bounding box center [552, 53] width 78 height 14
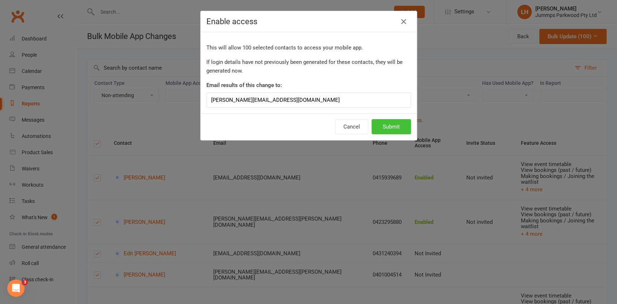
click at [390, 123] on button "Submit" at bounding box center [391, 126] width 39 height 15
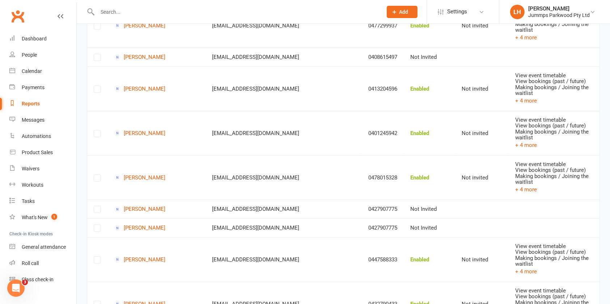
scroll to position [3164, 0]
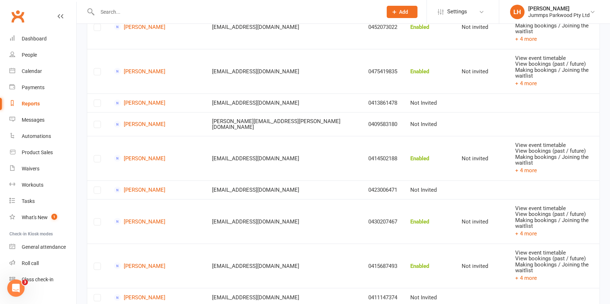
scroll to position [0, 0]
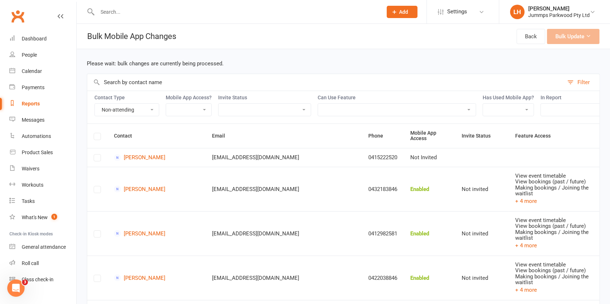
click at [98, 159] on label at bounding box center [97, 159] width 7 height 0
click at [96, 138] on label at bounding box center [97, 138] width 7 height 0
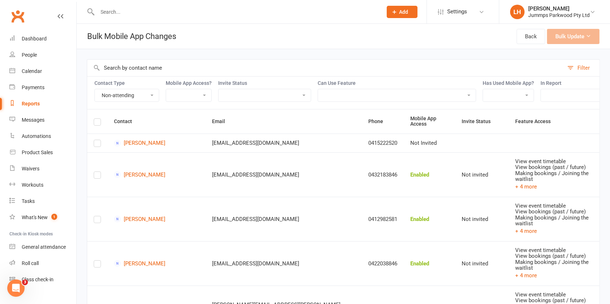
click at [100, 123] on label at bounding box center [97, 123] width 7 height 0
click at [100, 119] on input "checkbox" at bounding box center [97, 119] width 7 height 0
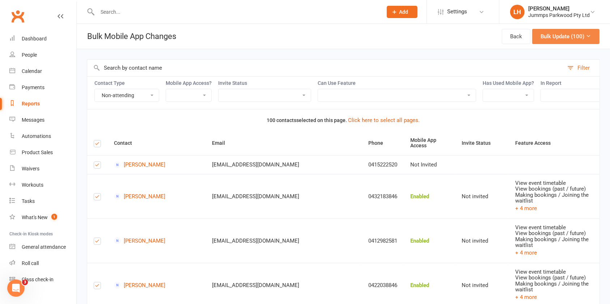
click at [581, 36] on button "Bulk Update (100)" at bounding box center [565, 36] width 67 height 15
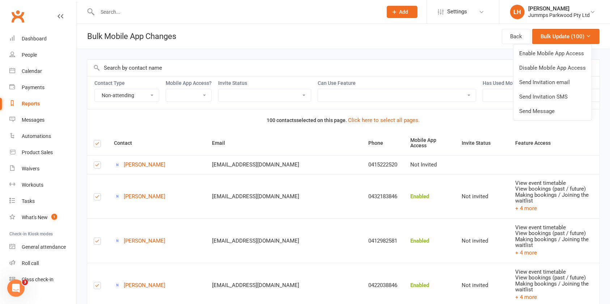
click at [576, 51] on link "Enable Mobile App Access" at bounding box center [552, 53] width 78 height 14
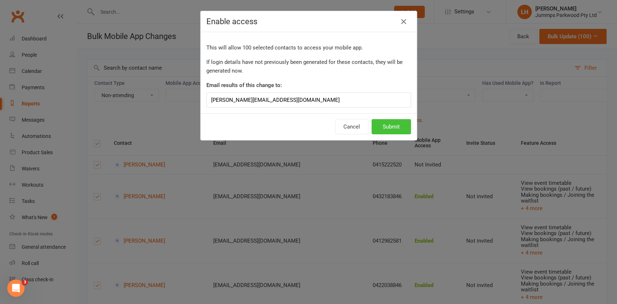
click at [388, 123] on button "Submit" at bounding box center [391, 126] width 39 height 15
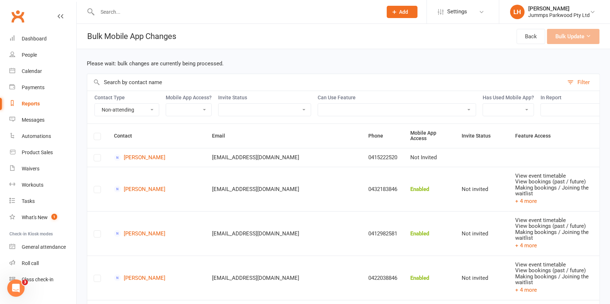
click at [96, 138] on label at bounding box center [97, 138] width 7 height 0
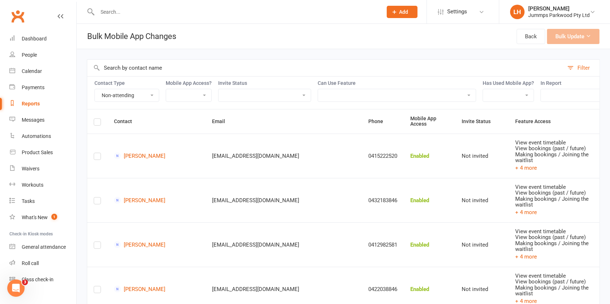
click at [95, 123] on label at bounding box center [97, 123] width 7 height 0
click at [95, 119] on input "checkbox" at bounding box center [97, 119] width 7 height 0
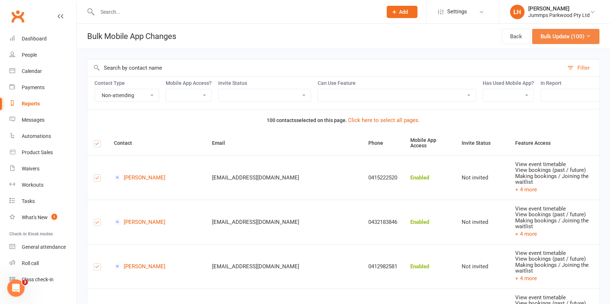
click at [557, 35] on button "Bulk Update (100)" at bounding box center [565, 36] width 67 height 15
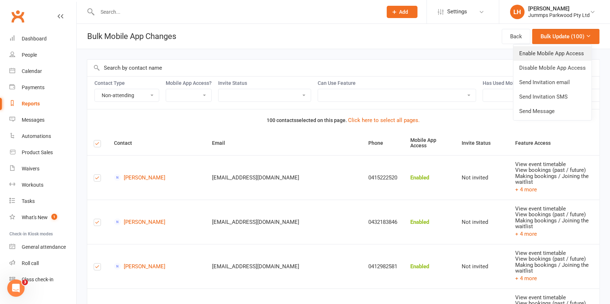
click at [537, 50] on link "Enable Mobile App Access" at bounding box center [552, 53] width 78 height 14
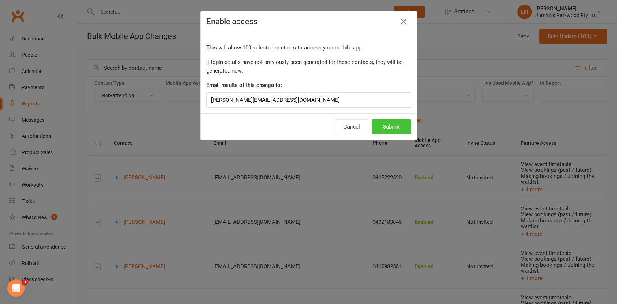
drag, startPoint x: 382, startPoint y: 126, endPoint x: 390, endPoint y: 125, distance: 7.6
click at [382, 126] on button "Submit" at bounding box center [391, 126] width 39 height 15
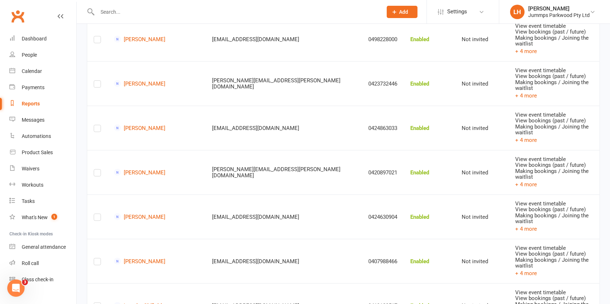
scroll to position [3721, 0]
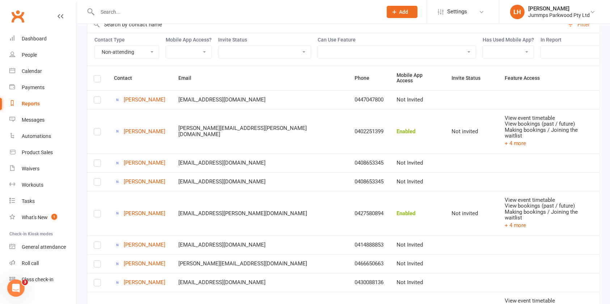
scroll to position [0, 0]
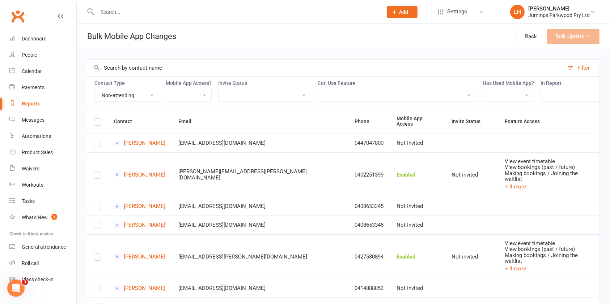
click at [97, 123] on label at bounding box center [97, 123] width 7 height 0
click at [97, 119] on input "checkbox" at bounding box center [97, 119] width 7 height 0
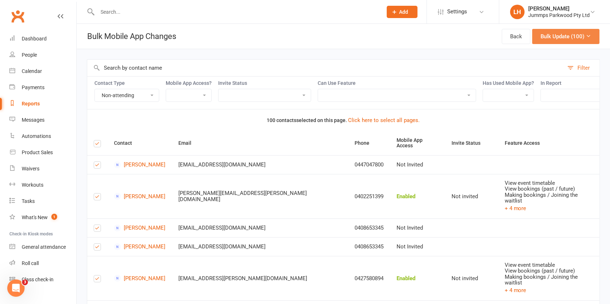
click at [572, 39] on button "Bulk Update (100)" at bounding box center [565, 36] width 67 height 15
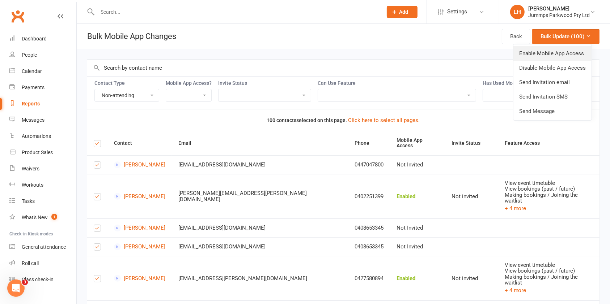
click at [535, 54] on link "Enable Mobile App Access" at bounding box center [552, 53] width 78 height 14
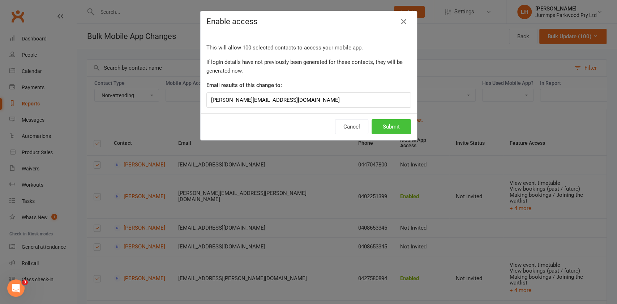
click at [379, 125] on button "Submit" at bounding box center [391, 126] width 39 height 15
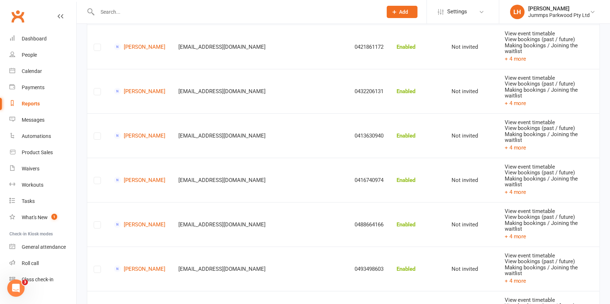
scroll to position [3105, 0]
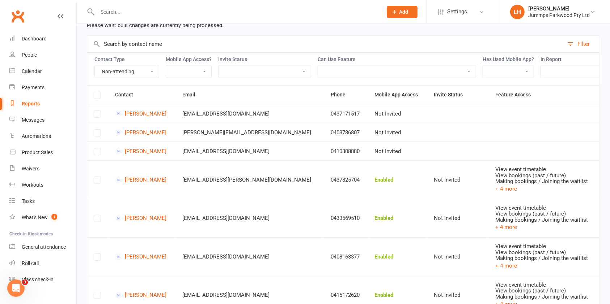
scroll to position [0, 0]
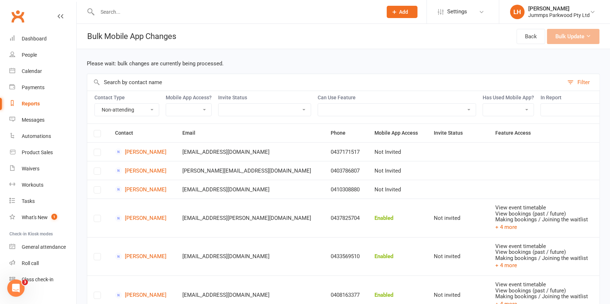
click at [93, 142] on th at bounding box center [97, 133] width 21 height 18
click at [96, 135] on label at bounding box center [97, 135] width 7 height 0
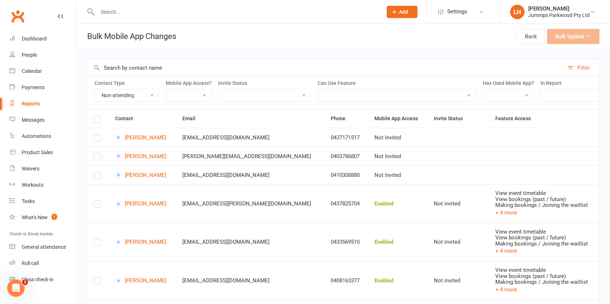
click at [95, 120] on label at bounding box center [97, 120] width 7 height 0
click at [95, 116] on input "checkbox" at bounding box center [97, 116] width 7 height 0
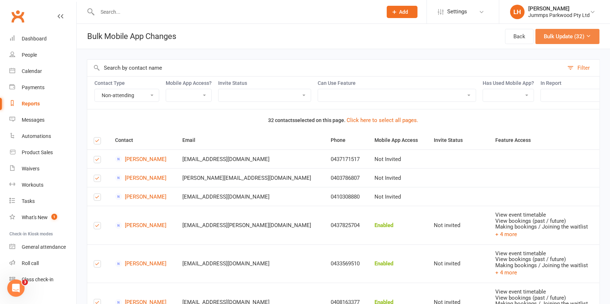
click at [572, 35] on button "Bulk Update (32)" at bounding box center [567, 36] width 64 height 15
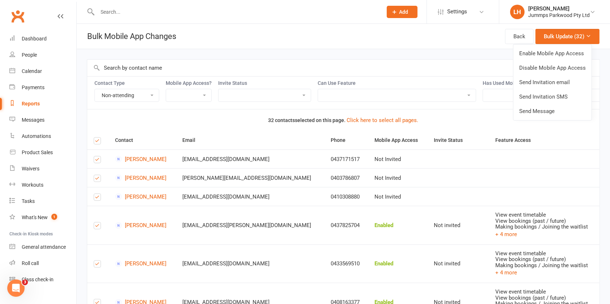
click at [550, 52] on link "Enable Mobile App Access" at bounding box center [552, 53] width 78 height 14
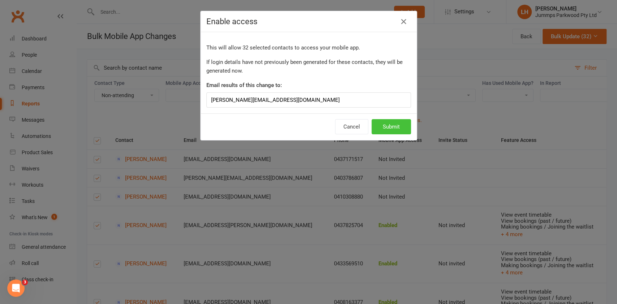
click at [387, 128] on button "Submit" at bounding box center [391, 126] width 39 height 15
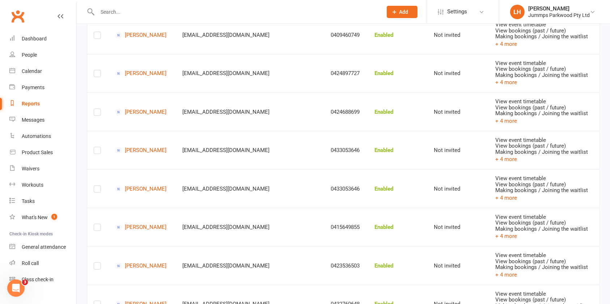
scroll to position [1105, 0]
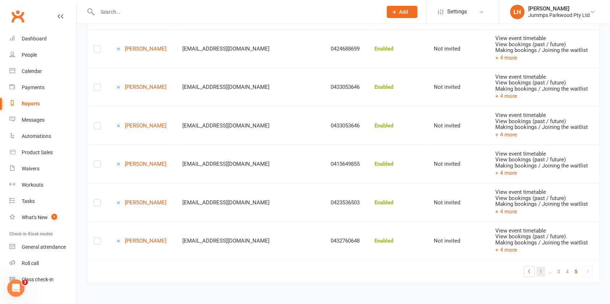
click at [542, 275] on link "1" at bounding box center [540, 272] width 9 height 10
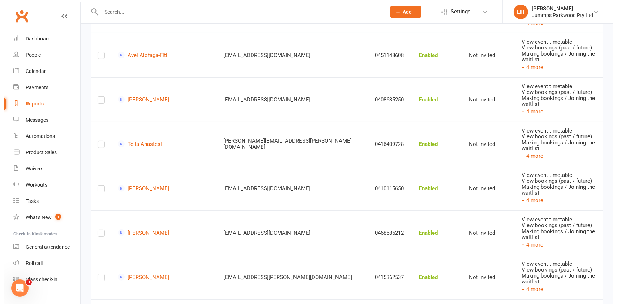
scroll to position [0, 0]
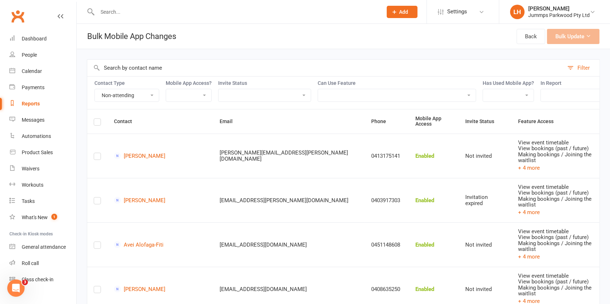
click at [97, 123] on label at bounding box center [97, 123] width 7 height 0
click at [97, 119] on input "checkbox" at bounding box center [97, 119] width 7 height 0
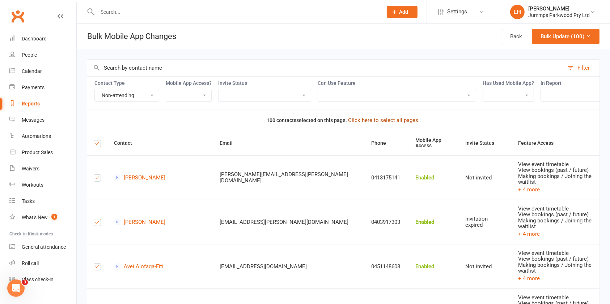
click at [379, 125] on button "Click here to select all pages." at bounding box center [384, 120] width 72 height 9
click at [590, 36] on icon at bounding box center [587, 35] width 5 height 5
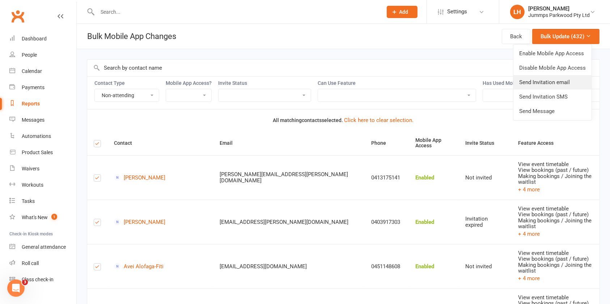
click at [558, 86] on link "Send Invitation email" at bounding box center [552, 82] width 78 height 14
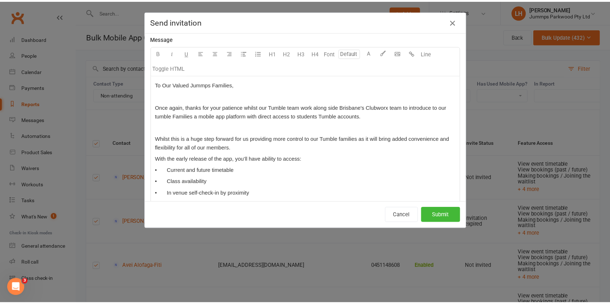
scroll to position [145, 0]
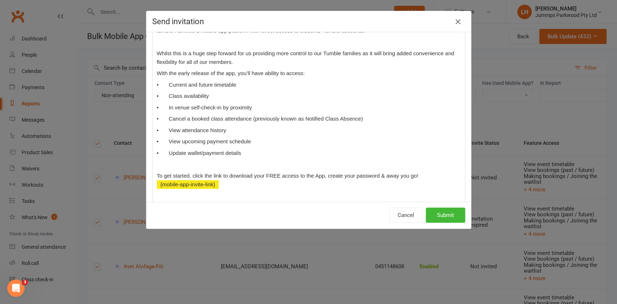
drag, startPoint x: 454, startPoint y: 21, endPoint x: 447, endPoint y: 21, distance: 7.2
click at [454, 21] on icon "button" at bounding box center [458, 21] width 9 height 9
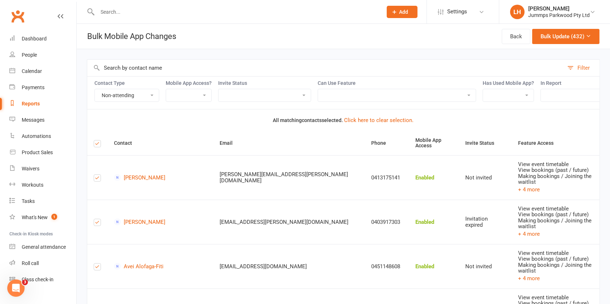
click at [118, 12] on input "text" at bounding box center [236, 12] width 282 height 10
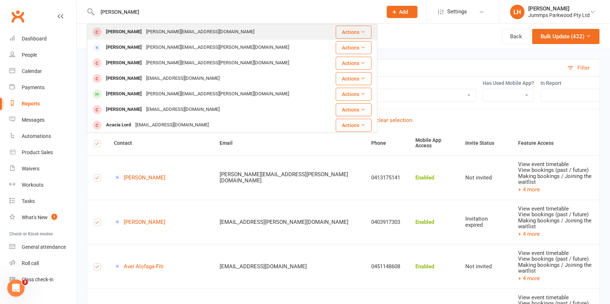
type input "lorin"
click at [133, 35] on div "[PERSON_NAME]" at bounding box center [124, 32] width 40 height 10
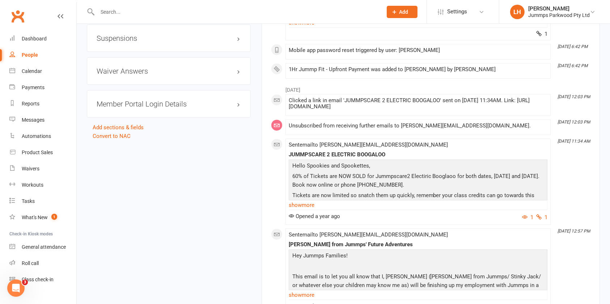
scroll to position [723, 0]
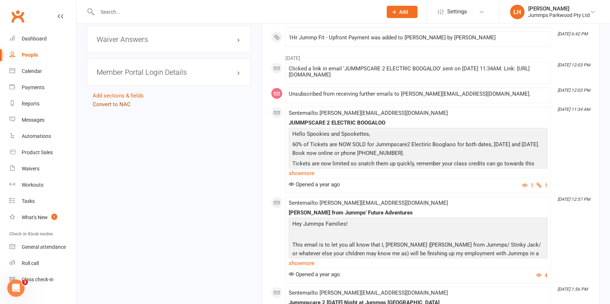
click at [119, 101] on link "Convert to NAC" at bounding box center [112, 104] width 38 height 7
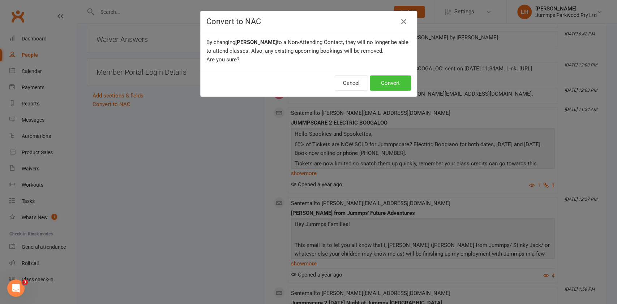
click at [399, 84] on button "Convert" at bounding box center [390, 83] width 41 height 15
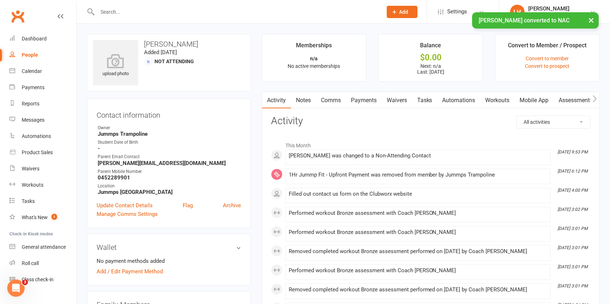
click at [541, 103] on link "Mobile App" at bounding box center [533, 100] width 39 height 17
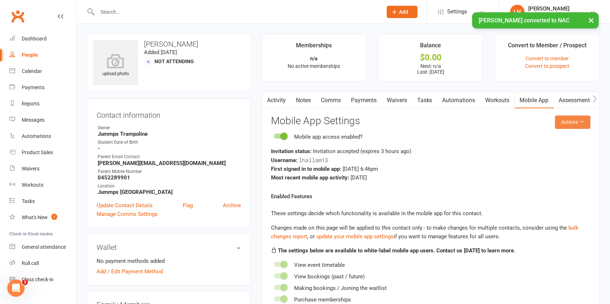
click at [573, 121] on button "Actions" at bounding box center [572, 122] width 35 height 13
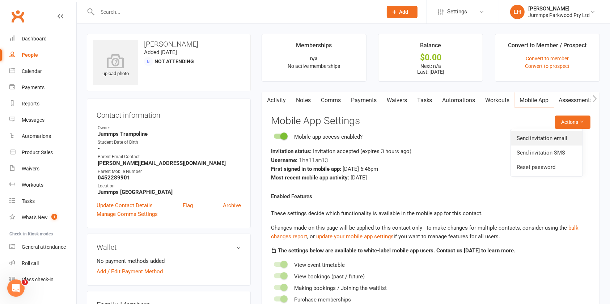
click at [569, 140] on link "Send invitation email" at bounding box center [547, 138] width 72 height 14
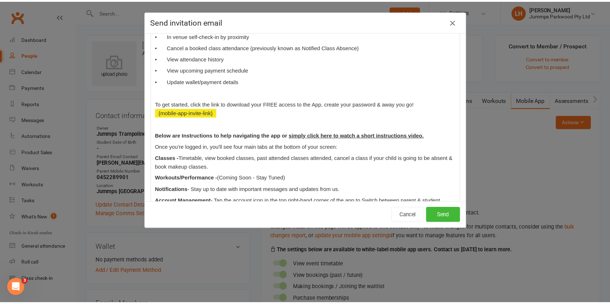
scroll to position [241, 0]
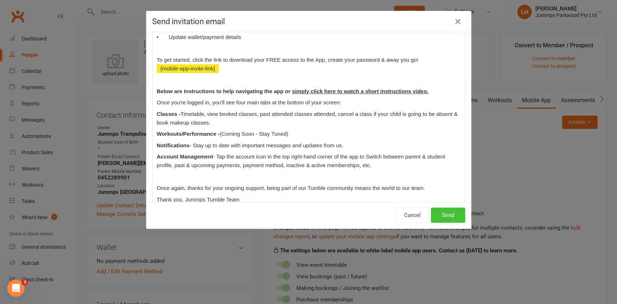
click at [444, 217] on button "Send" at bounding box center [448, 215] width 34 height 15
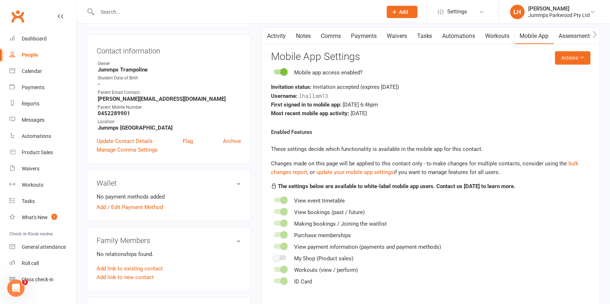
scroll to position [0, 0]
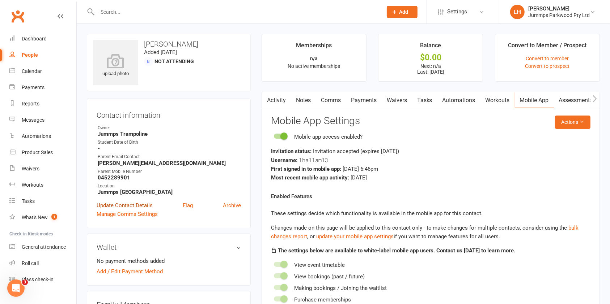
click at [131, 208] on link "Update Contact Details" at bounding box center [125, 205] width 56 height 9
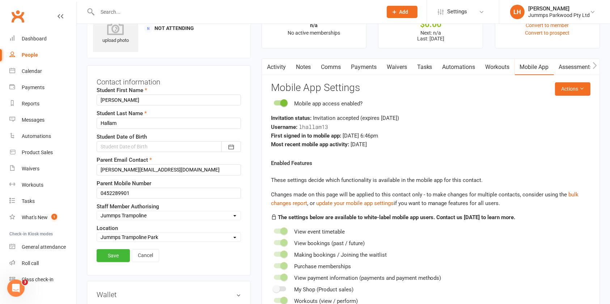
scroll to position [34, 0]
drag, startPoint x: 161, startPoint y: 168, endPoint x: 0, endPoint y: 172, distance: 160.6
paste input "kristen.jewson@gmail.com"
type input "kristen.jewson@gmail.com"
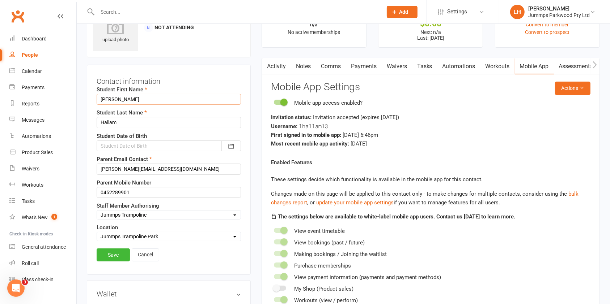
drag, startPoint x: 134, startPoint y: 94, endPoint x: 0, endPoint y: 95, distance: 134.5
type input "kristen"
type input "Jewson"
drag, startPoint x: 159, startPoint y: 192, endPoint x: 13, endPoint y: 191, distance: 146.1
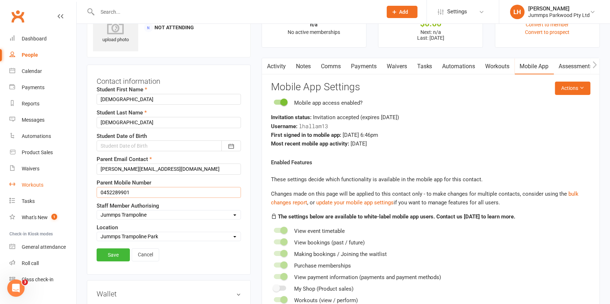
paste input "114159"
type input "0452114159"
click at [108, 254] on link "Save" at bounding box center [113, 255] width 33 height 13
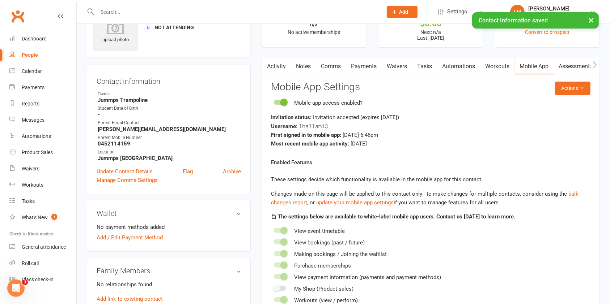
click at [279, 65] on link "Activity" at bounding box center [276, 66] width 29 height 17
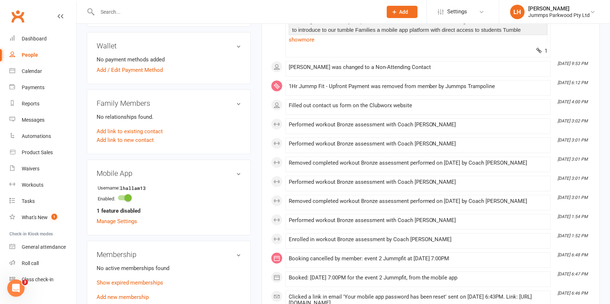
scroll to position [241, 0]
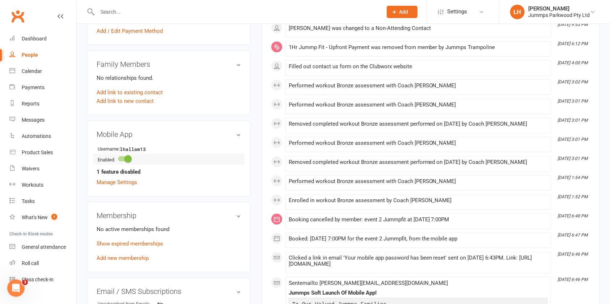
click at [128, 158] on span at bounding box center [127, 158] width 7 height 7
click at [118, 158] on input "checkbox" at bounding box center [118, 158] width 0 height 0
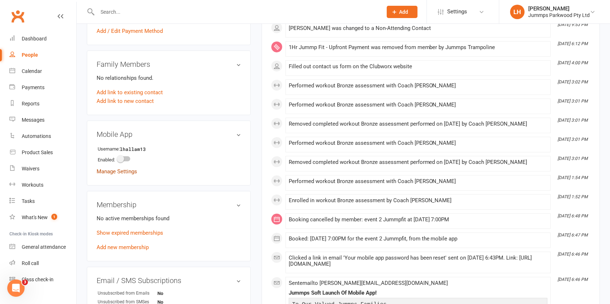
click at [128, 170] on link "Manage Settings" at bounding box center [117, 171] width 40 height 7
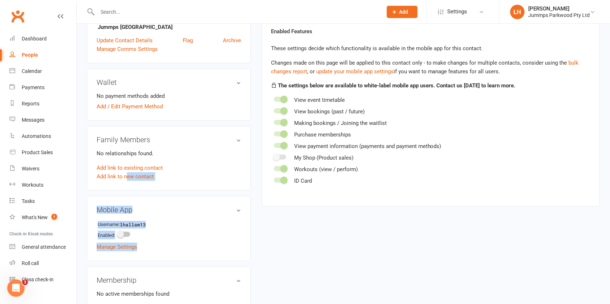
drag, startPoint x: 128, startPoint y: 170, endPoint x: 130, endPoint y: 178, distance: 8.2
click at [129, 177] on aside "upload photo kristen Jewson Added 22 October, 2019 Not Attending Contact inform…" at bounding box center [169, 156] width 164 height 575
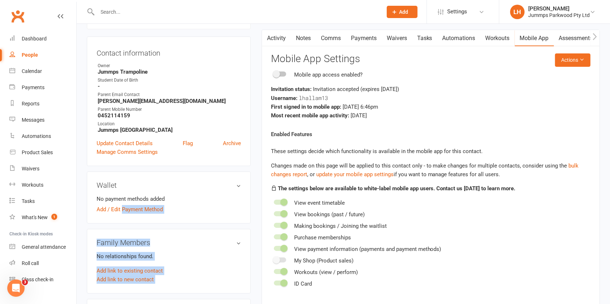
scroll to position [55, 0]
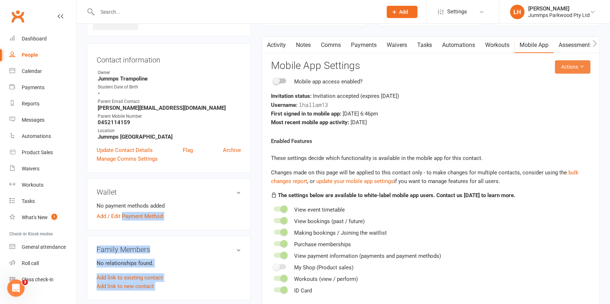
click at [582, 69] on button "Actions" at bounding box center [572, 66] width 35 height 13
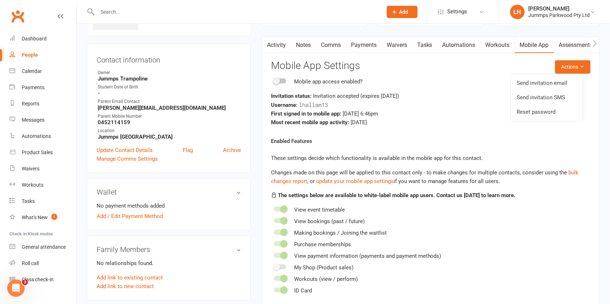
click at [445, 124] on div "Most recent mobile app activity: 5 days ago" at bounding box center [430, 122] width 319 height 9
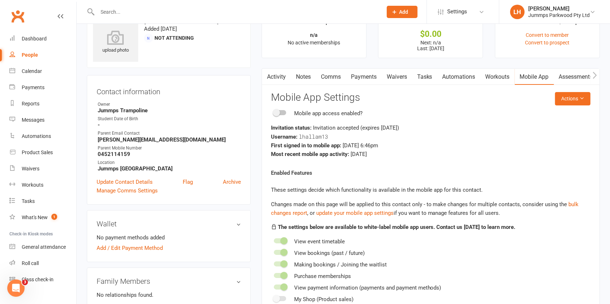
scroll to position [0, 0]
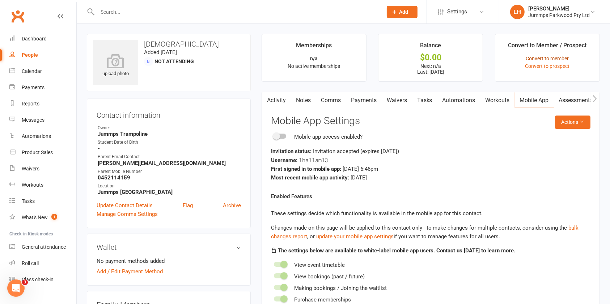
click at [548, 57] on link "Convert to member" at bounding box center [547, 59] width 43 height 6
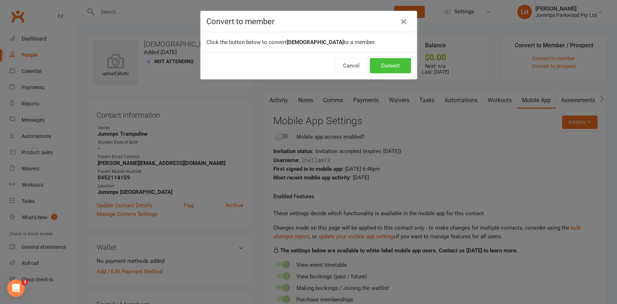
click at [393, 65] on button "Convert" at bounding box center [390, 65] width 41 height 15
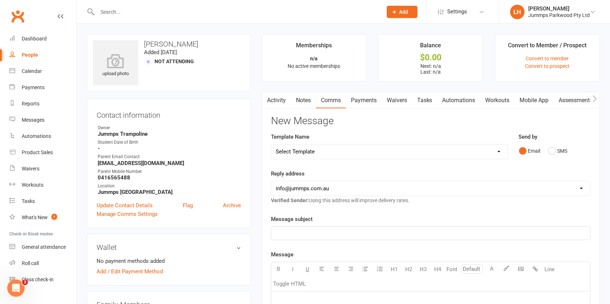
click at [31, 55] on div "People" at bounding box center [30, 55] width 16 height 6
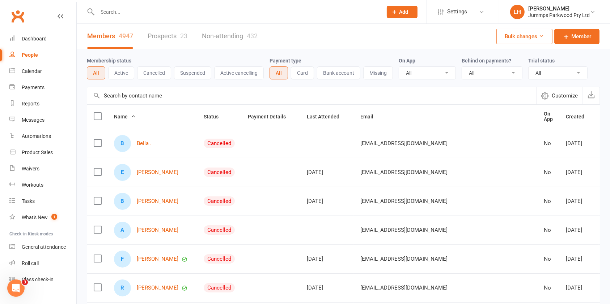
click at [219, 34] on link "Non-attending 432" at bounding box center [230, 36] width 56 height 25
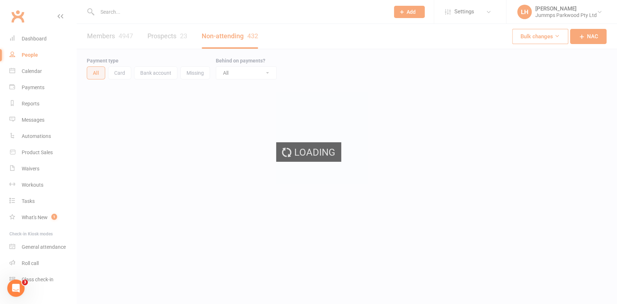
select select "100"
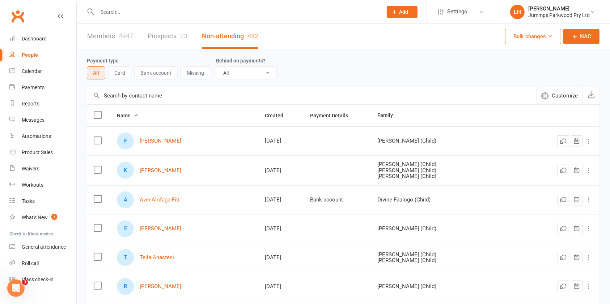
click at [537, 33] on button "Bulk changes" at bounding box center [533, 36] width 56 height 15
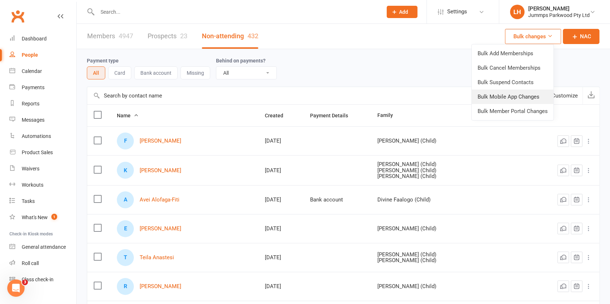
click at [521, 99] on link "Bulk Mobile App Changes" at bounding box center [512, 97] width 82 height 14
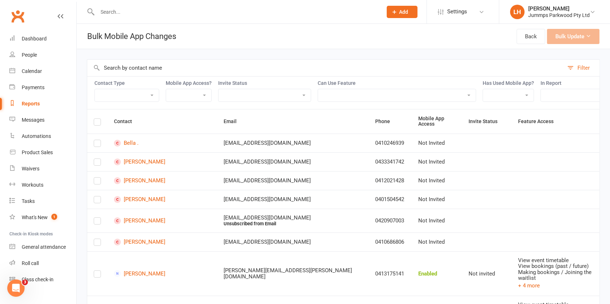
click at [142, 95] on select "Member Active member Cancelled member Suspended member Non-attending" at bounding box center [127, 95] width 64 height 12
select select "nac"
click at [95, 89] on select "Member Active member Cancelled member Suspended member Non-attending" at bounding box center [127, 95] width 64 height 12
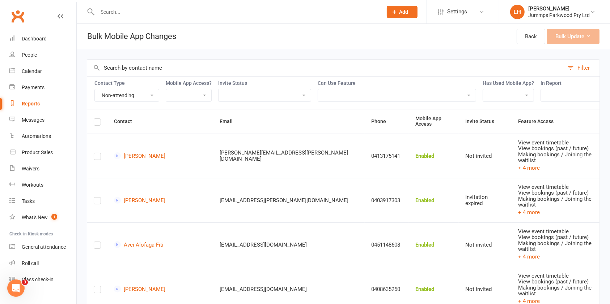
click at [98, 123] on label at bounding box center [97, 123] width 7 height 0
click at [98, 119] on input "checkbox" at bounding box center [97, 119] width 7 height 0
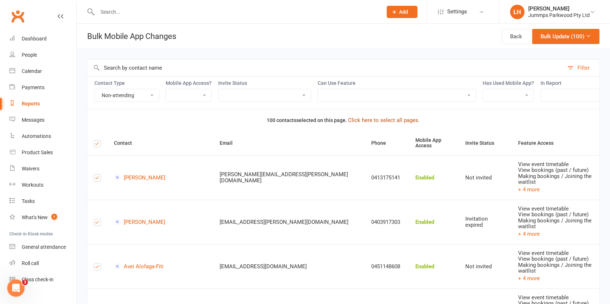
click at [364, 125] on button "Click here to select all pages." at bounding box center [384, 120] width 72 height 9
click at [557, 33] on button "Bulk Update (432)" at bounding box center [565, 36] width 67 height 15
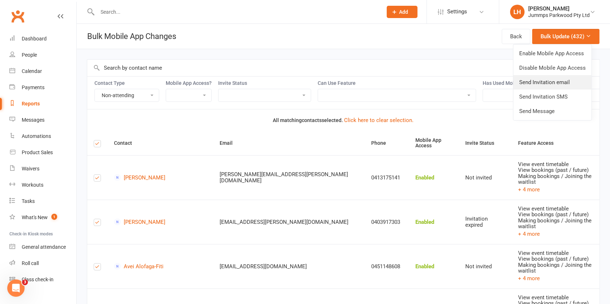
click at [555, 82] on link "Send Invitation email" at bounding box center [552, 82] width 78 height 14
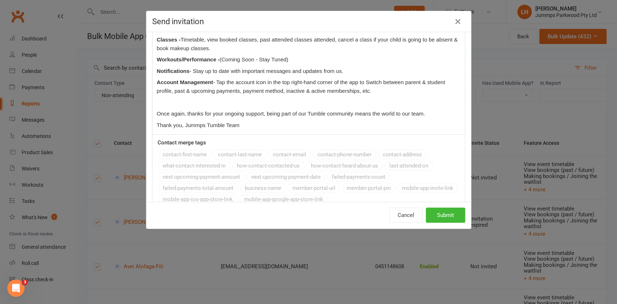
scroll to position [302, 0]
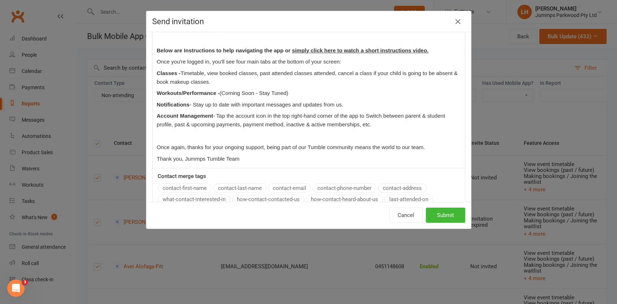
click at [255, 161] on p "Thank you, Jummps Tumble Team" at bounding box center [309, 159] width 304 height 9
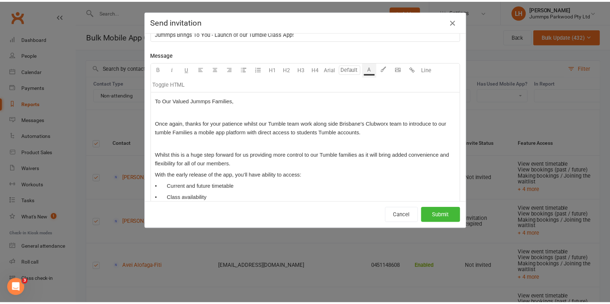
scroll to position [0, 0]
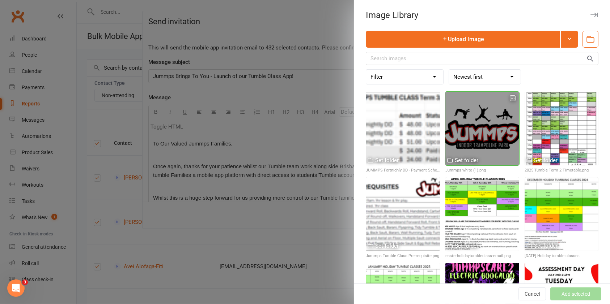
click at [481, 125] on div at bounding box center [482, 129] width 74 height 74
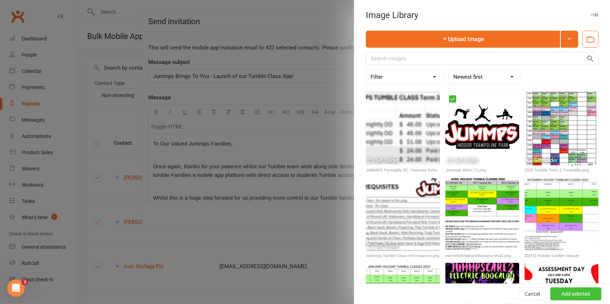
click at [578, 294] on button "Add selected" at bounding box center [575, 294] width 51 height 13
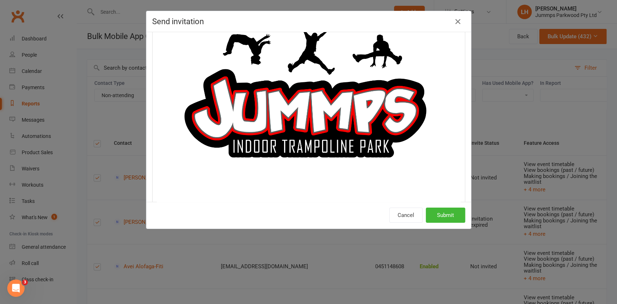
scroll to position [474, 0]
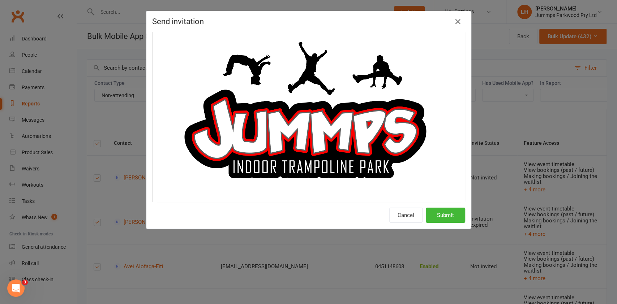
click at [334, 119] on img at bounding box center [309, 115] width 304 height 227
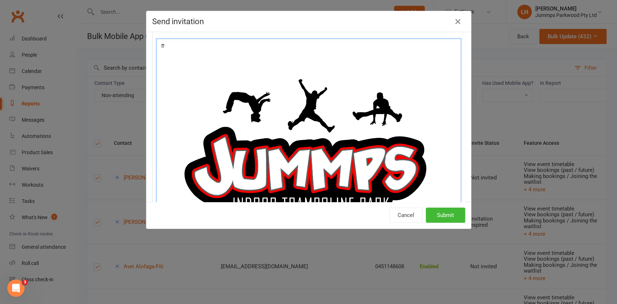
scroll to position [619, 0]
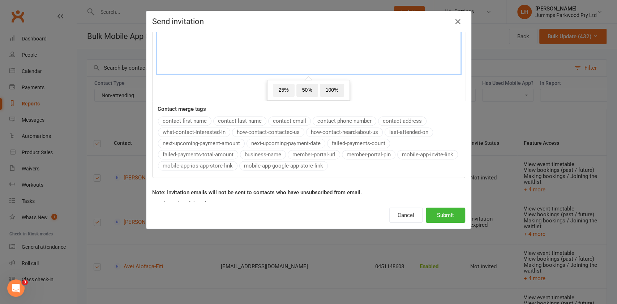
click at [273, 84] on span "25%" at bounding box center [284, 90] width 22 height 13
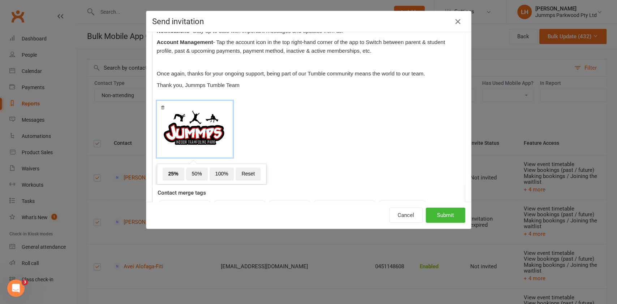
scroll to position [379, 0]
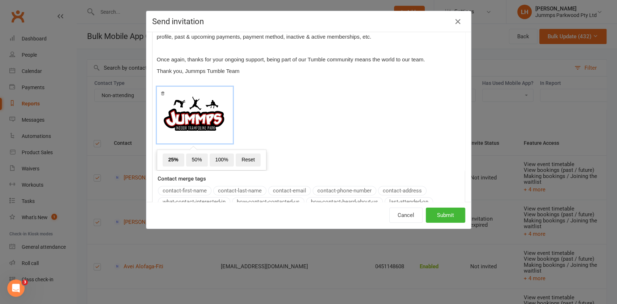
click at [263, 78] on p "﻿ ﻿ 25% 50% 100% Reset ﻿" at bounding box center [309, 116] width 304 height 77
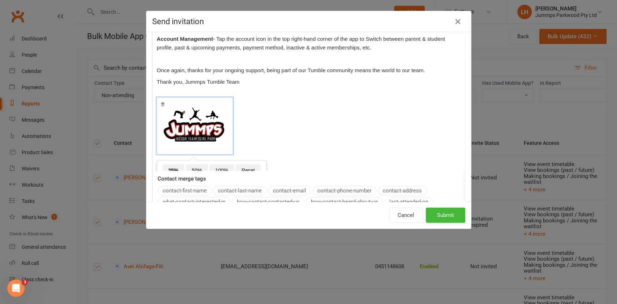
scroll to position [389, 0]
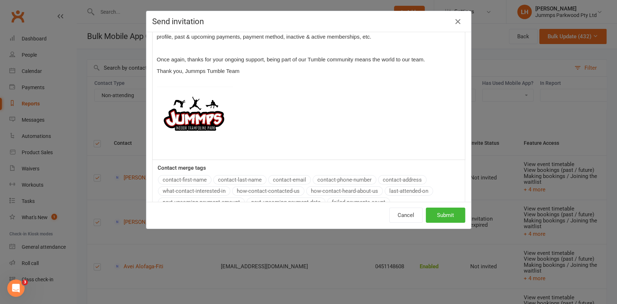
click at [295, 78] on p "﻿ ﻿ ﻿" at bounding box center [309, 116] width 304 height 77
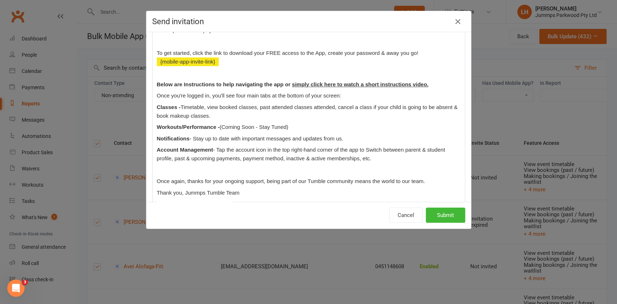
scroll to position [197, 0]
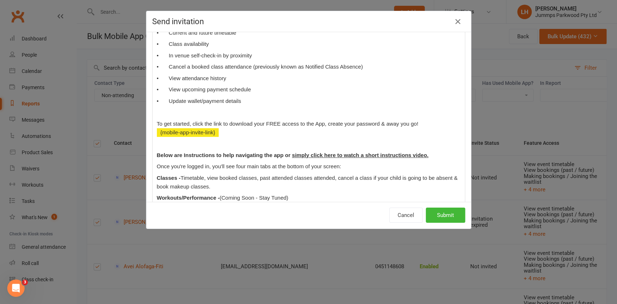
drag, startPoint x: 242, startPoint y: 134, endPoint x: 141, endPoint y: 122, distance: 101.9
click at [141, 122] on div "Send invitation This will send the mobile app invitation email to 432 selected …" at bounding box center [308, 152] width 617 height 304
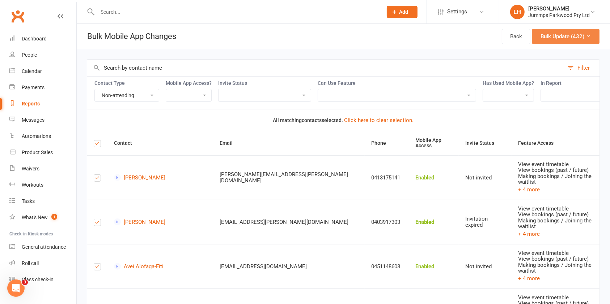
click at [584, 36] on button "Bulk Update (432)" at bounding box center [565, 36] width 67 height 15
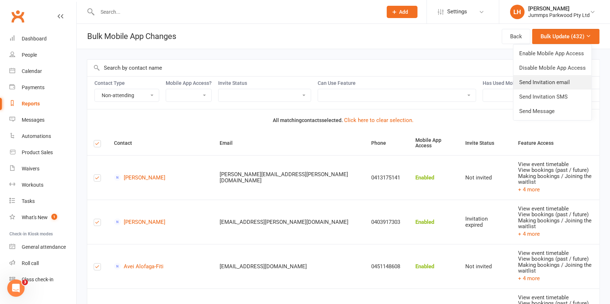
click at [563, 83] on link "Send Invitation email" at bounding box center [552, 82] width 78 height 14
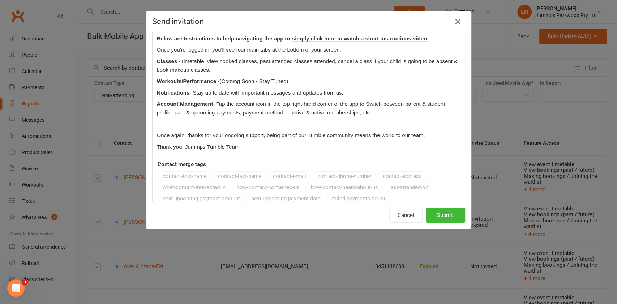
scroll to position [321, 0]
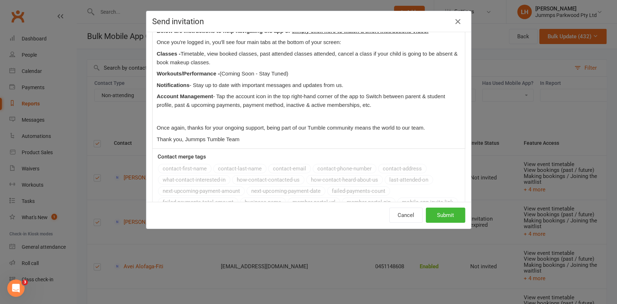
click at [324, 140] on p "Thank you, Jummps Tumble Team" at bounding box center [309, 139] width 304 height 9
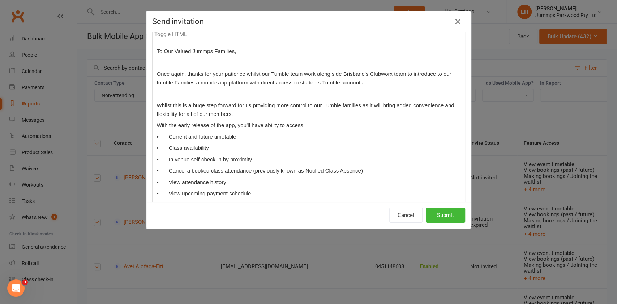
scroll to position [0, 0]
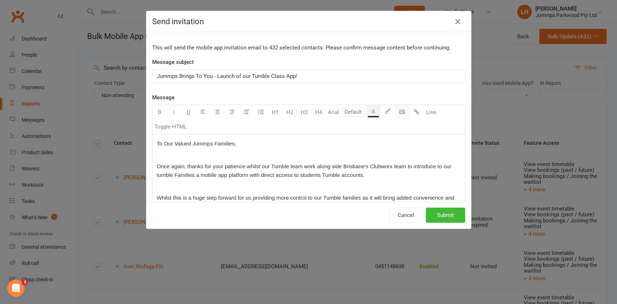
click at [400, 110] on icon "button" at bounding box center [402, 111] width 5 height 5
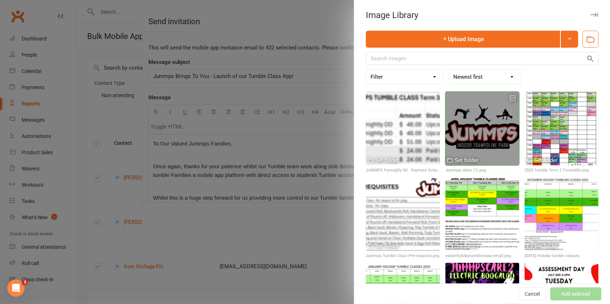
click at [466, 125] on div at bounding box center [482, 129] width 74 height 74
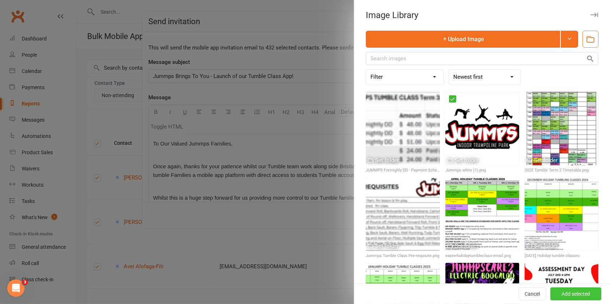
click at [572, 294] on button "Add selected" at bounding box center [575, 294] width 51 height 13
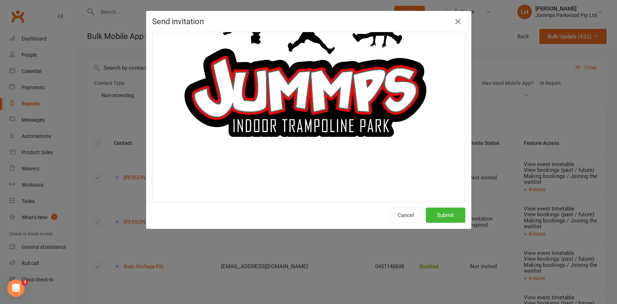
scroll to position [517, 0]
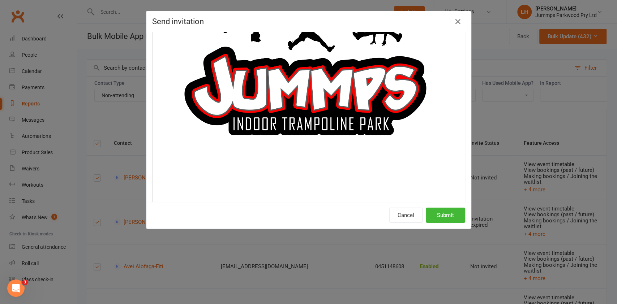
click at [366, 83] on img at bounding box center [309, 72] width 304 height 227
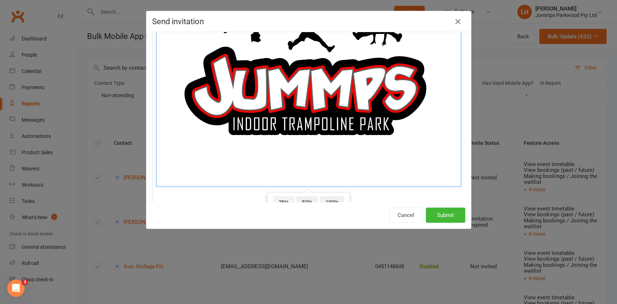
click at [273, 196] on span "25%" at bounding box center [284, 202] width 22 height 13
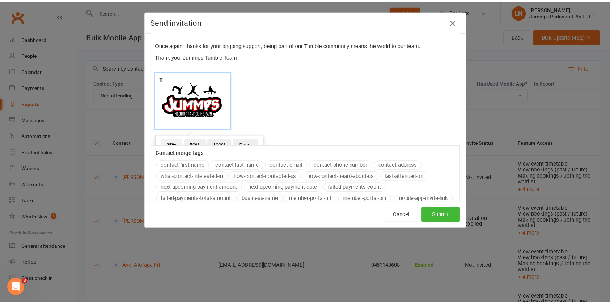
scroll to position [383, 0]
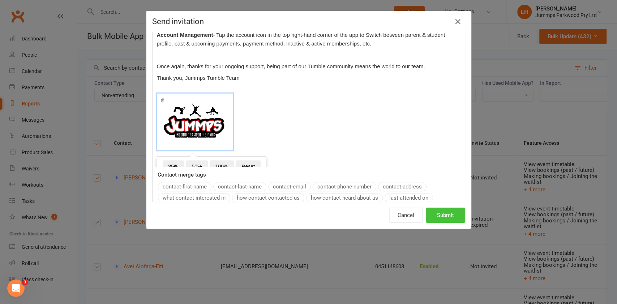
click at [440, 215] on button "Submit" at bounding box center [445, 215] width 39 height 15
